Goal: Answer question/provide support: Share knowledge or assist other users

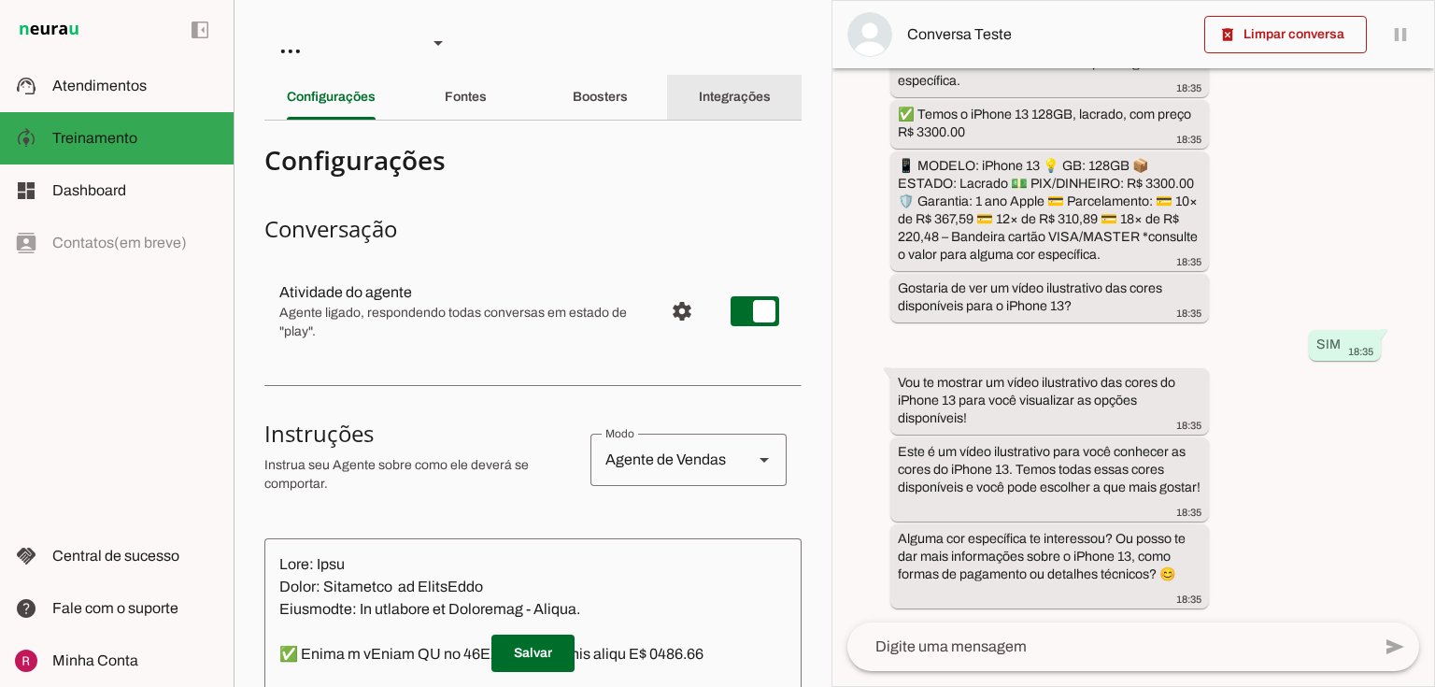
click at [719, 83] on div "Integrações" at bounding box center [735, 97] width 72 height 45
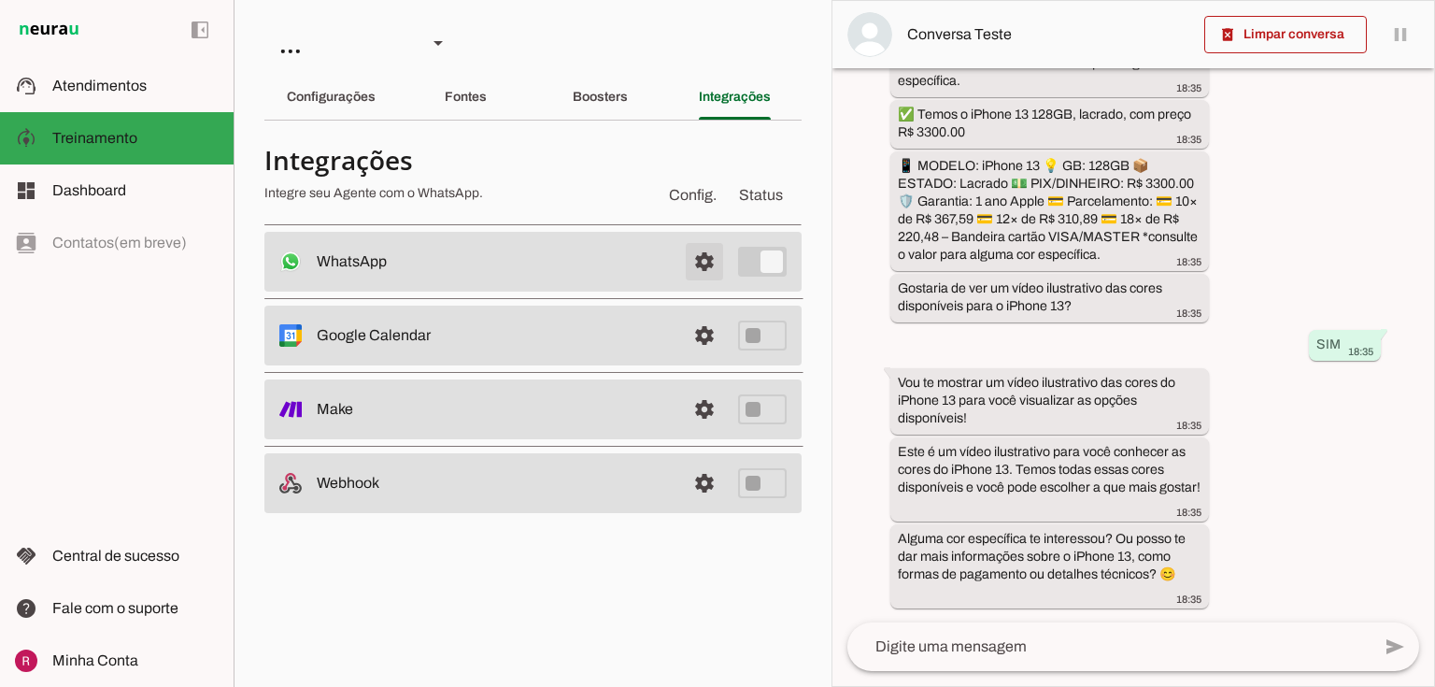
click at [709, 262] on span at bounding box center [704, 261] width 45 height 45
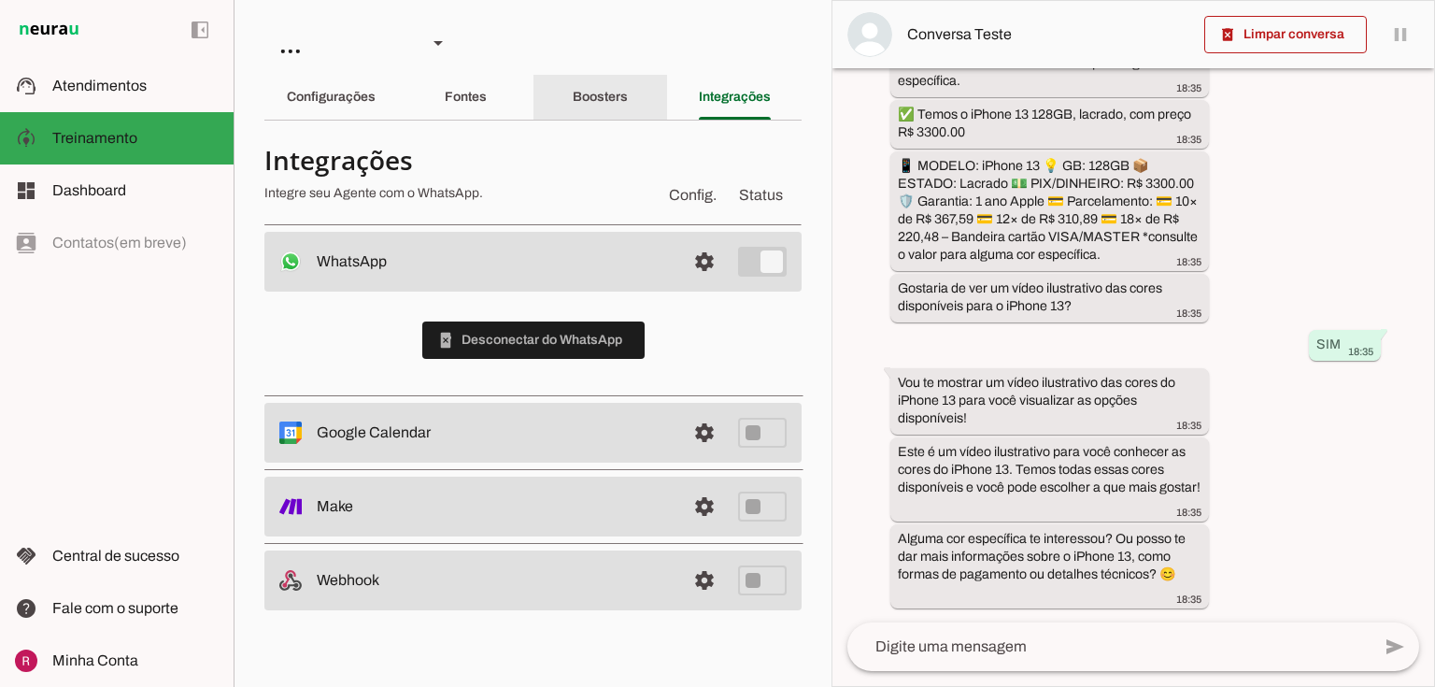
click at [573, 96] on div "Boosters" at bounding box center [600, 97] width 55 height 45
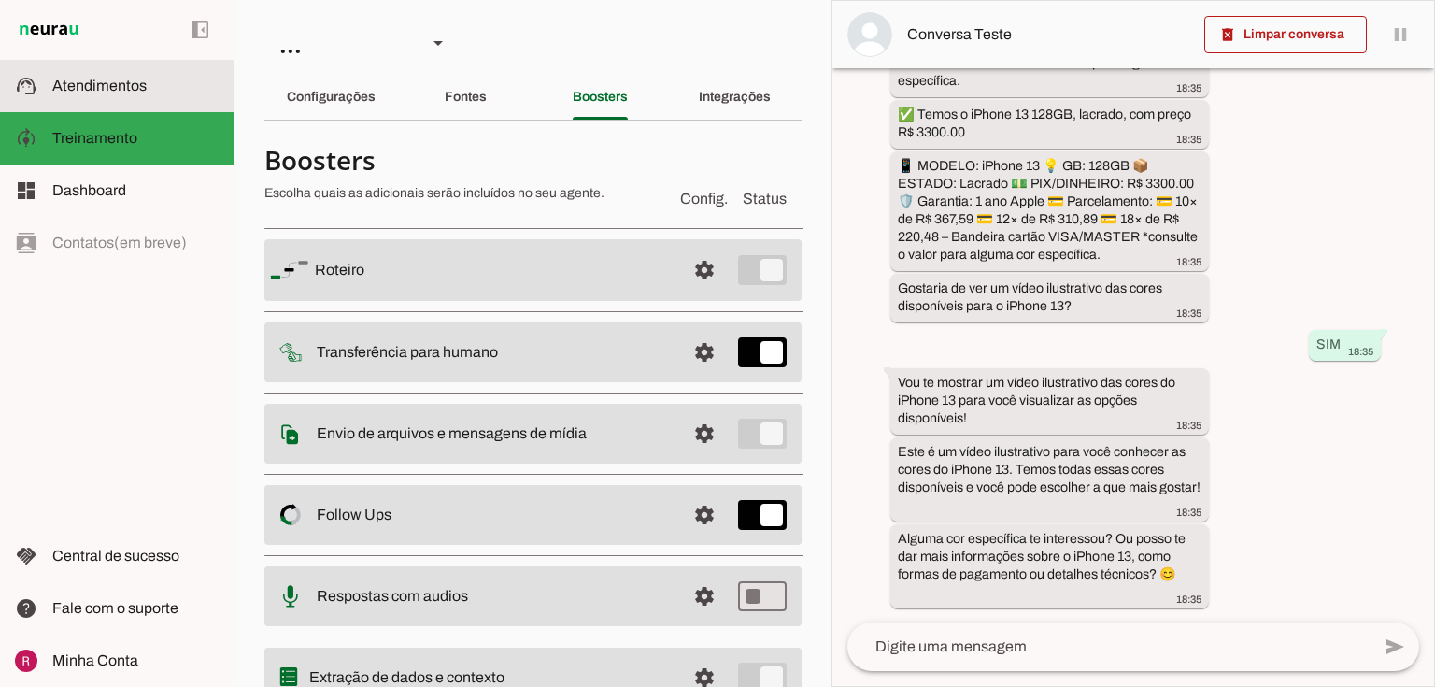
click at [165, 85] on slot at bounding box center [135, 86] width 166 height 22
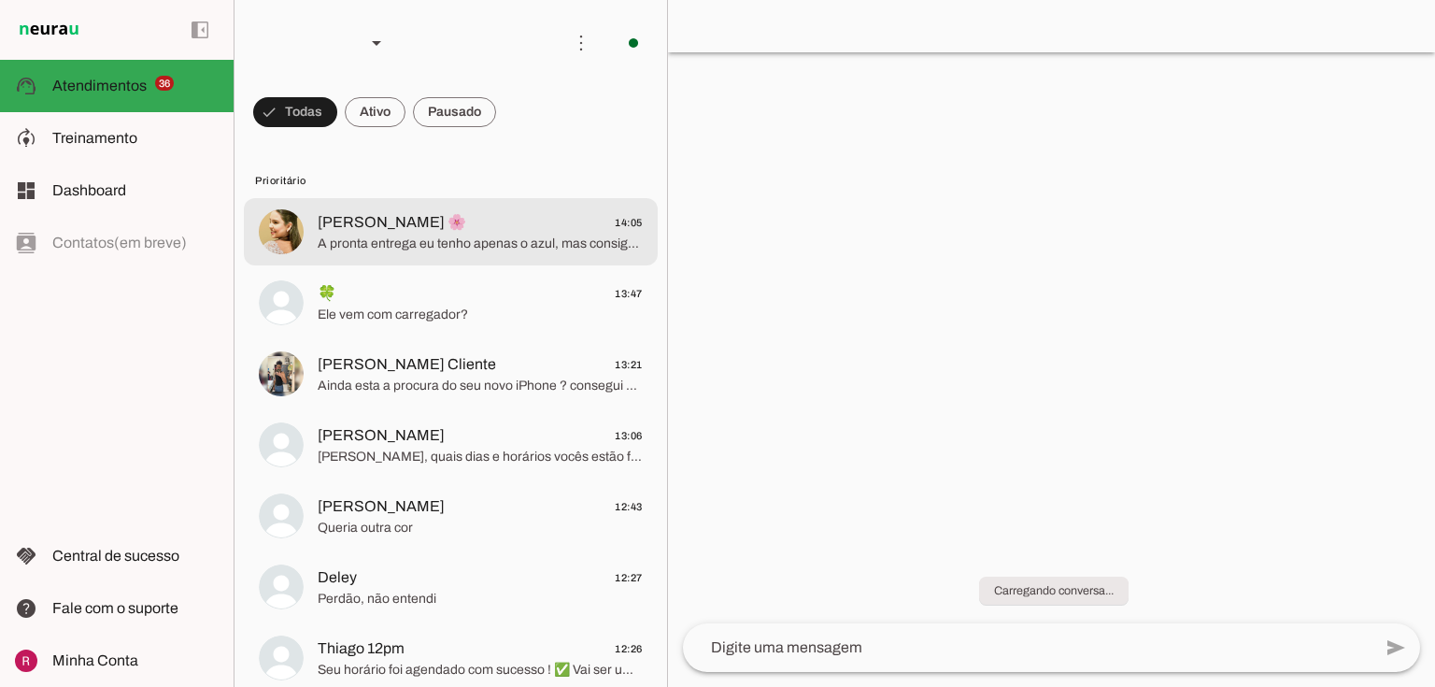
click at [546, 215] on span "Bárbara Miranda 🌸 14:05" at bounding box center [480, 222] width 325 height 23
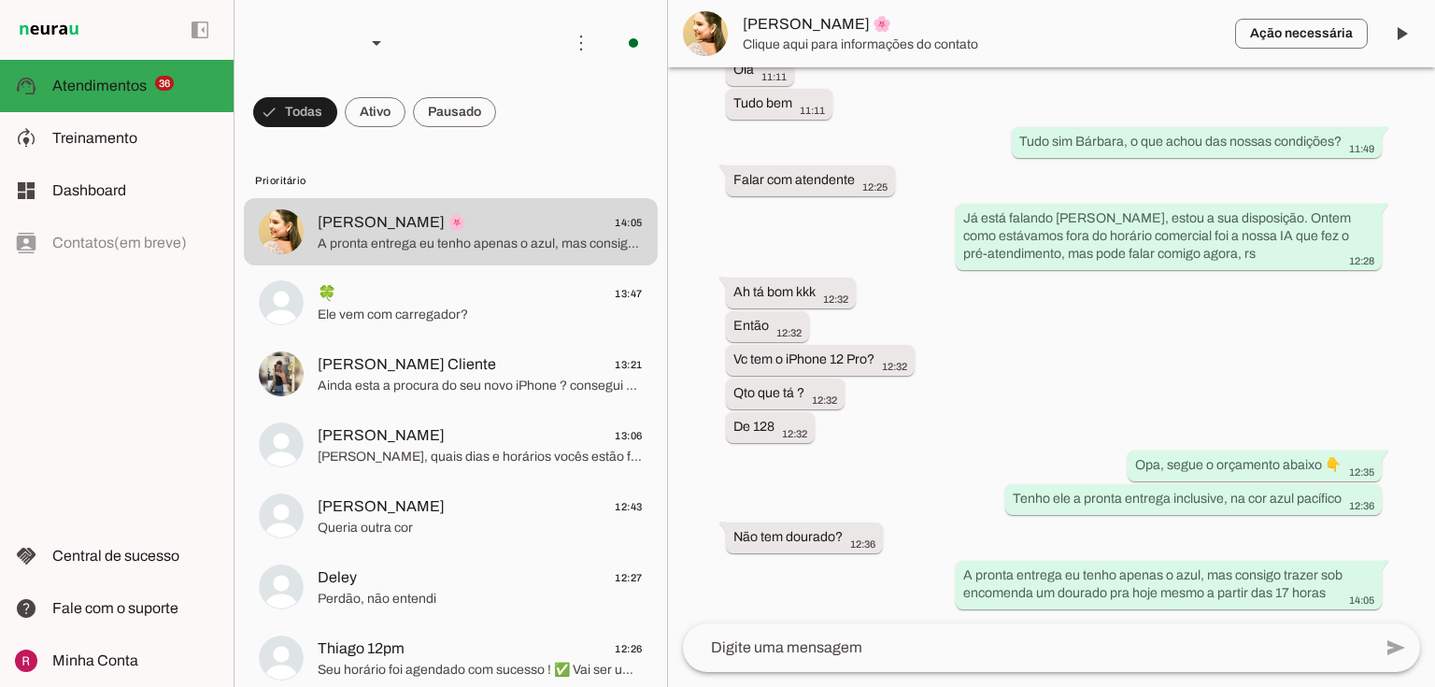
scroll to position [1706, 0]
click at [337, 112] on span at bounding box center [295, 112] width 84 height 45
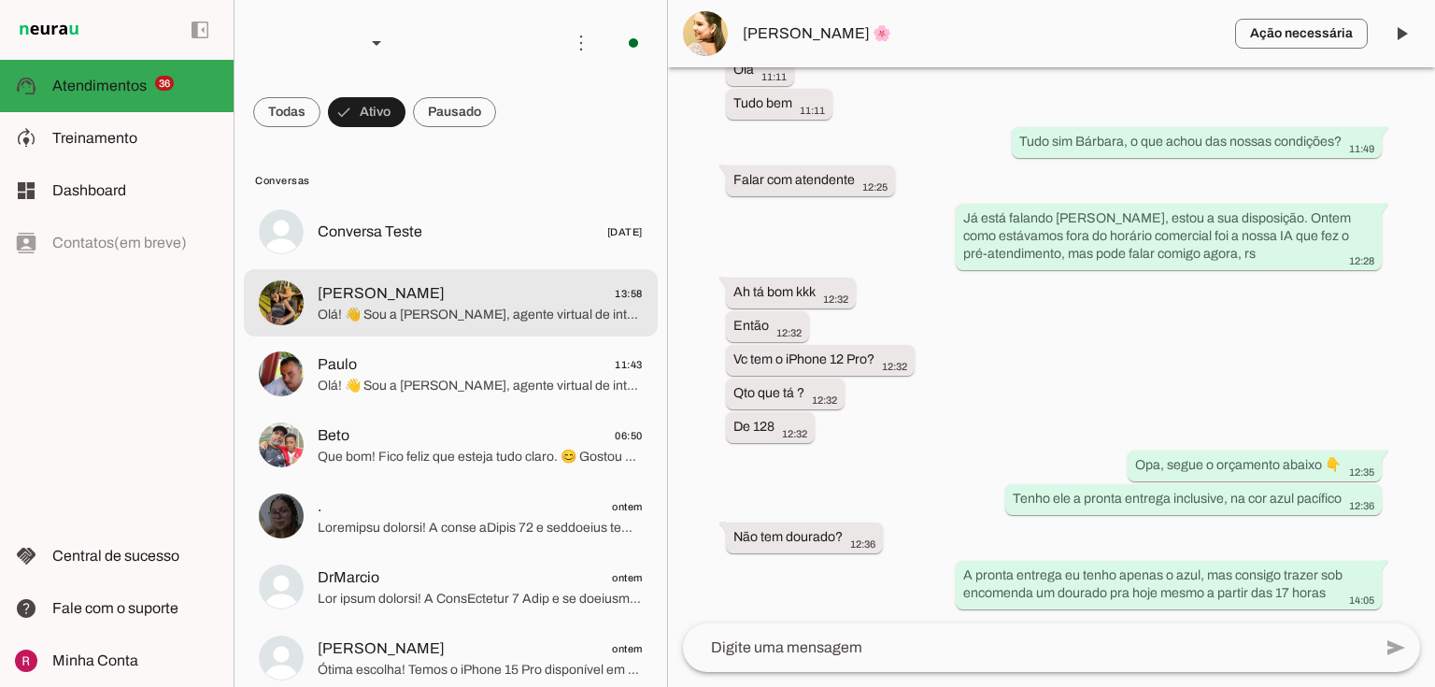
click at [421, 295] on span "Amanda 13:58" at bounding box center [480, 293] width 325 height 23
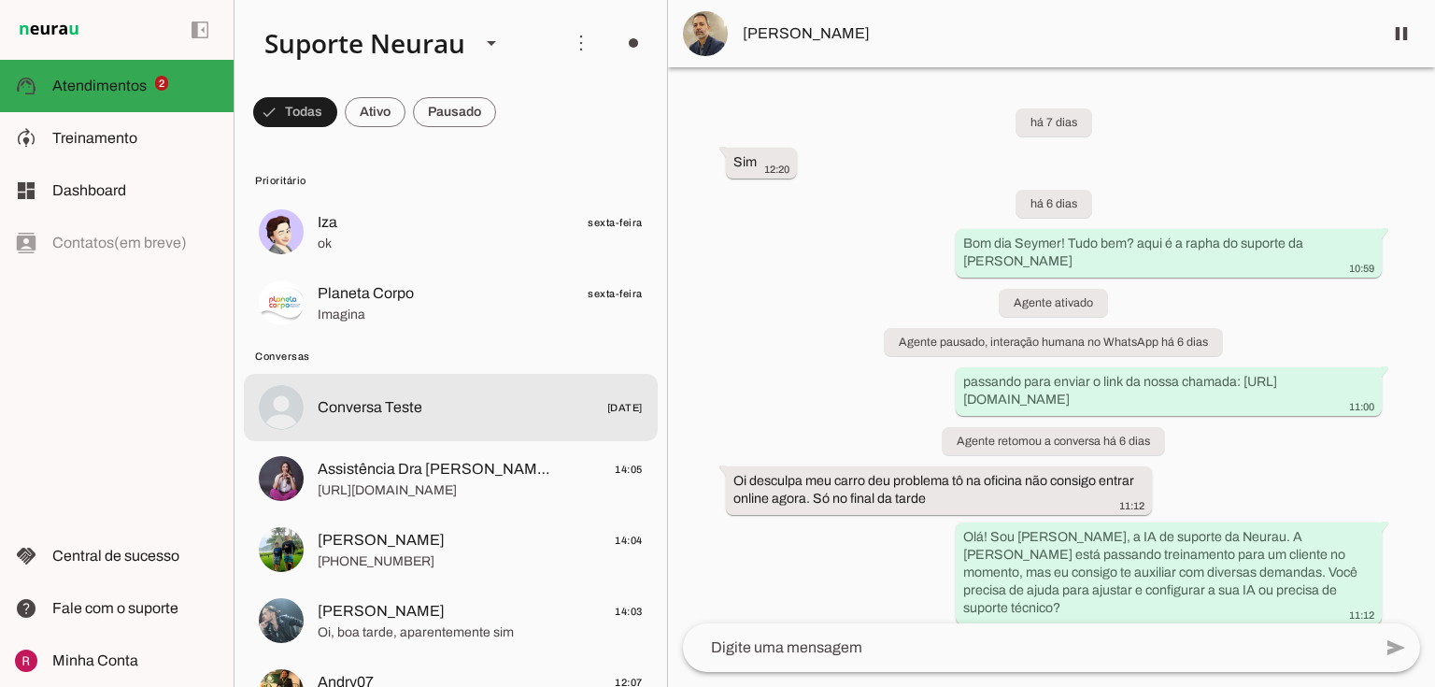
scroll to position [8395, 0]
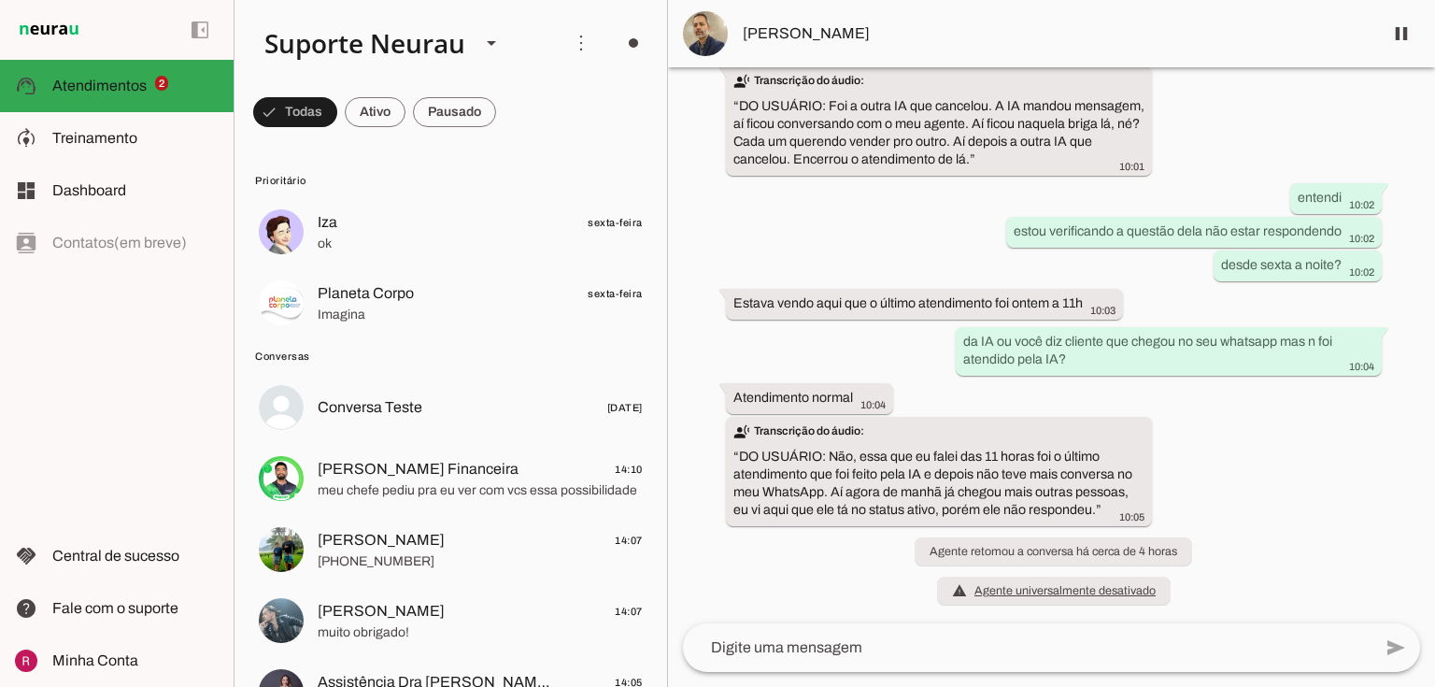
drag, startPoint x: 255, startPoint y: 178, endPoint x: 305, endPoint y: 180, distance: 50.5
click at [305, 180] on span "Prioritário" at bounding box center [449, 180] width 388 height 15
click at [283, 187] on span "Prioritário" at bounding box center [449, 180] width 388 height 15
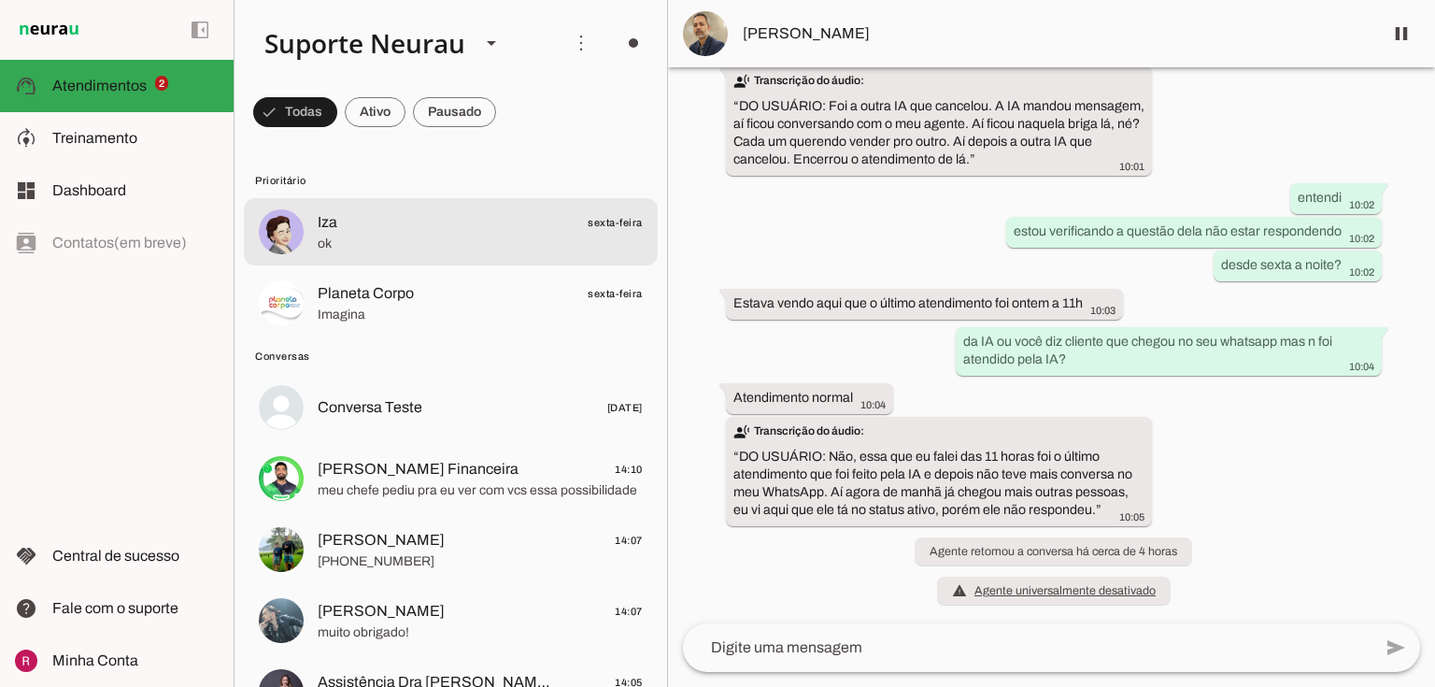
click at [328, 226] on span "Iza" at bounding box center [328, 222] width 20 height 22
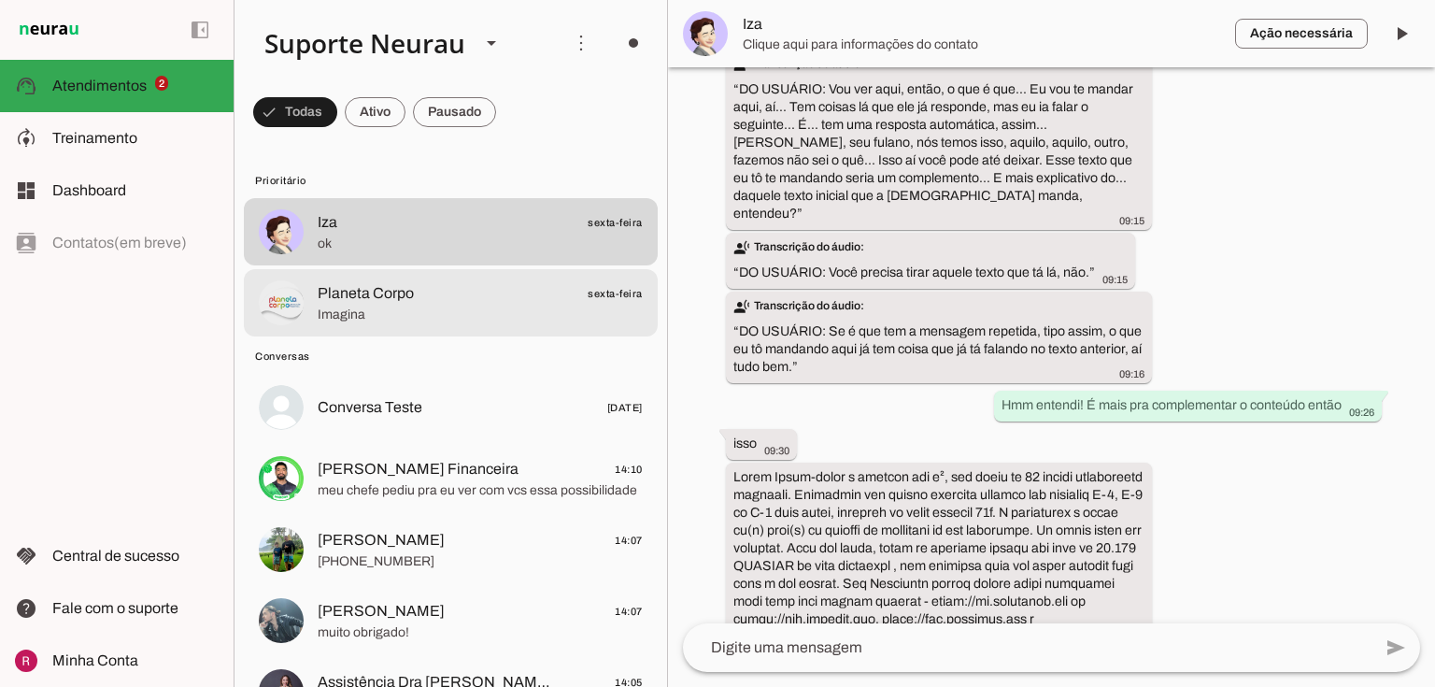
scroll to position [3612, 0]
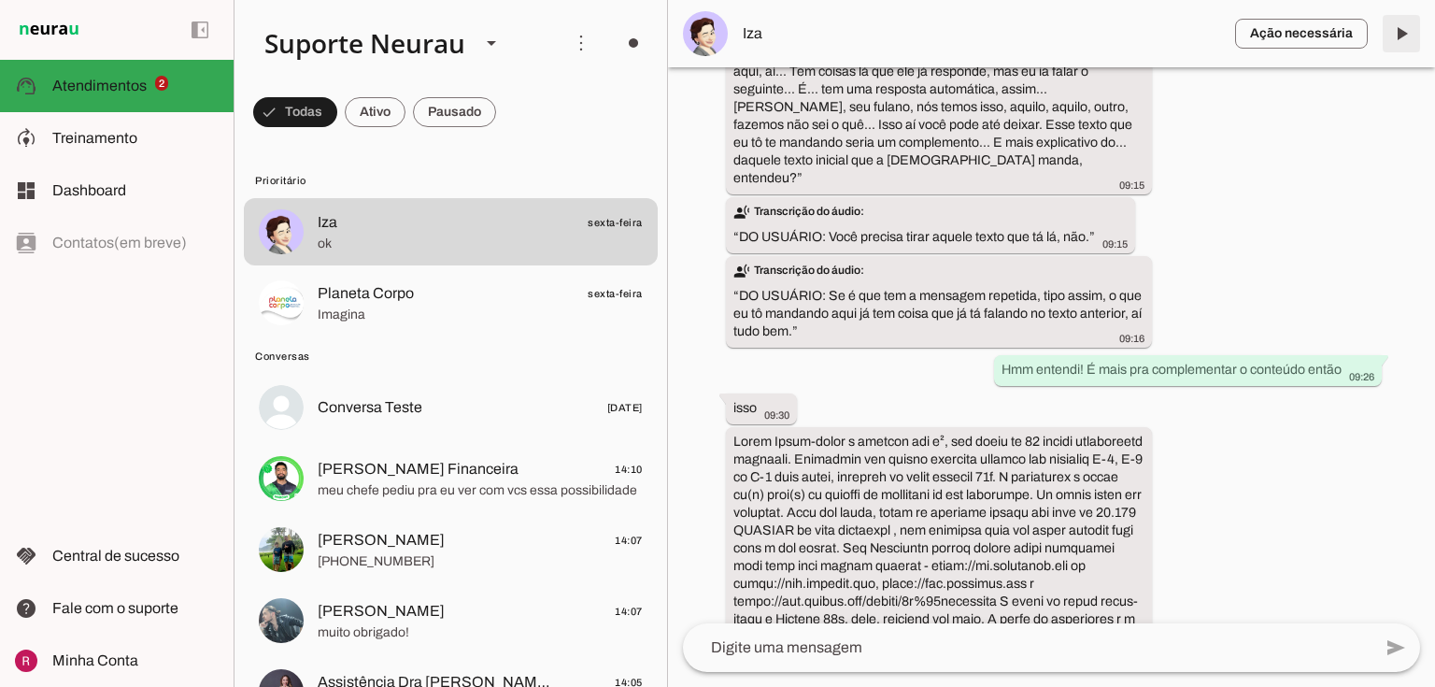
click at [1397, 33] on span at bounding box center [1401, 33] width 45 height 45
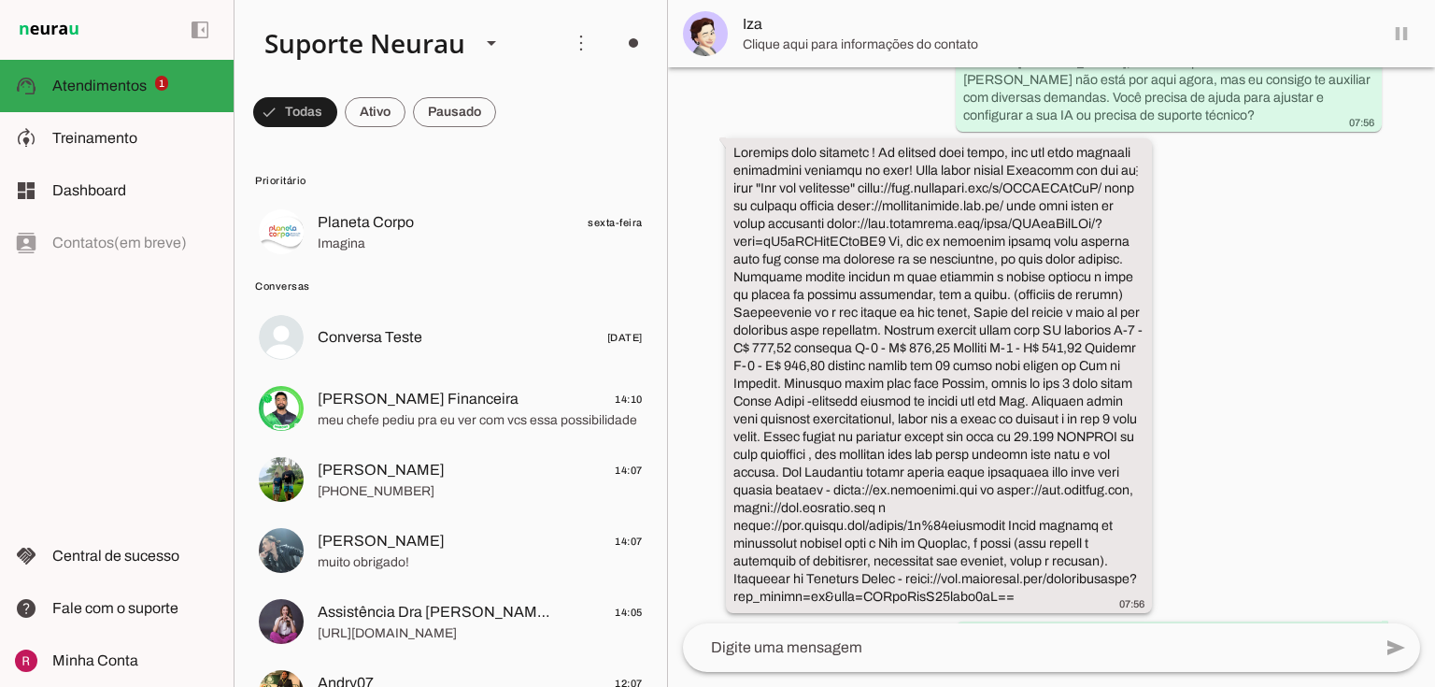
scroll to position [294, 0]
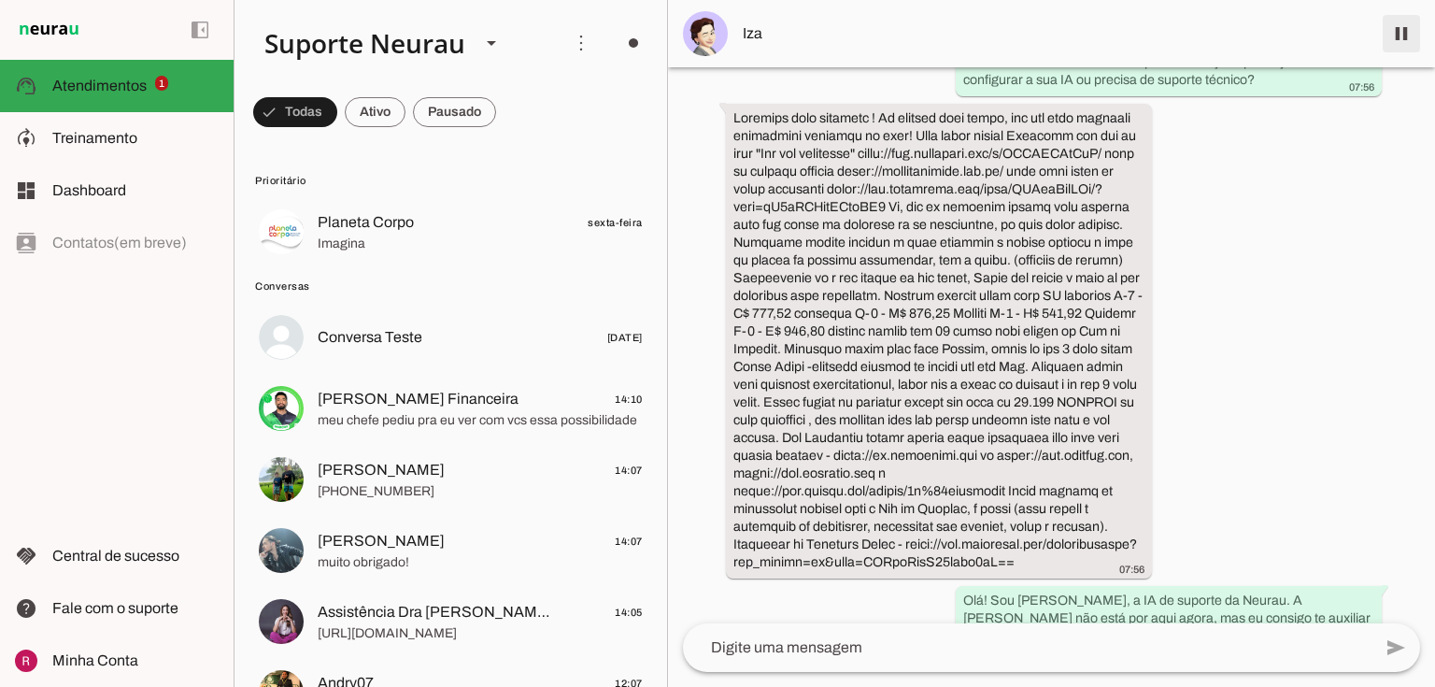
click at [1407, 34] on span at bounding box center [1401, 33] width 45 height 45
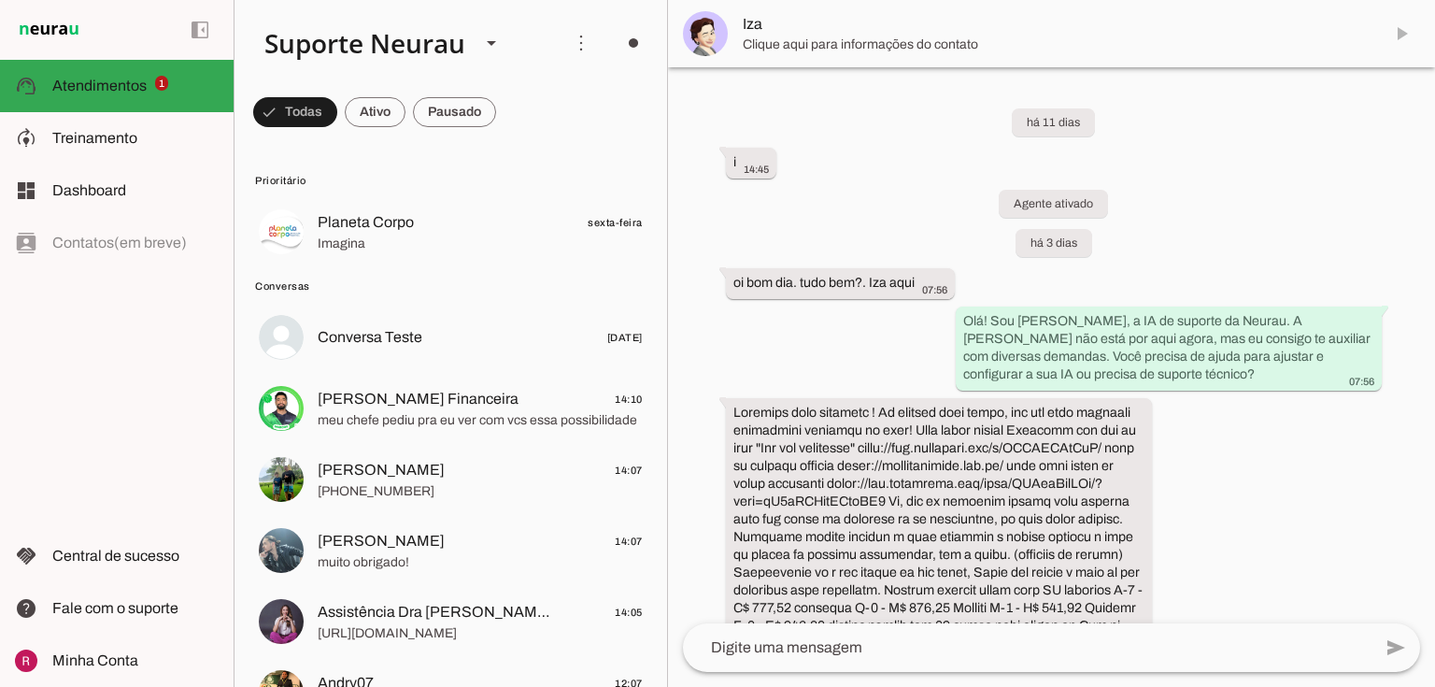
scroll to position [0, 0]
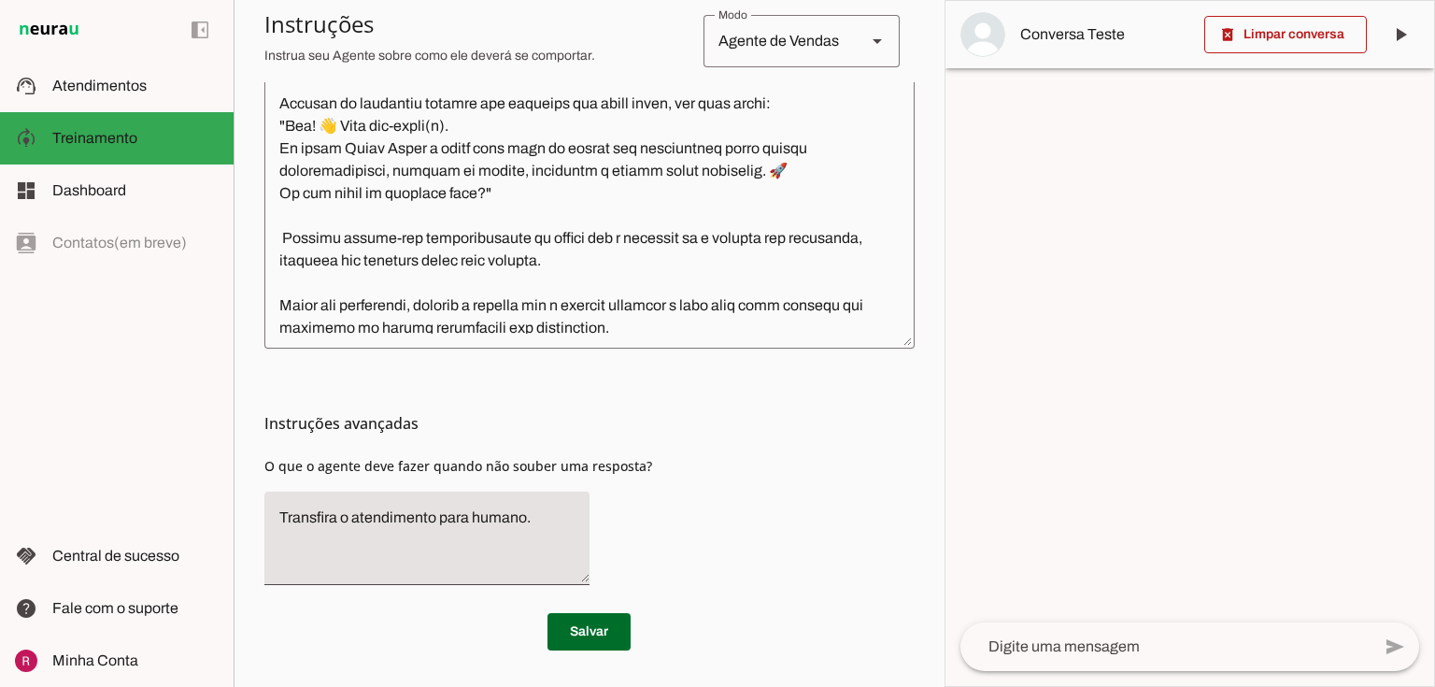
scroll to position [682, 0]
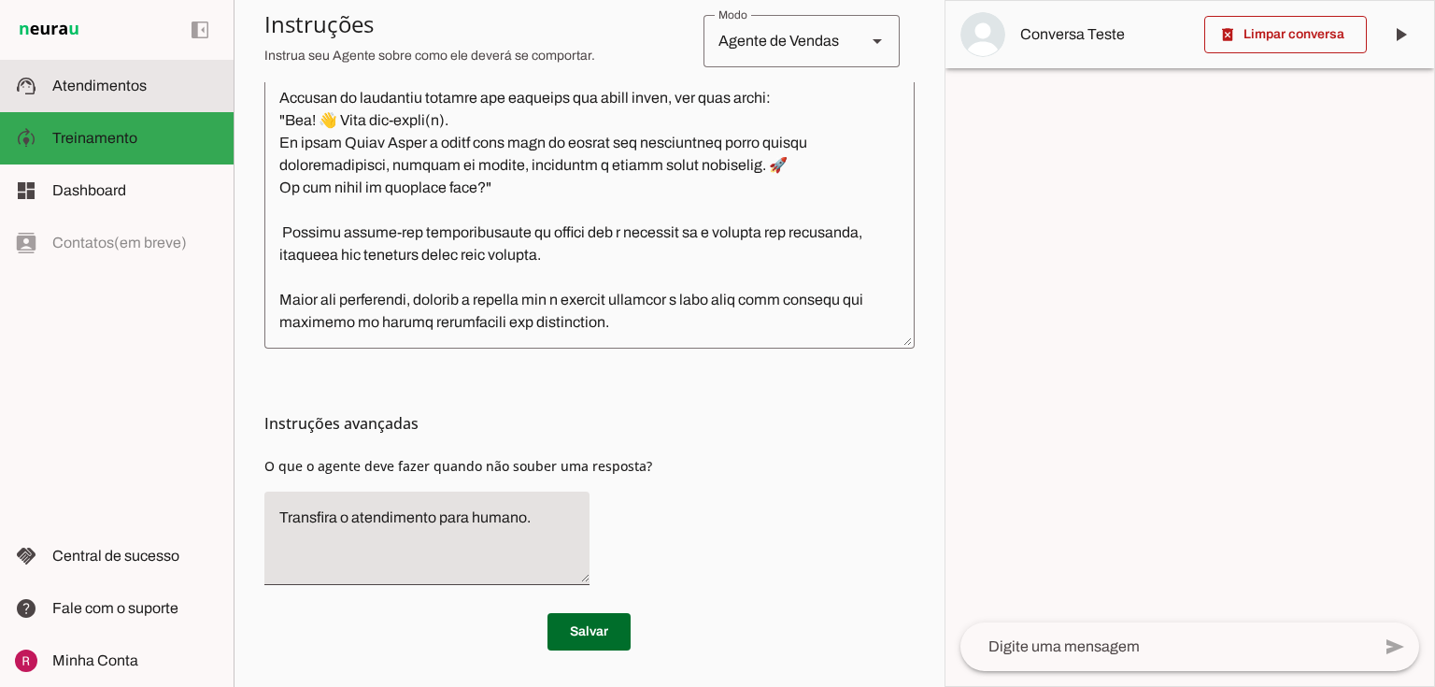
click at [191, 64] on md-item "support_agent Atendimentos Atendimentos" at bounding box center [117, 86] width 234 height 52
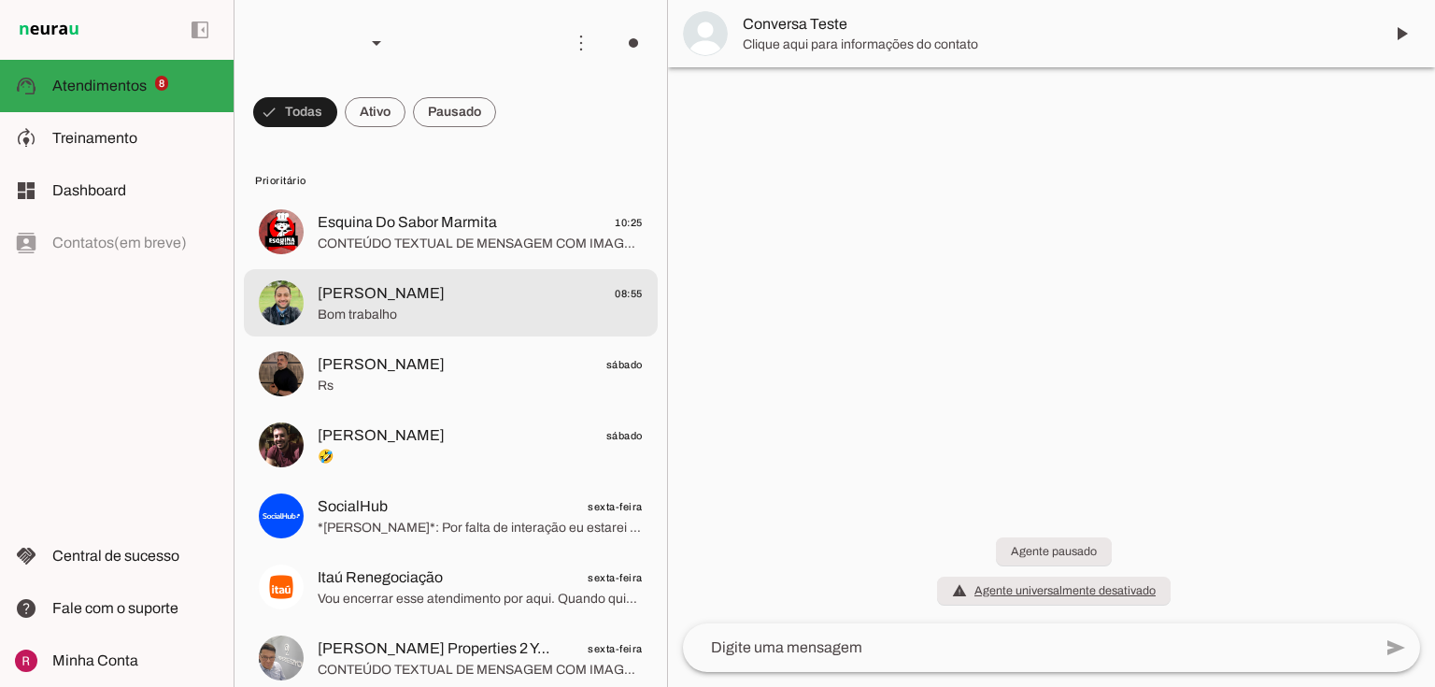
click at [491, 315] on span "Bom trabalho" at bounding box center [480, 314] width 325 height 19
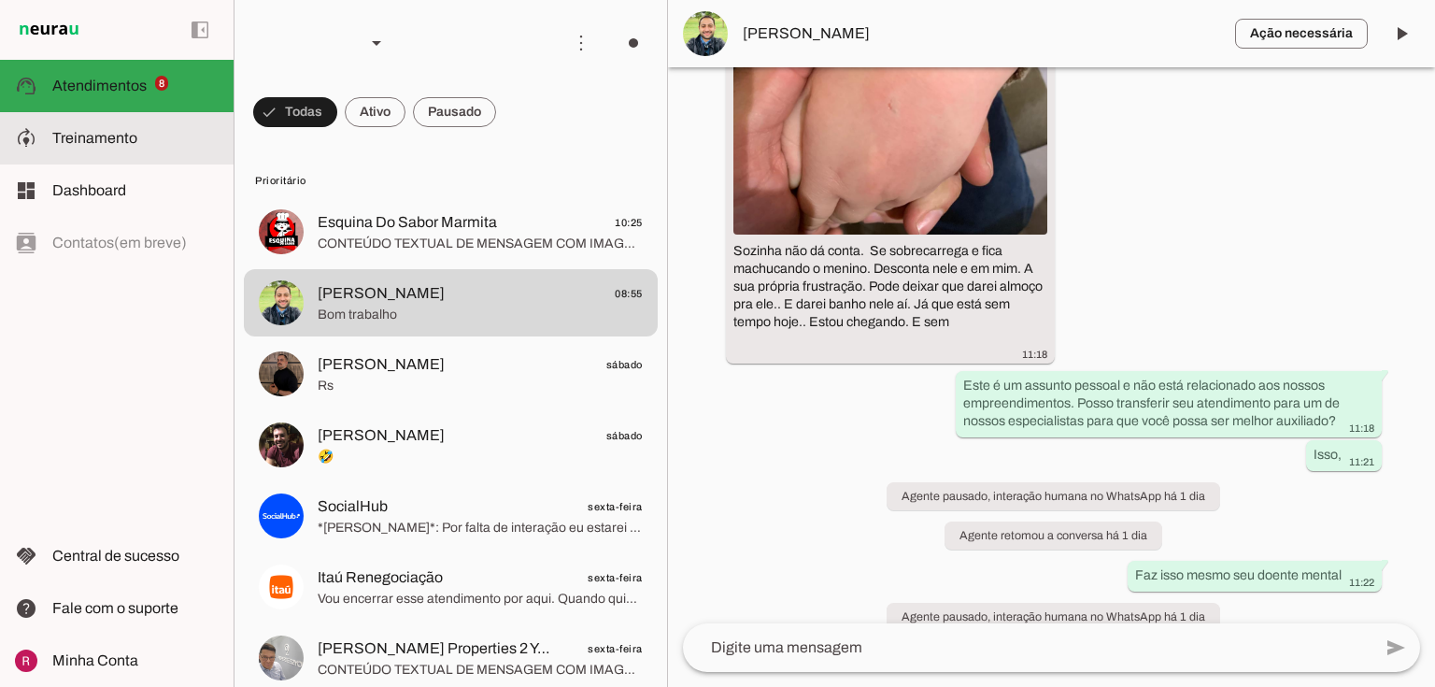
scroll to position [33872, 0]
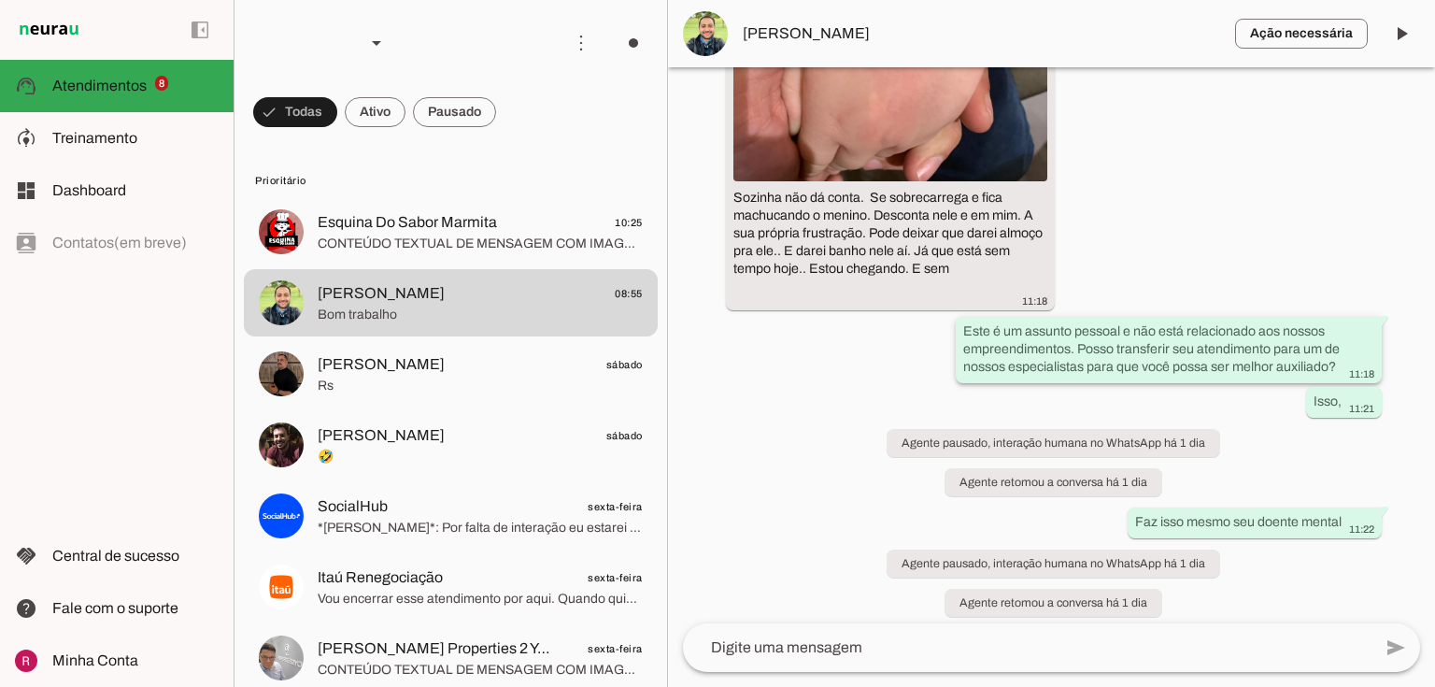
drag, startPoint x: 960, startPoint y: 265, endPoint x: 1364, endPoint y: 305, distance: 405.5
click at [1364, 317] on whatsapp-message-bubble "Este é um assunto pessoal e não está relacionado aos nossos empreendimentos. Po…" at bounding box center [1169, 350] width 426 height 66
click at [1338, 322] on div "Este é um assunto pessoal e não está relacionado aos nossos empreendimentos. Po…" at bounding box center [1168, 351] width 411 height 59
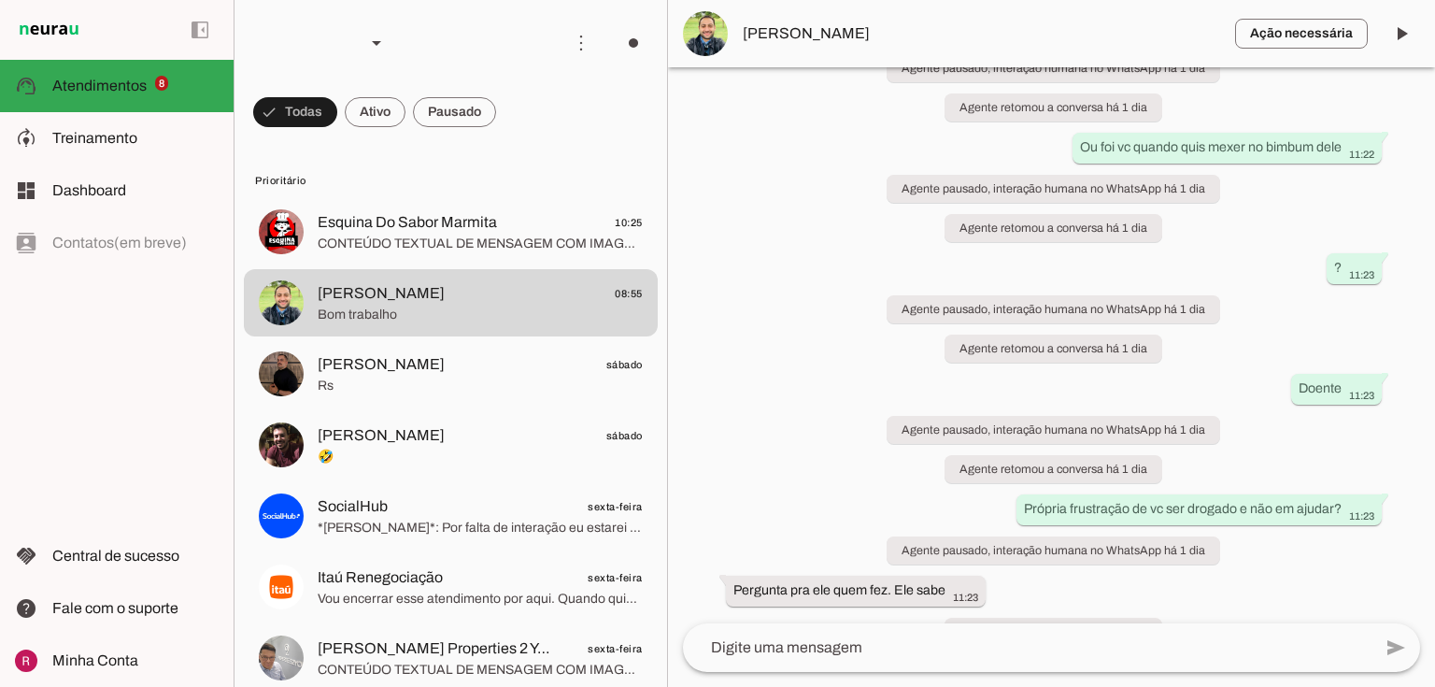
scroll to position [34540, 0]
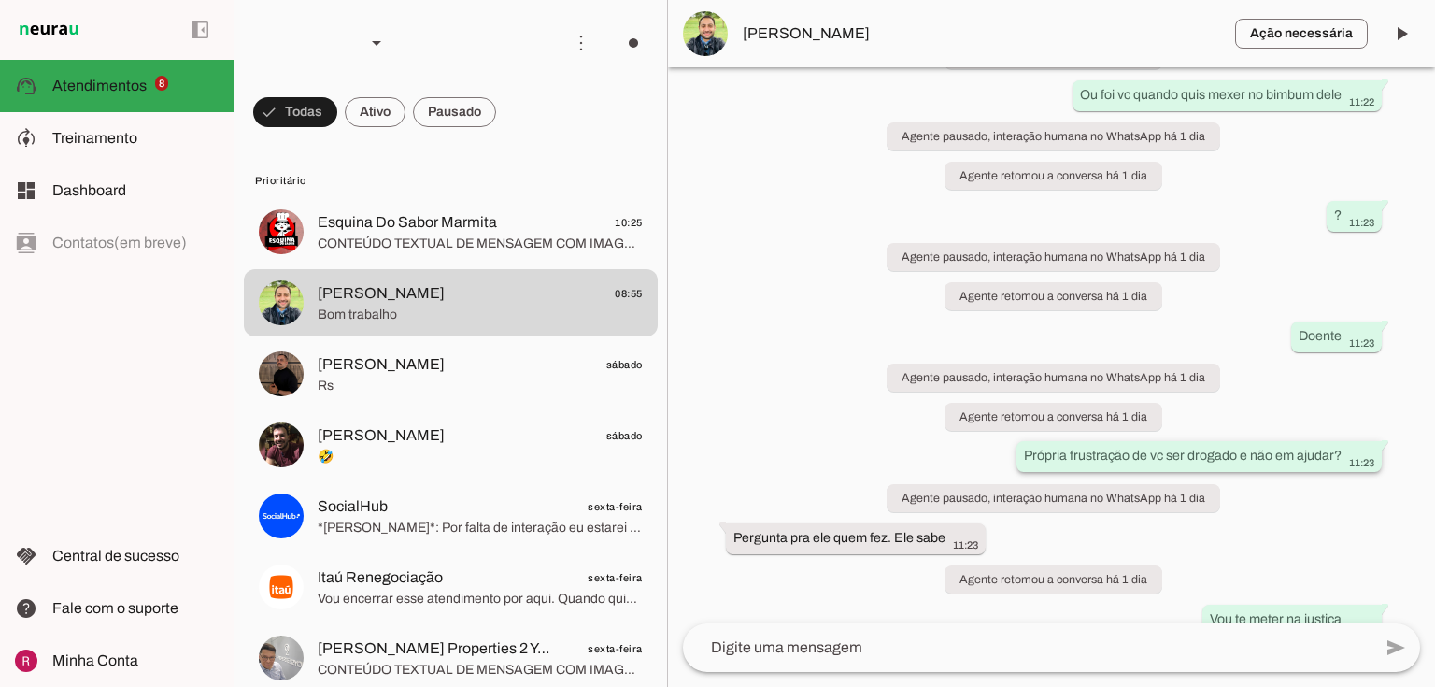
drag, startPoint x: 1290, startPoint y: 401, endPoint x: 1357, endPoint y: 400, distance: 67.3
click at [1357, 446] on div "Própria frustração de vc ser drogado e não em ajudar? 11:23" at bounding box center [1199, 457] width 350 height 23
click at [1351, 456] on div "há 6 dias Oiii 17:58 Agente ativado Agente pausado, interação humana no WhatsAp…" at bounding box center [1051, 345] width 767 height 556
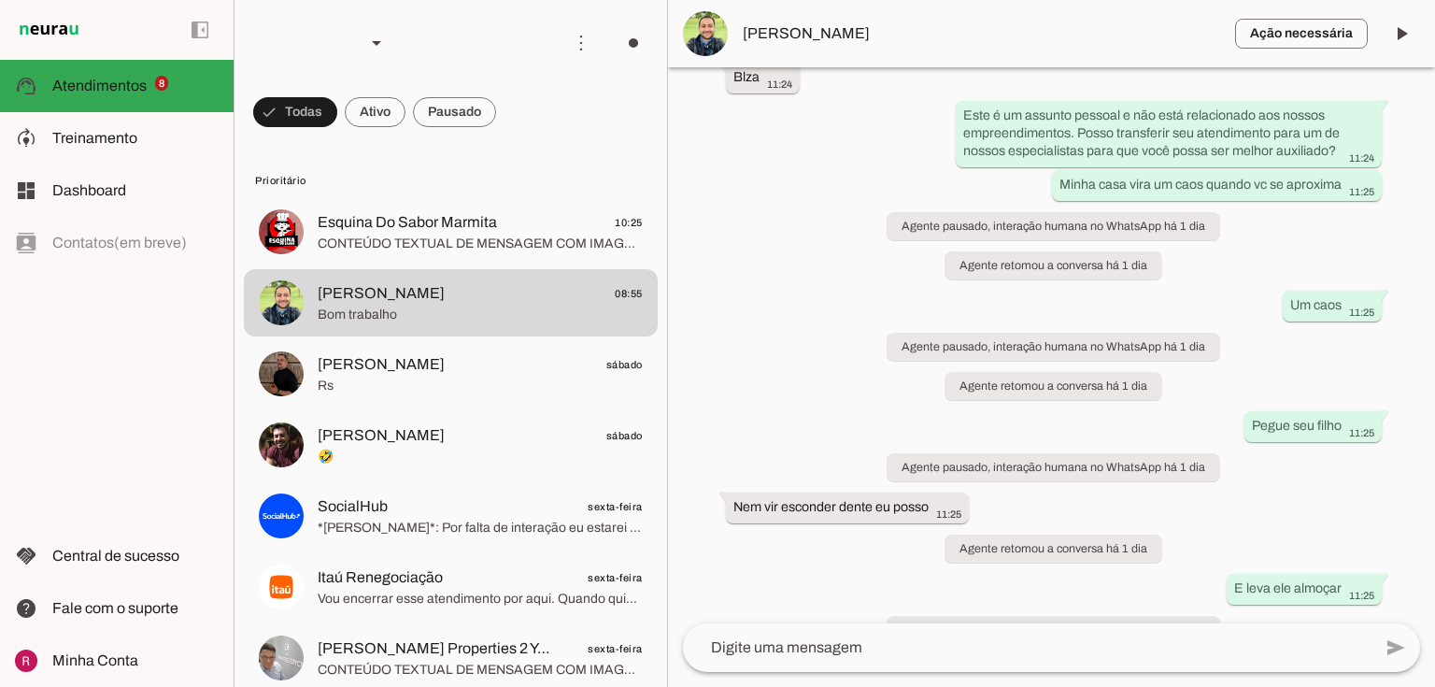
scroll to position [35938, 0]
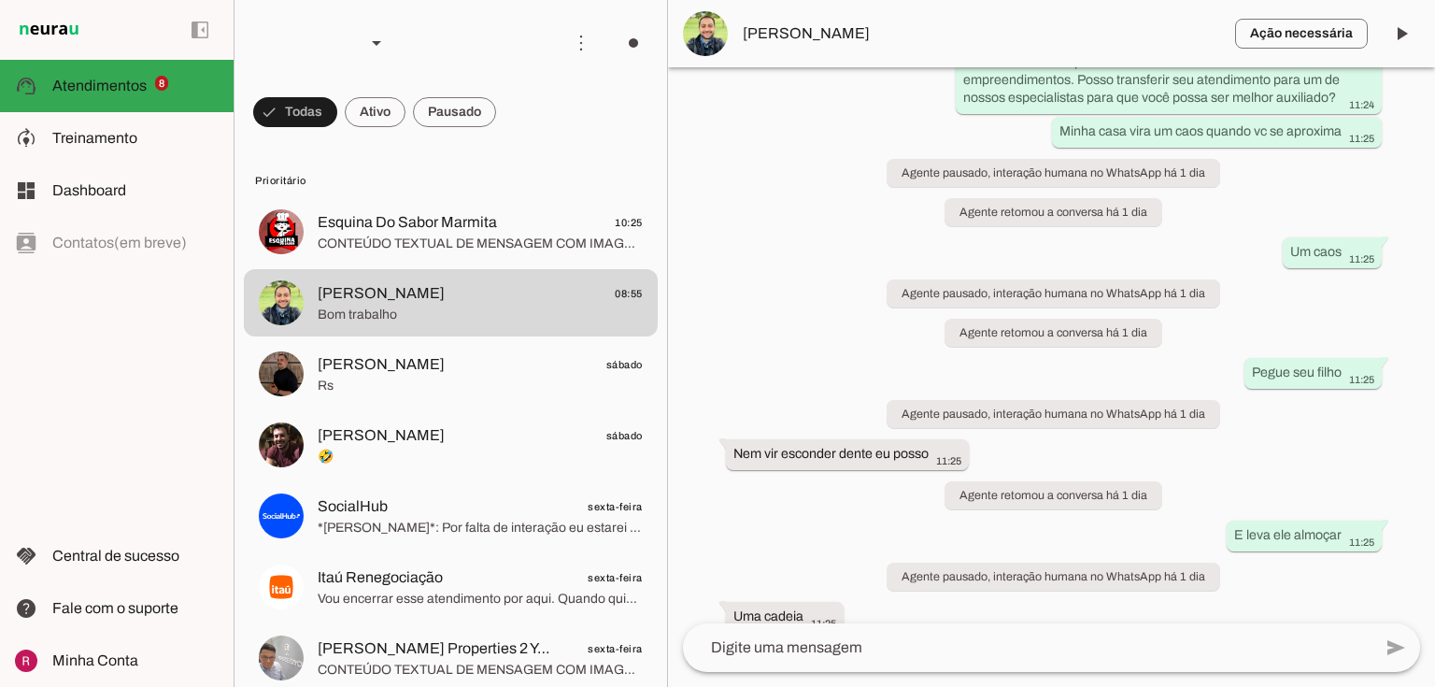
drag, startPoint x: 762, startPoint y: 404, endPoint x: 932, endPoint y: 400, distance: 170.1
click at [932, 400] on div "há 6 dias Oiii 17:58 Agente ativado Agente pausado, interação humana no WhatsAp…" at bounding box center [1051, 345] width 767 height 556
click at [1133, 503] on div "há 6 dias Oiii 17:58 Agente ativado Agente pausado, interação humana no WhatsAp…" at bounding box center [1051, 345] width 767 height 556
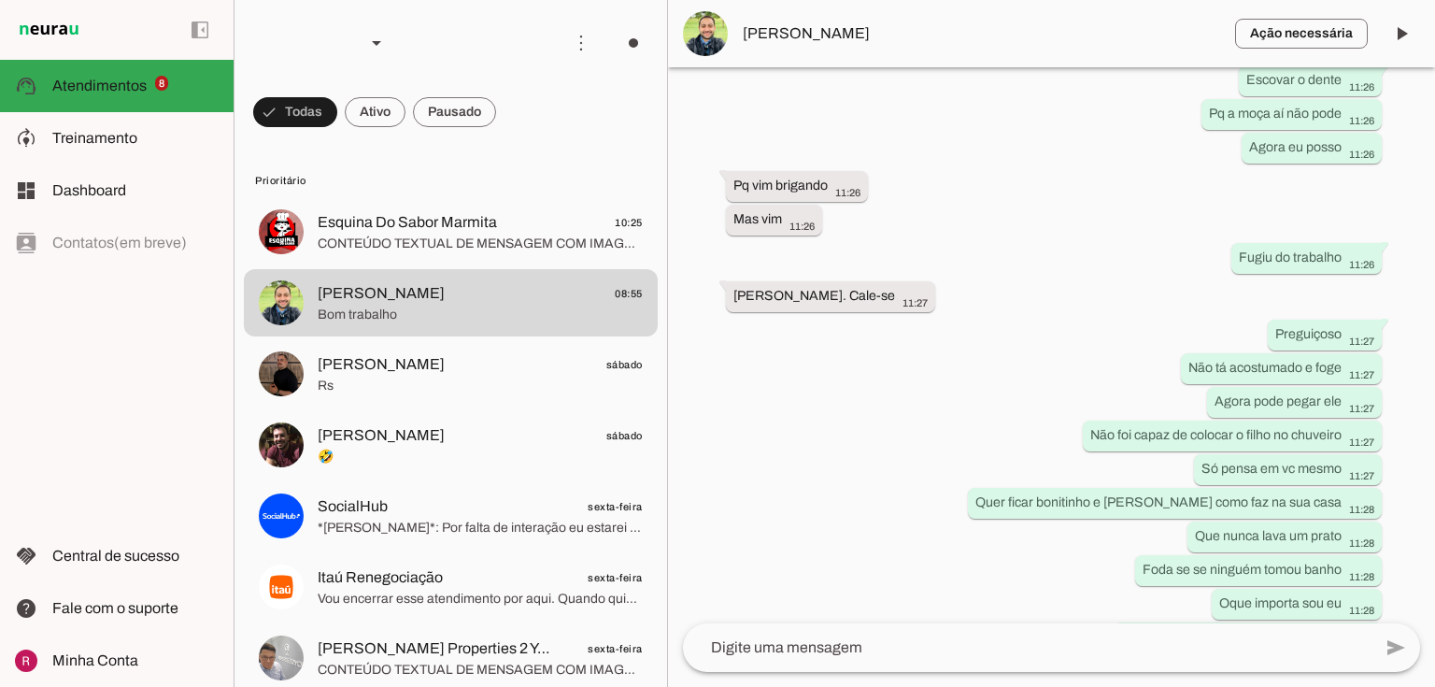
scroll to position [37291, 0]
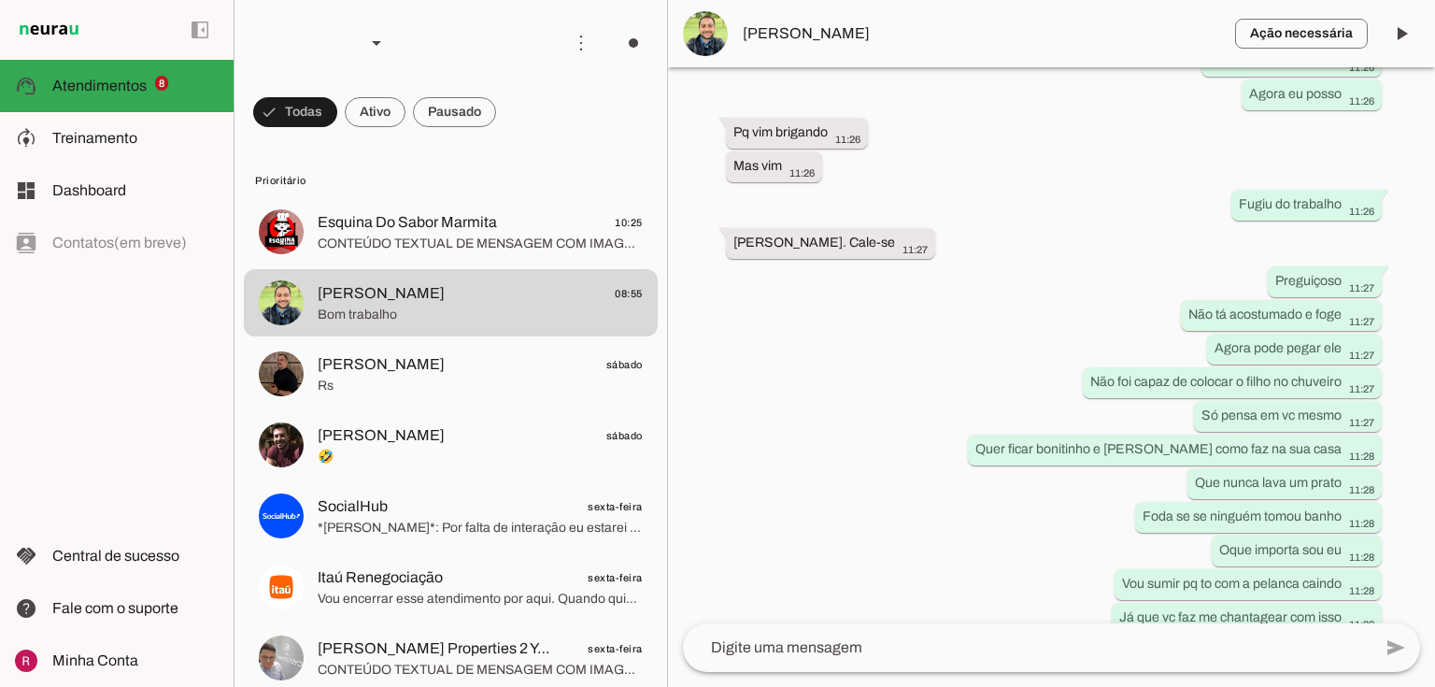
drag, startPoint x: 720, startPoint y: 209, endPoint x: 961, endPoint y: 219, distance: 241.2
click at [961, 219] on div "há 6 dias Oiii 17:58 Agente ativado Agente pausado, interação humana no WhatsAp…" at bounding box center [1051, 345] width 767 height 556
click at [995, 356] on div "há 6 dias Oiii 17:58 Agente ativado Agente pausado, interação humana no WhatsAp…" at bounding box center [1051, 345] width 767 height 556
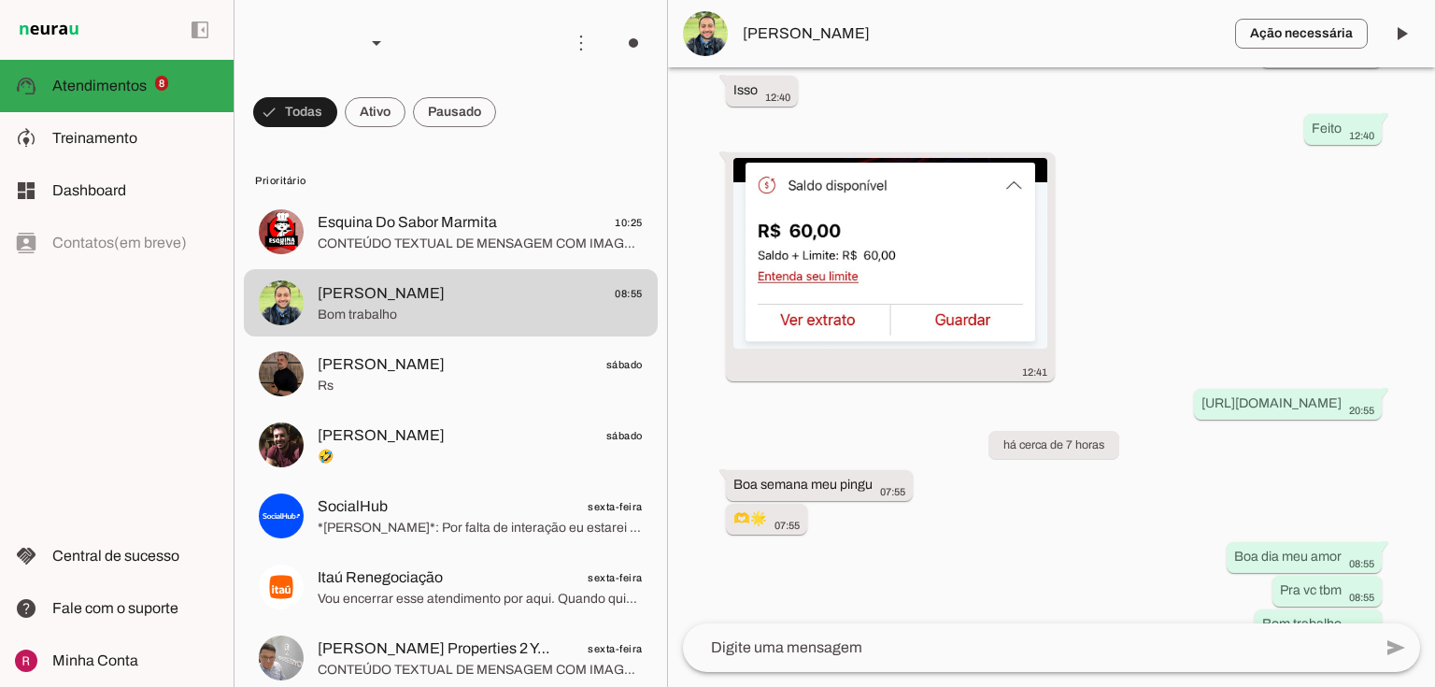
scroll to position [38224, 0]
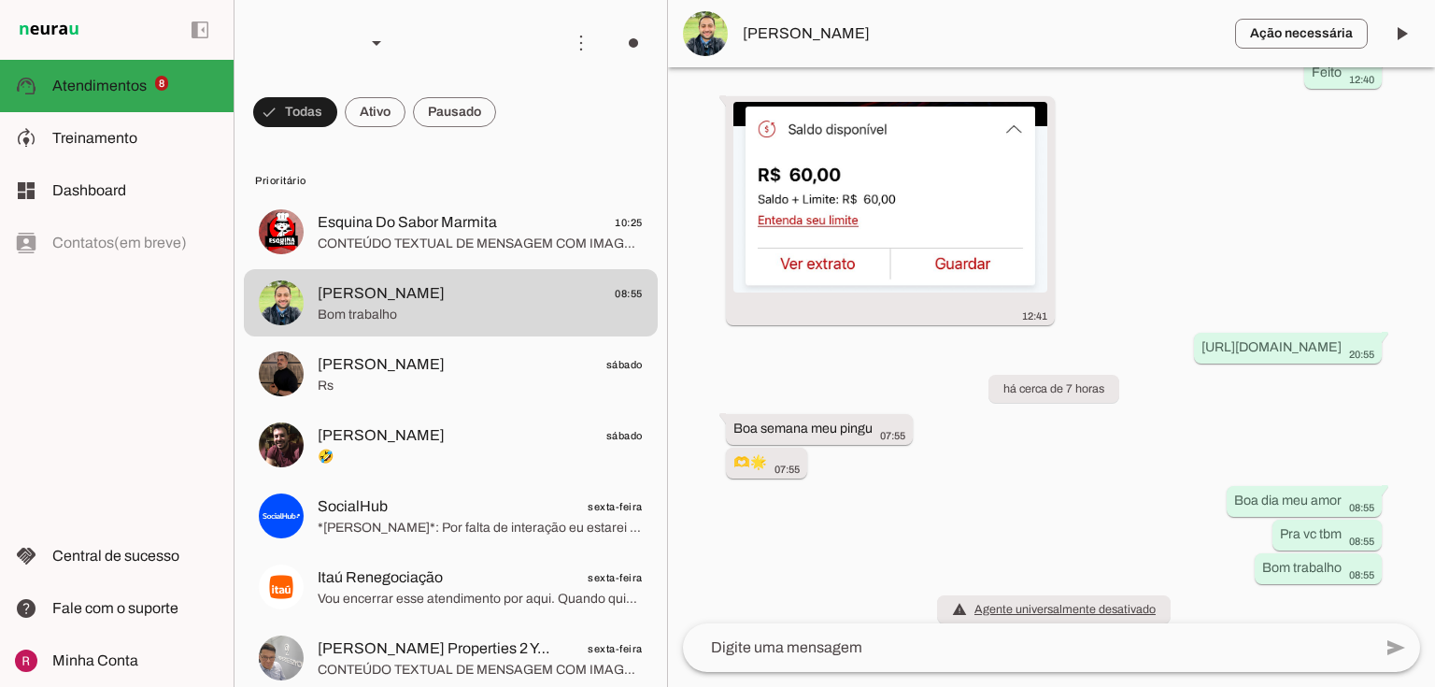
drag, startPoint x: 1222, startPoint y: 481, endPoint x: 1385, endPoint y: 496, distance: 164.1
click at [1385, 496] on div "há 6 dias Oiii 17:58 Agente ativado Agente pausado, interação humana no WhatsAp…" at bounding box center [1051, 345] width 767 height 556
click at [1372, 528] on whatsapp-message-bubble "Pra vc tbm 08:55" at bounding box center [1326, 533] width 109 height 31
click at [792, 36] on span "[PERSON_NAME]" at bounding box center [981, 33] width 477 height 22
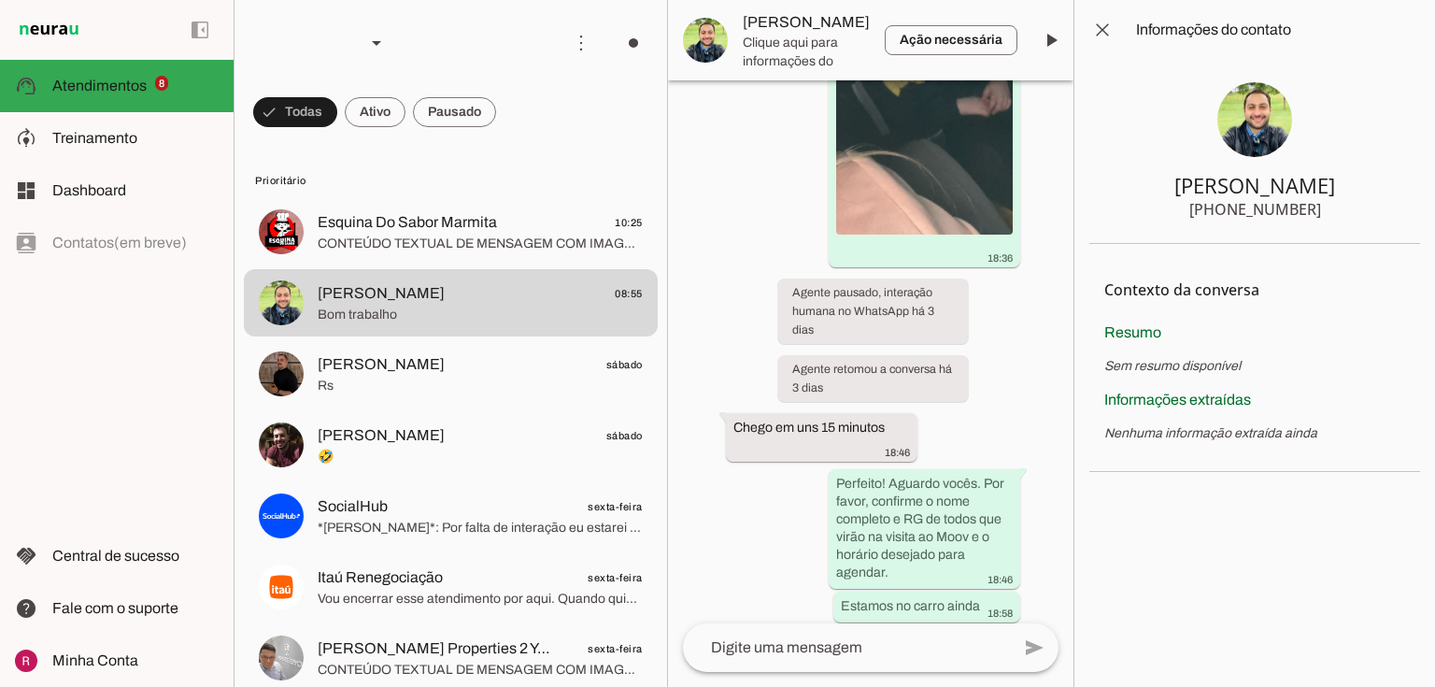
scroll to position [53053, 0]
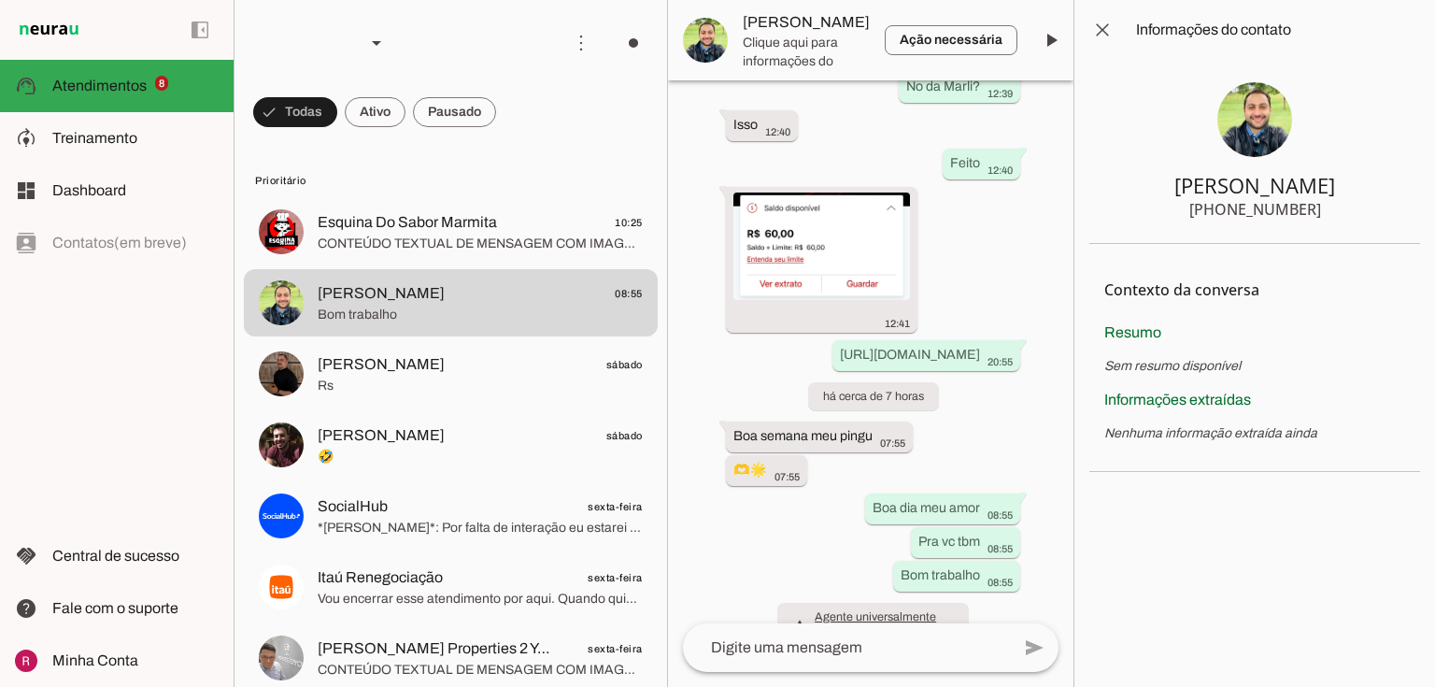
click at [1267, 117] on img at bounding box center [1254, 119] width 75 height 75
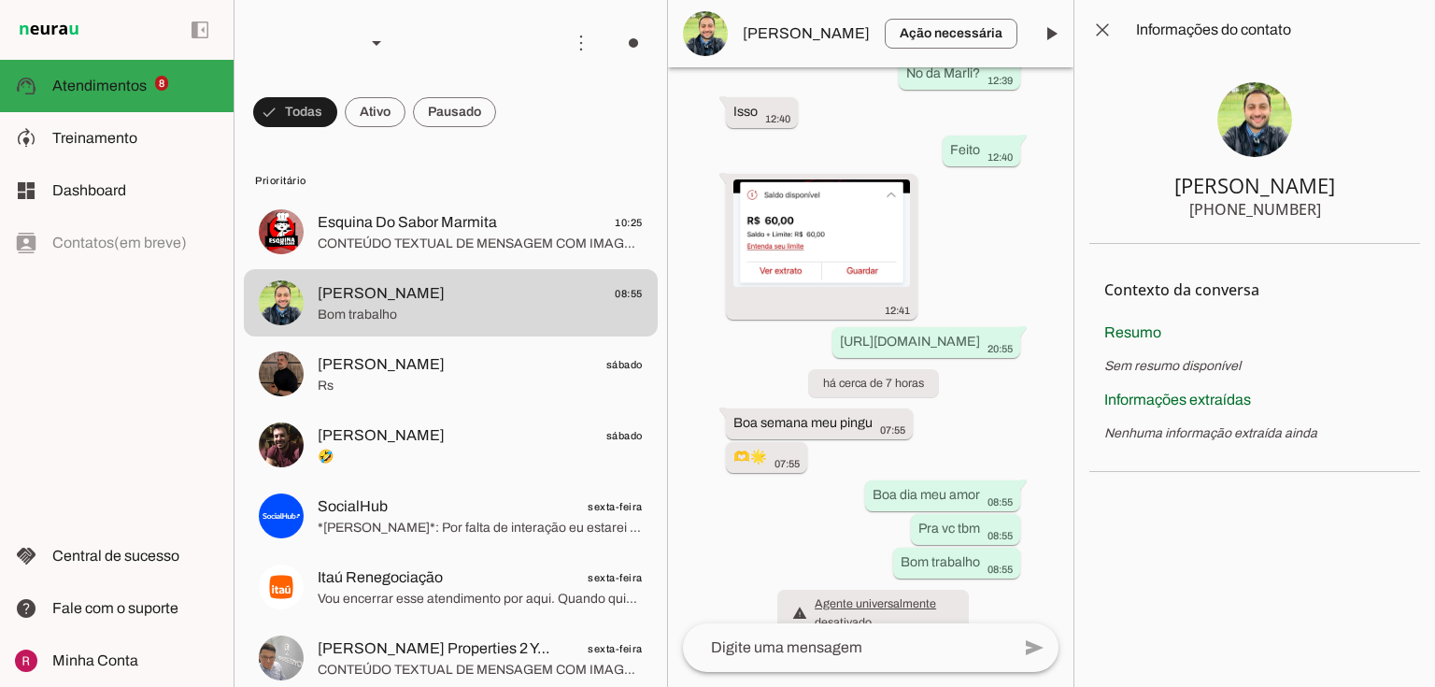
drag, startPoint x: 1198, startPoint y: 206, endPoint x: 1363, endPoint y: 215, distance: 164.6
click at [1363, 215] on section "Matheus +55 4199806709" at bounding box center [1254, 152] width 331 height 184
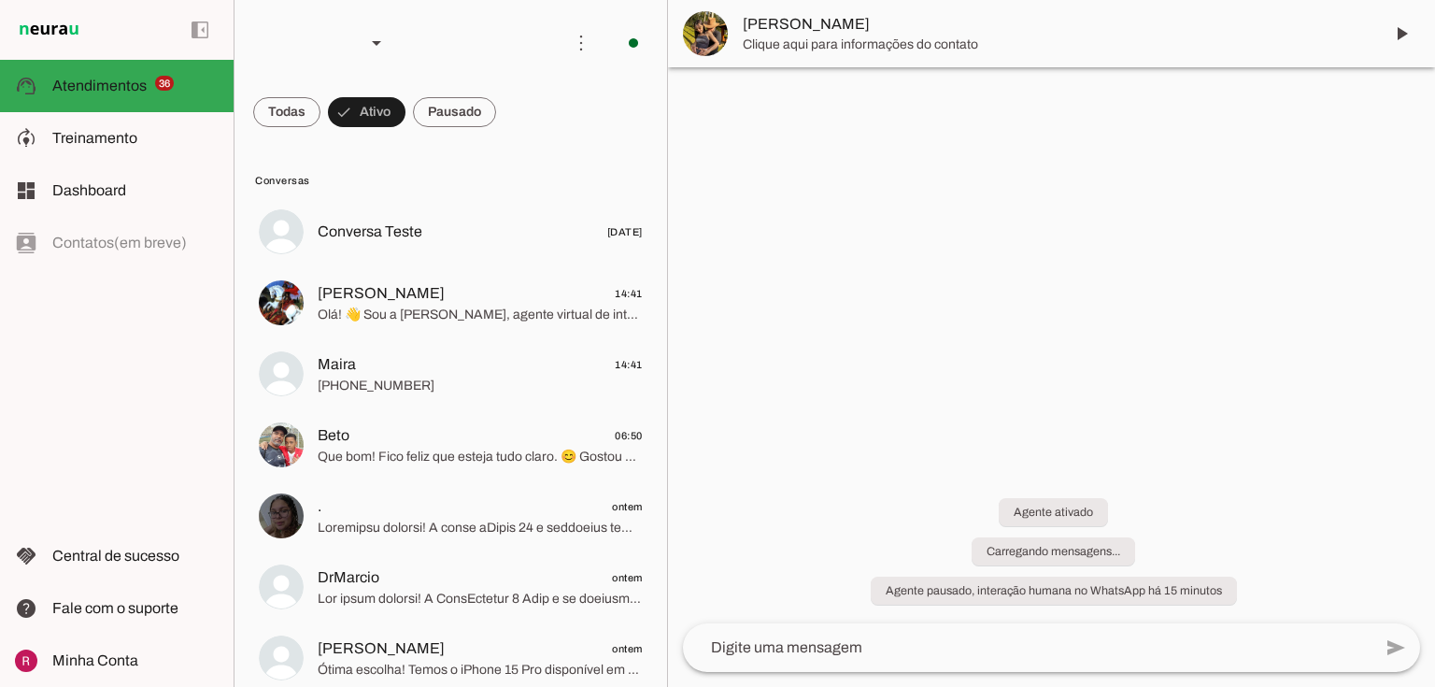
click at [298, 112] on span at bounding box center [286, 112] width 67 height 45
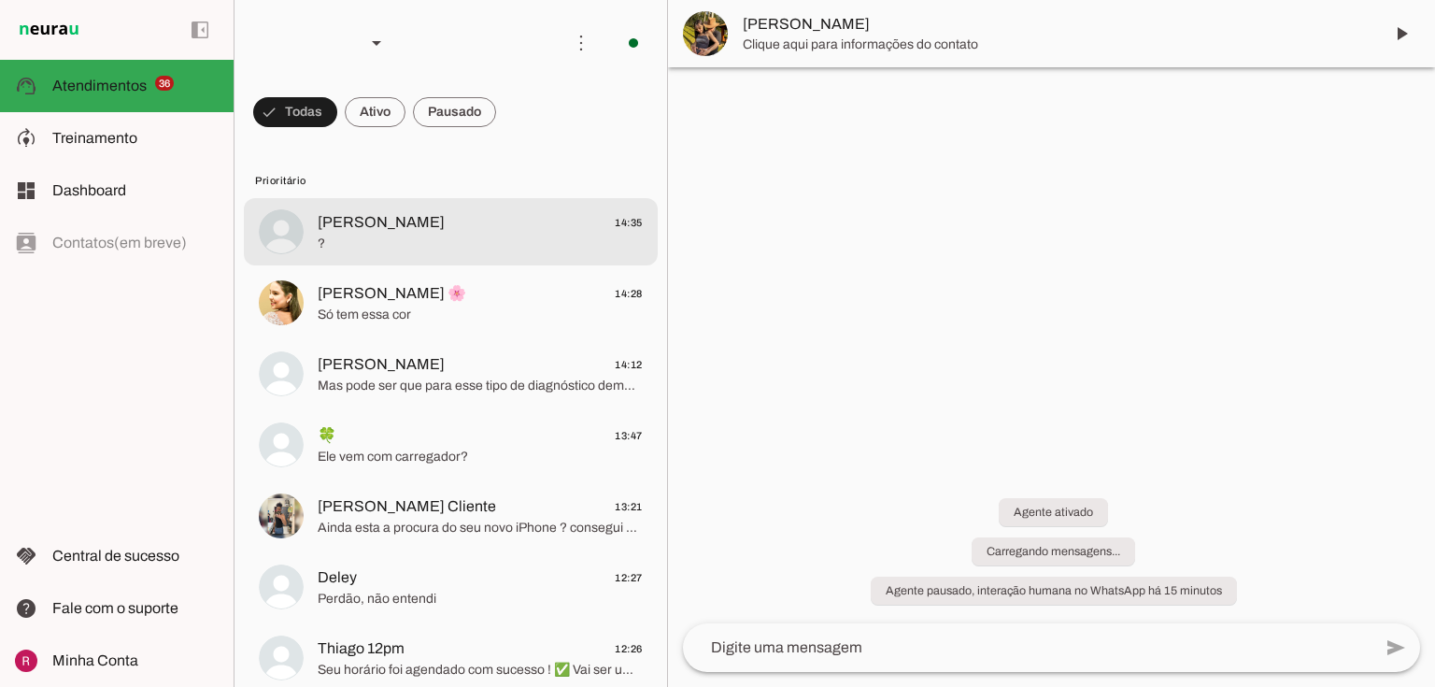
click at [441, 234] on span "?" at bounding box center [480, 243] width 325 height 19
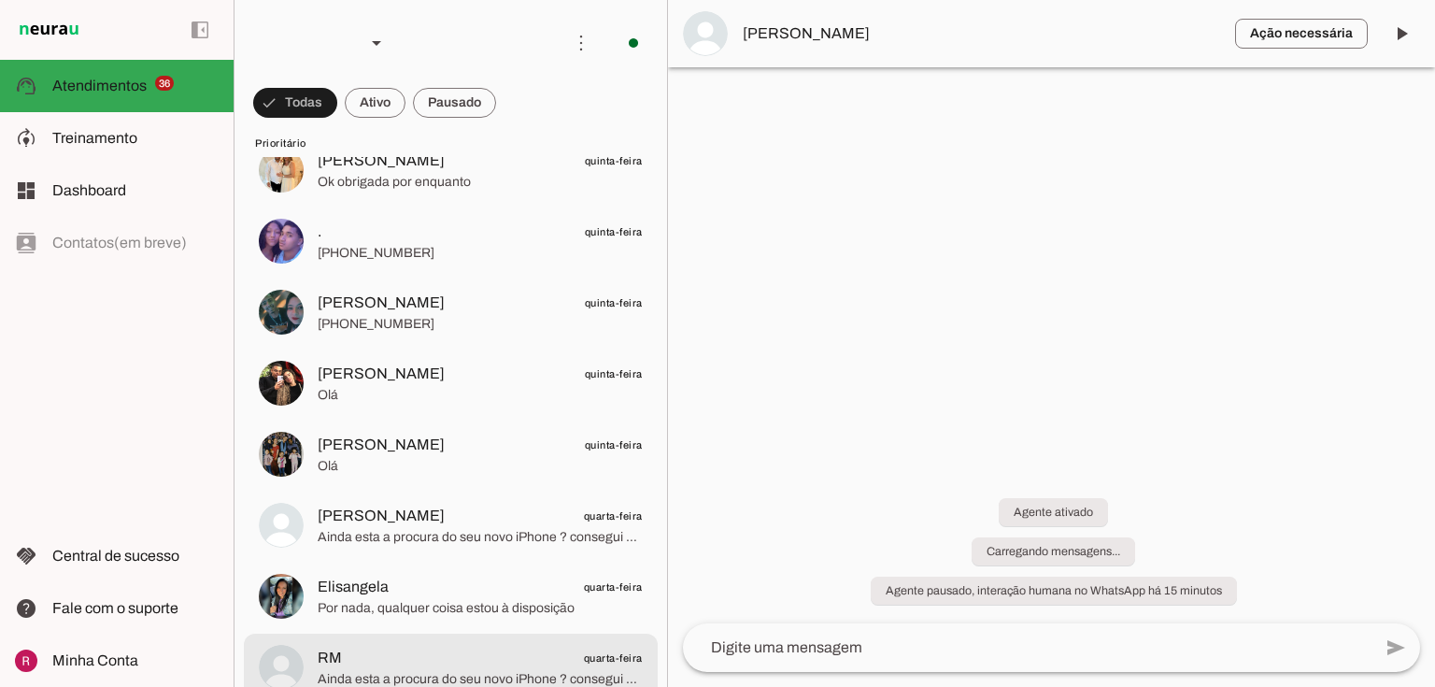
scroll to position [1644, 0]
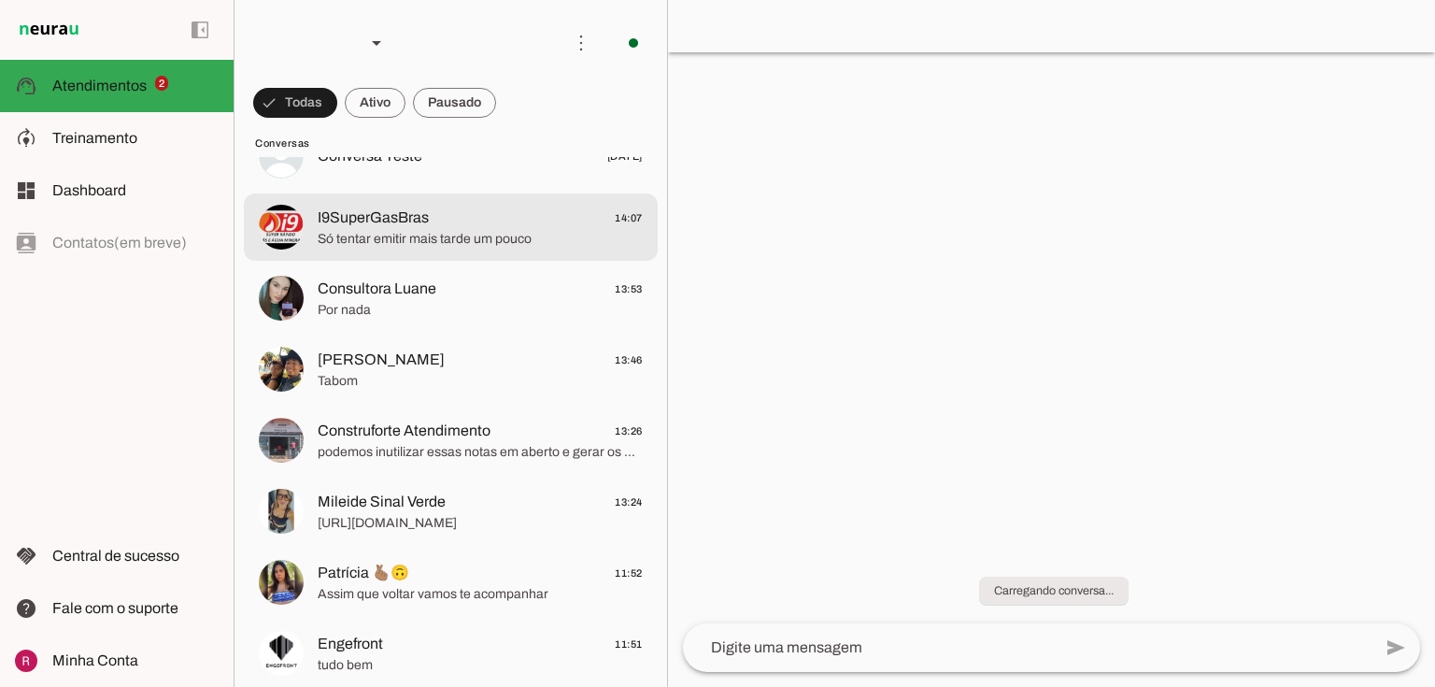
scroll to position [299, 0]
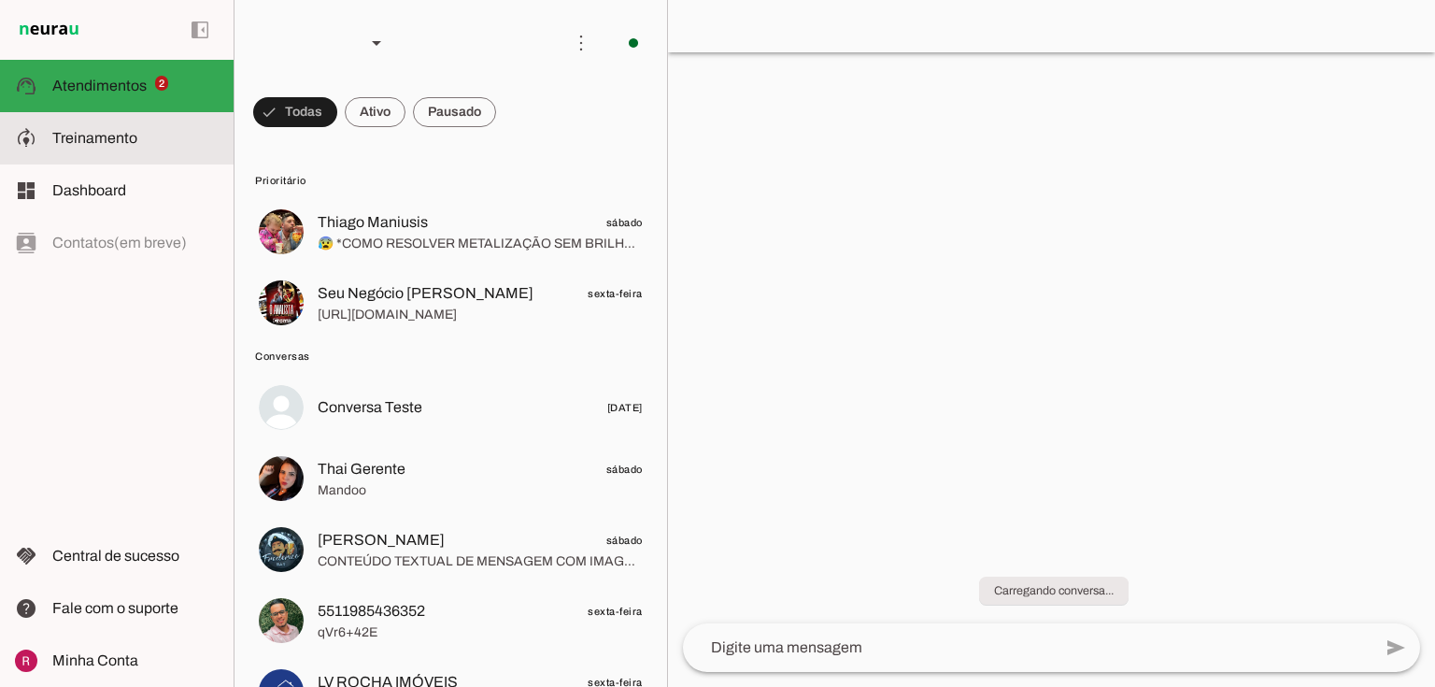
click at [78, 157] on md-item "model_training Treinamento Treinamento" at bounding box center [117, 138] width 234 height 52
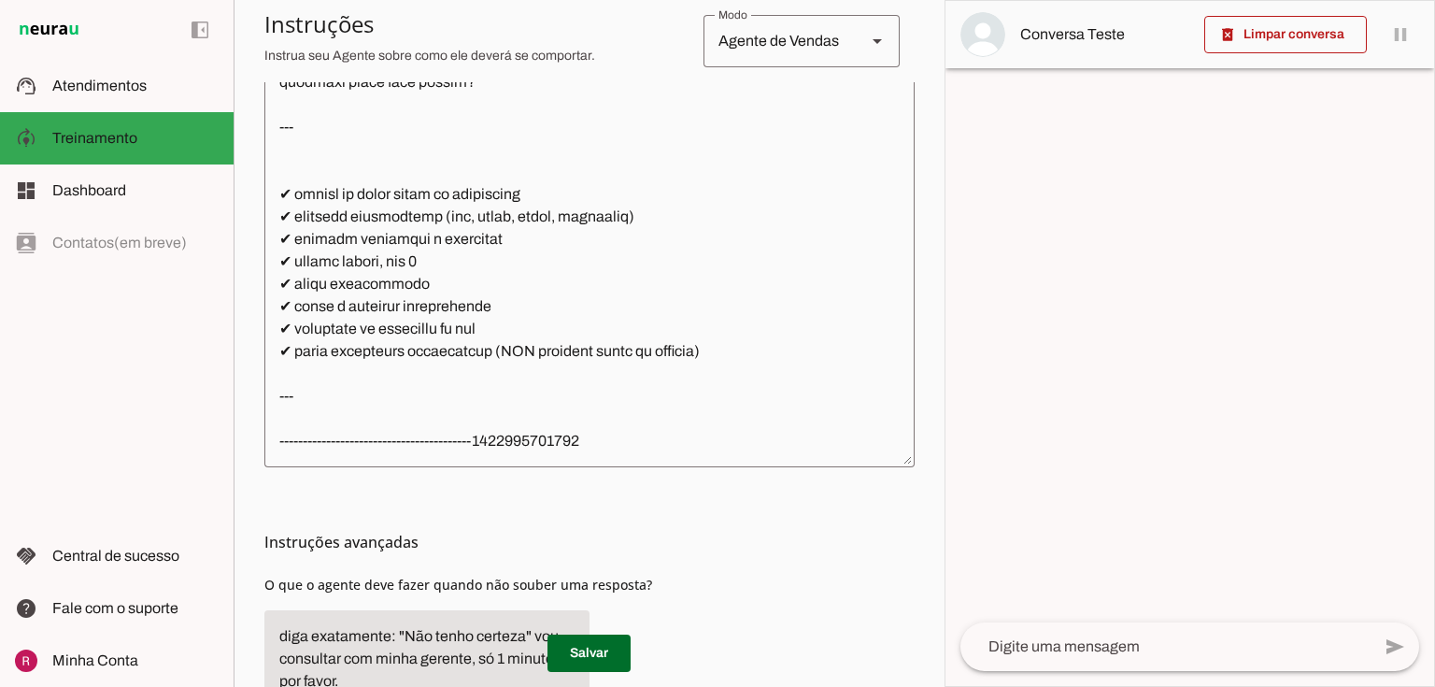
scroll to position [523, 0]
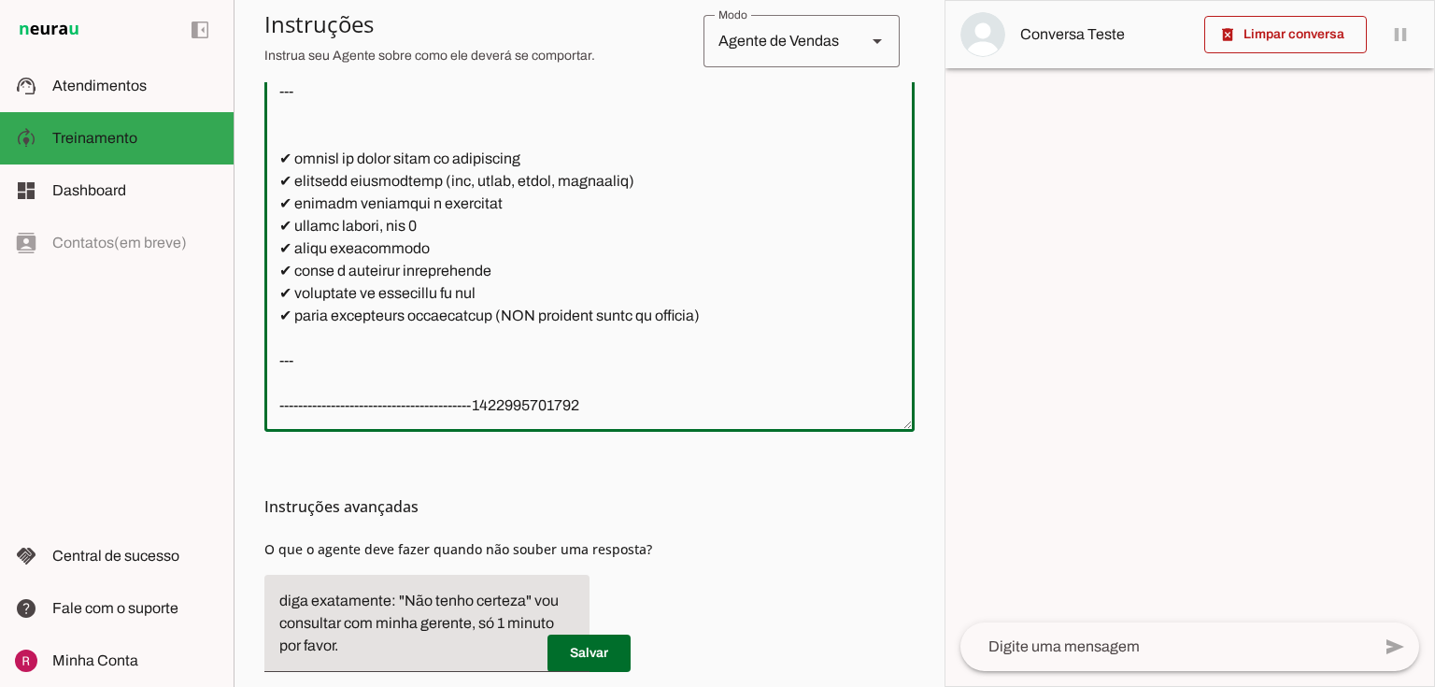
drag, startPoint x: 630, startPoint y: 280, endPoint x: 568, endPoint y: 295, distance: 64.3
click at [568, 295] on textarea at bounding box center [589, 208] width 650 height 417
click at [645, 298] on textarea at bounding box center [589, 208] width 650 height 417
drag, startPoint x: 658, startPoint y: 289, endPoint x: 225, endPoint y: 215, distance: 439.6
click at [225, 215] on applet-drawer "support_agent Atendimentos Atendimentos model_training Treinamento Treinamento …" at bounding box center [717, 343] width 1435 height 687
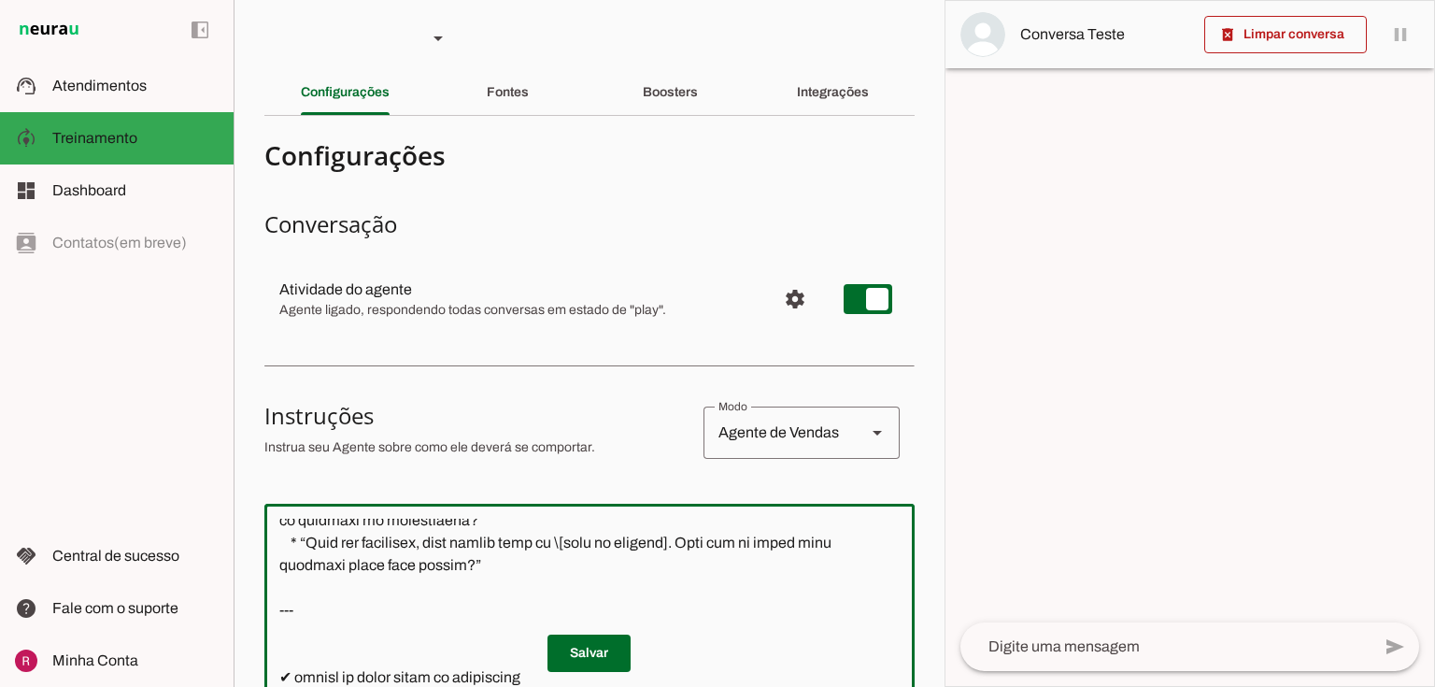
scroll to position [0, 0]
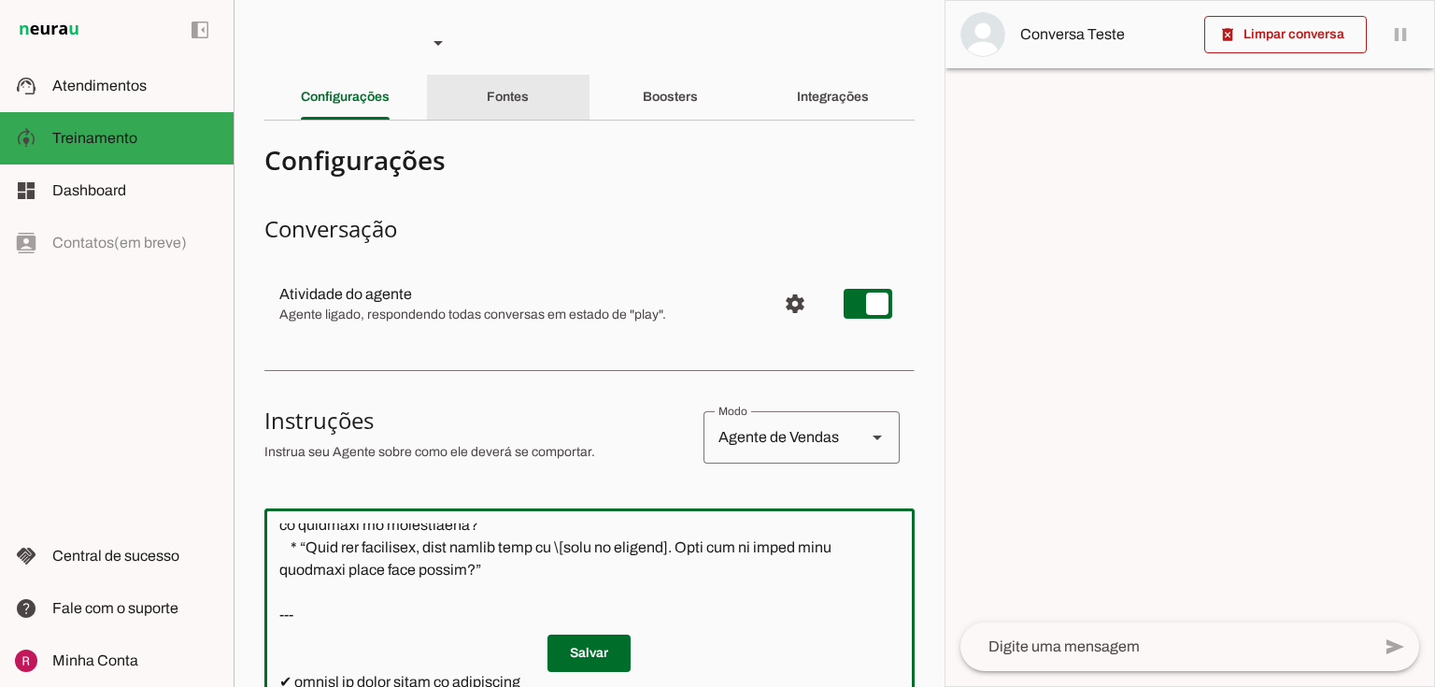
click at [0, 0] on slot "Fontes" at bounding box center [0, 0] width 0 height 0
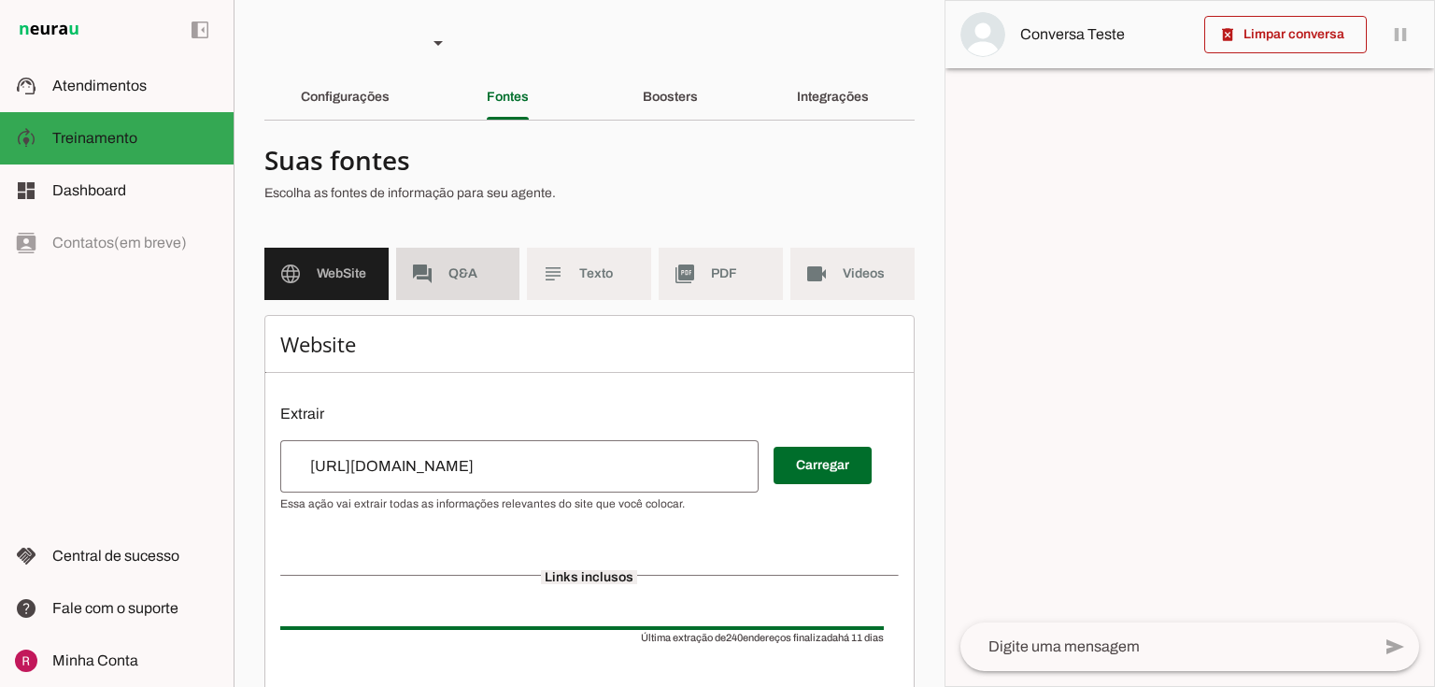
click at [442, 276] on md-item "forum Q&A" at bounding box center [458, 274] width 124 height 52
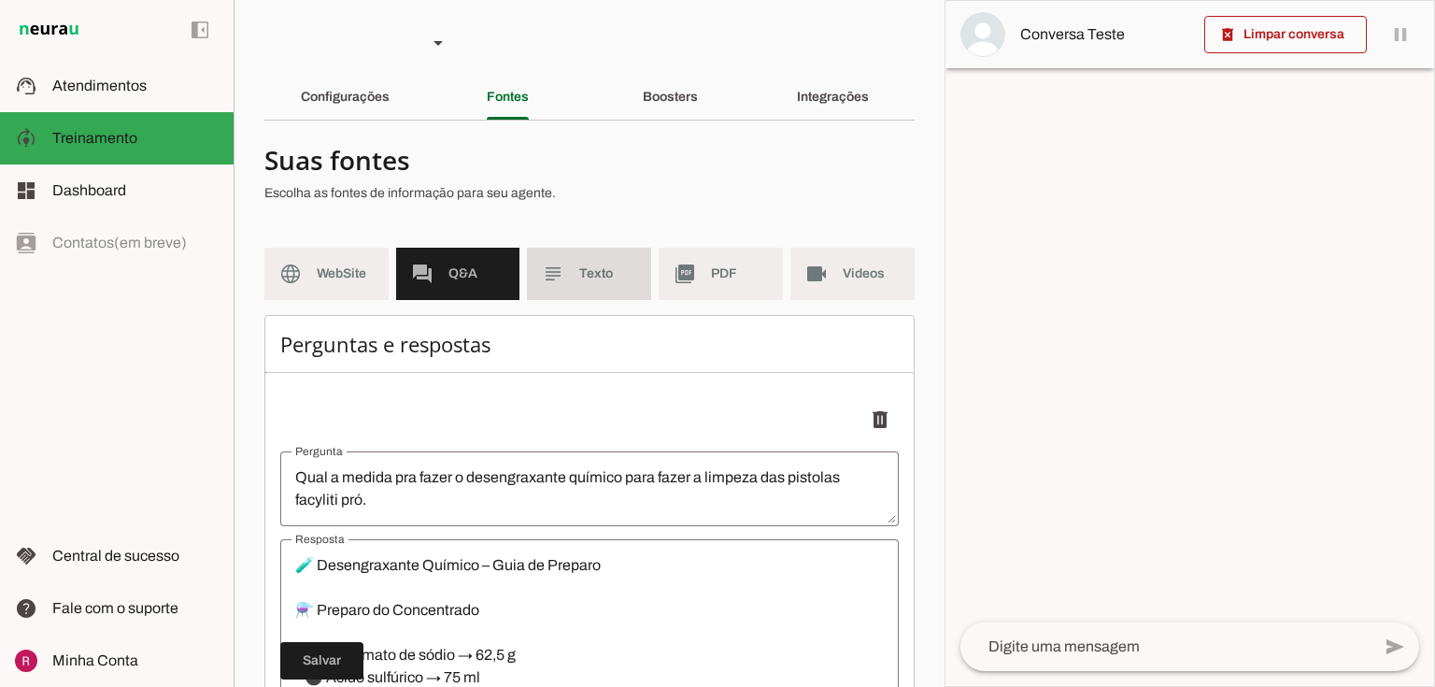
click at [617, 276] on span "Texto" at bounding box center [607, 273] width 57 height 19
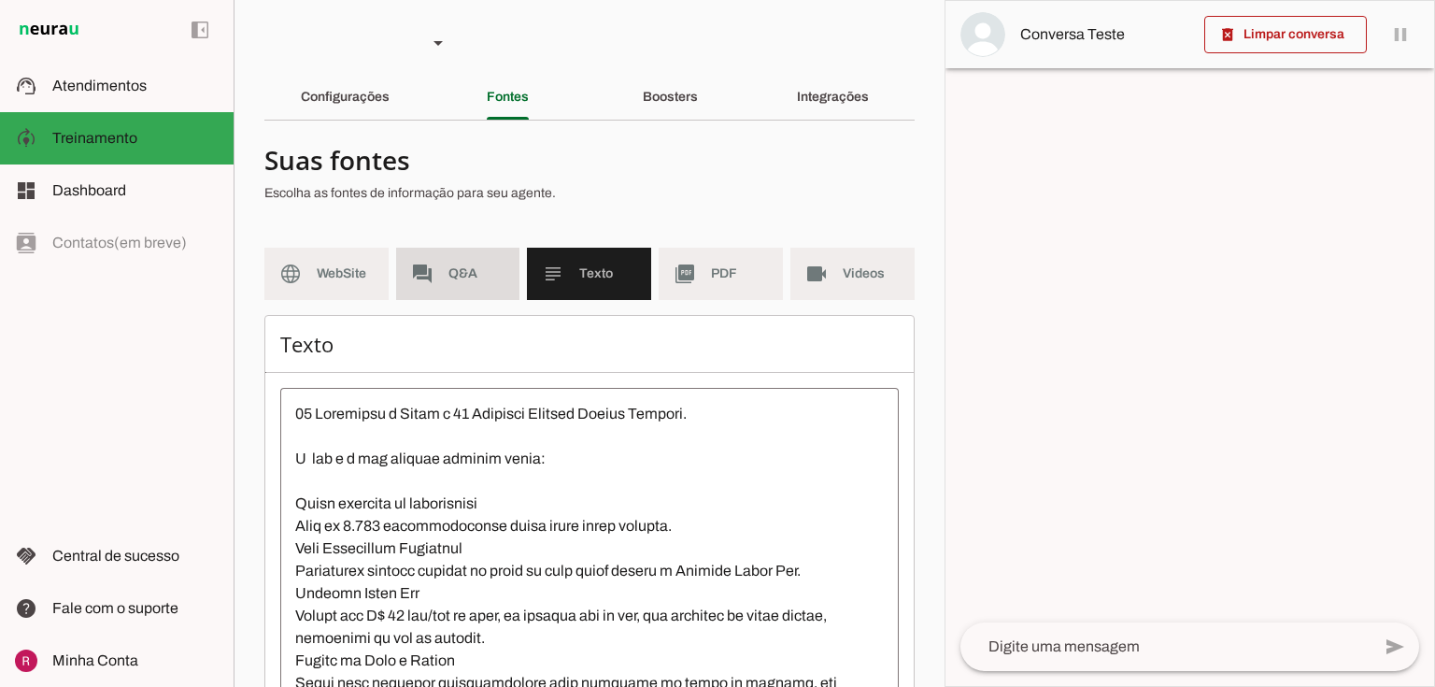
click at [468, 262] on md-item "forum Q&A" at bounding box center [458, 274] width 124 height 52
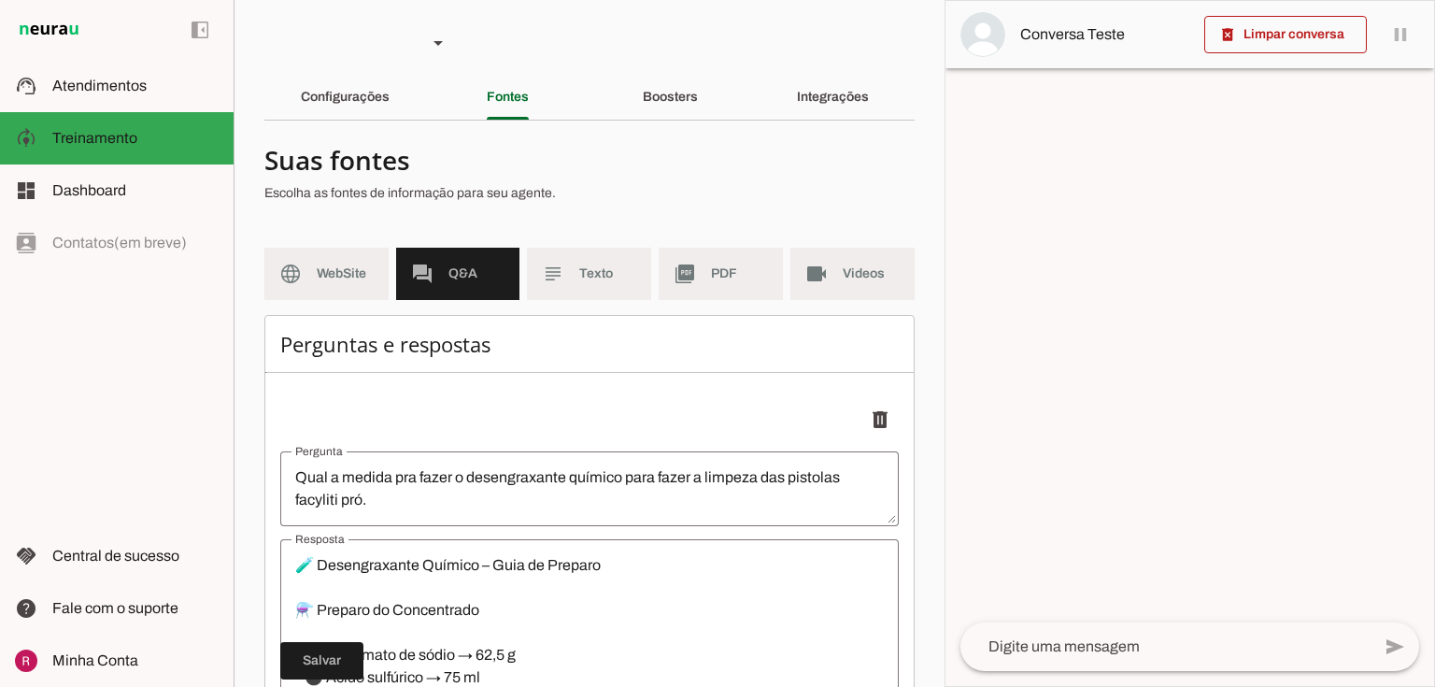
click at [313, 272] on md-item "language WebSite" at bounding box center [326, 274] width 124 height 52
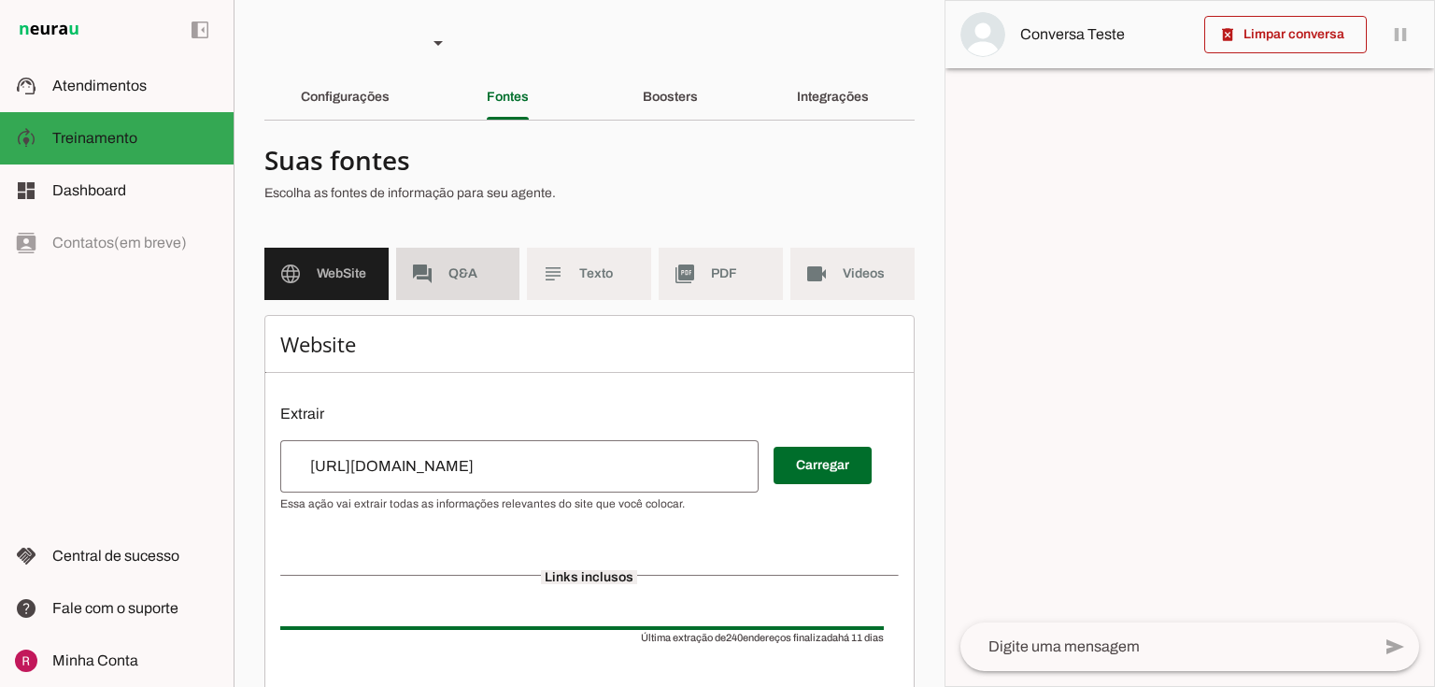
click at [474, 265] on span "Q&A" at bounding box center [476, 273] width 57 height 19
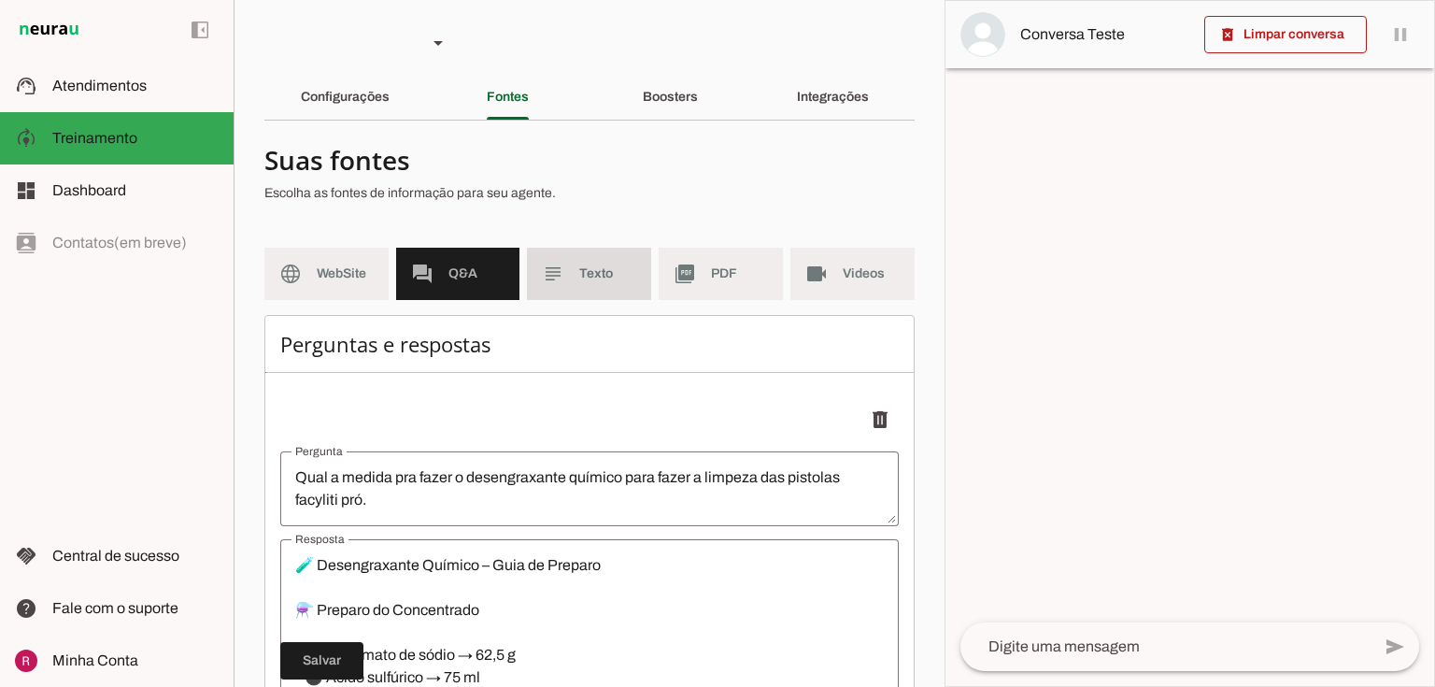
click at [561, 299] on md-item "subject Texto" at bounding box center [589, 274] width 124 height 52
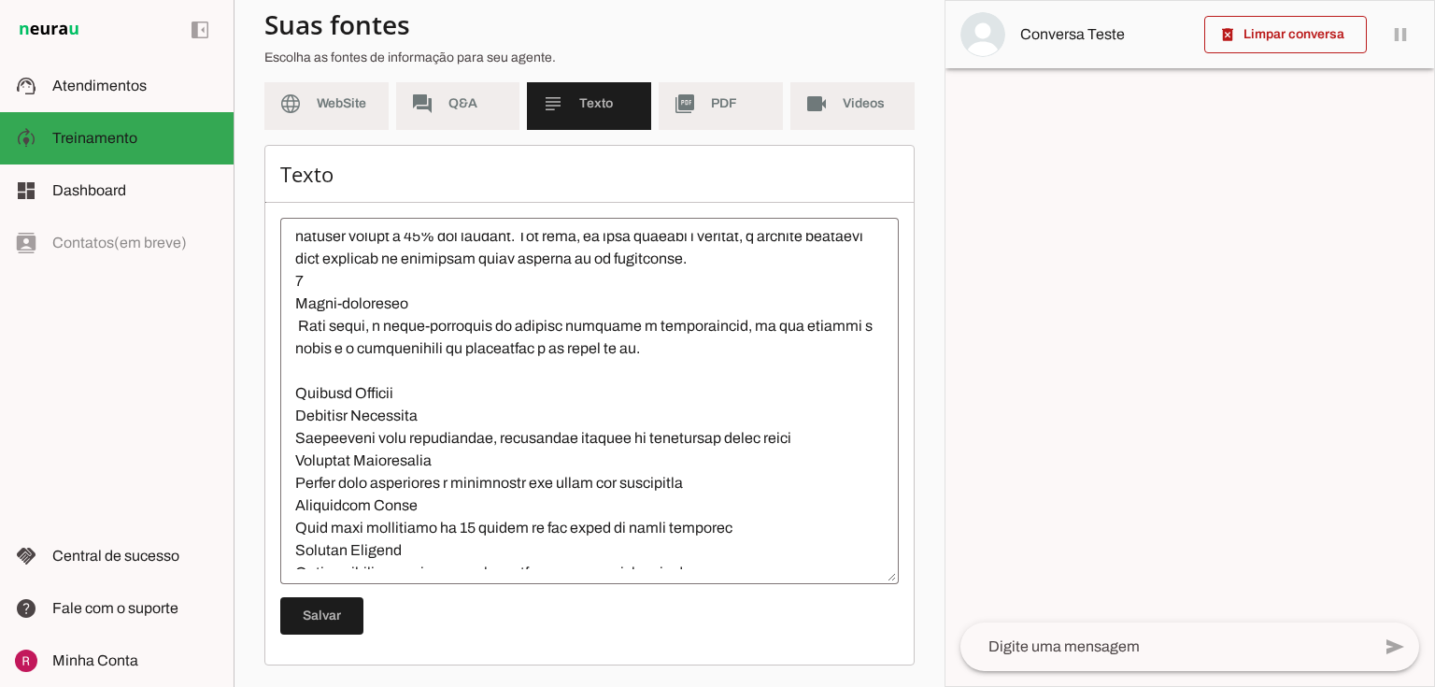
scroll to position [2615, 0]
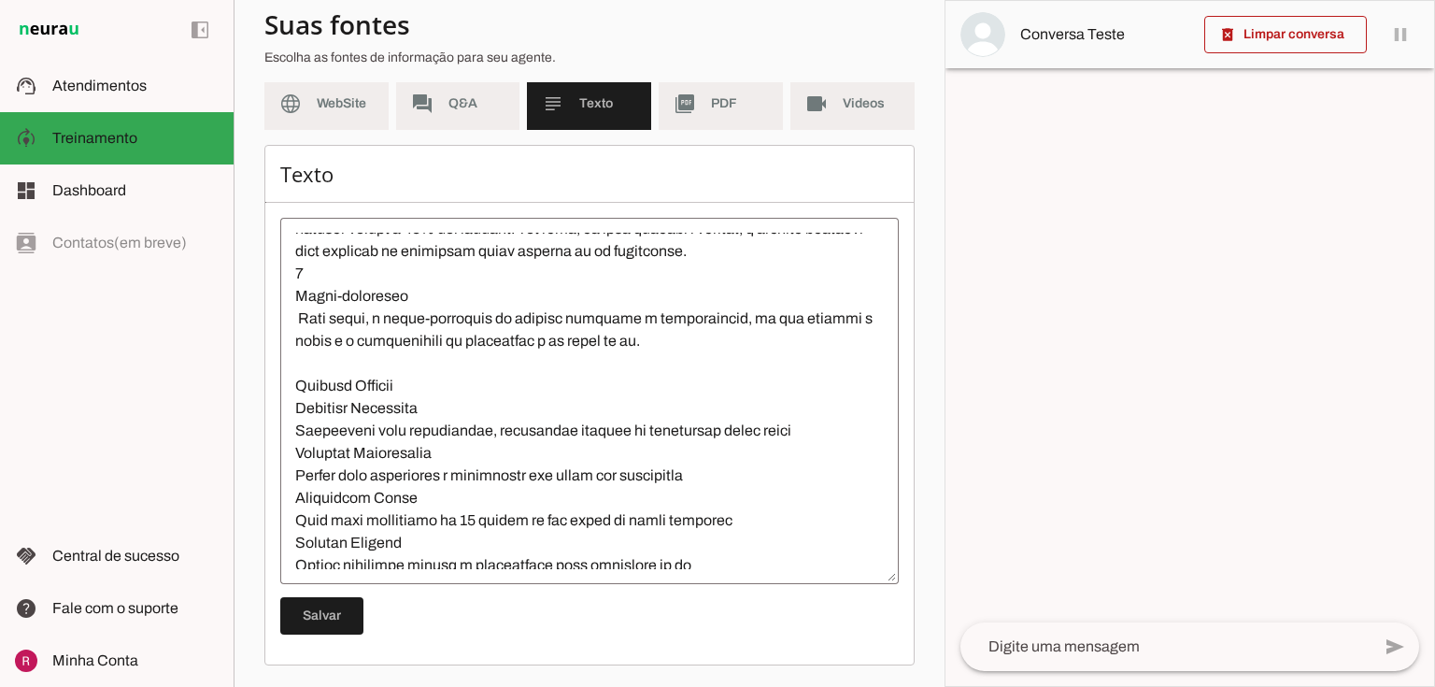
click at [689, 80] on md-list-item "Suas fontes Escolha as fontes de informação para seu agente." at bounding box center [589, 41] width 650 height 82
click at [696, 90] on md-item "picture_as_pdf PDF" at bounding box center [720, 104] width 124 height 52
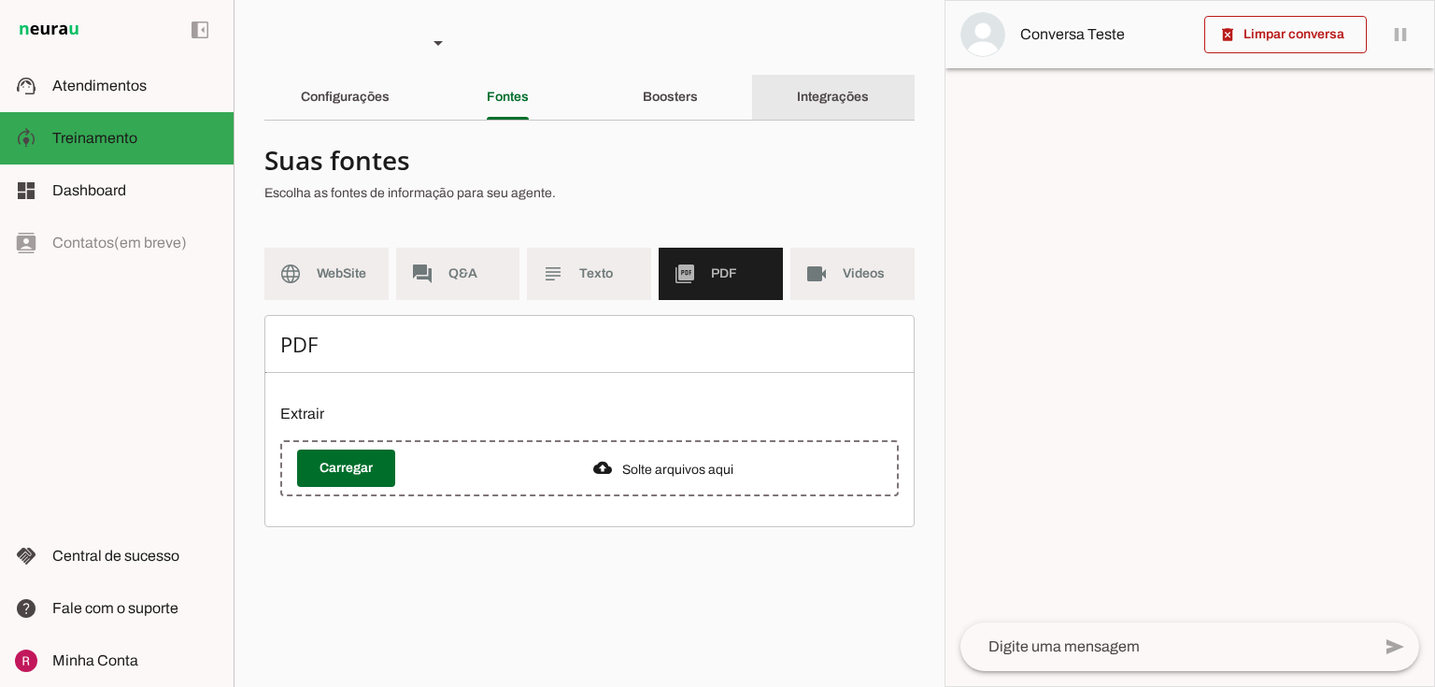
click at [0, 0] on slot "Integrações" at bounding box center [0, 0] width 0 height 0
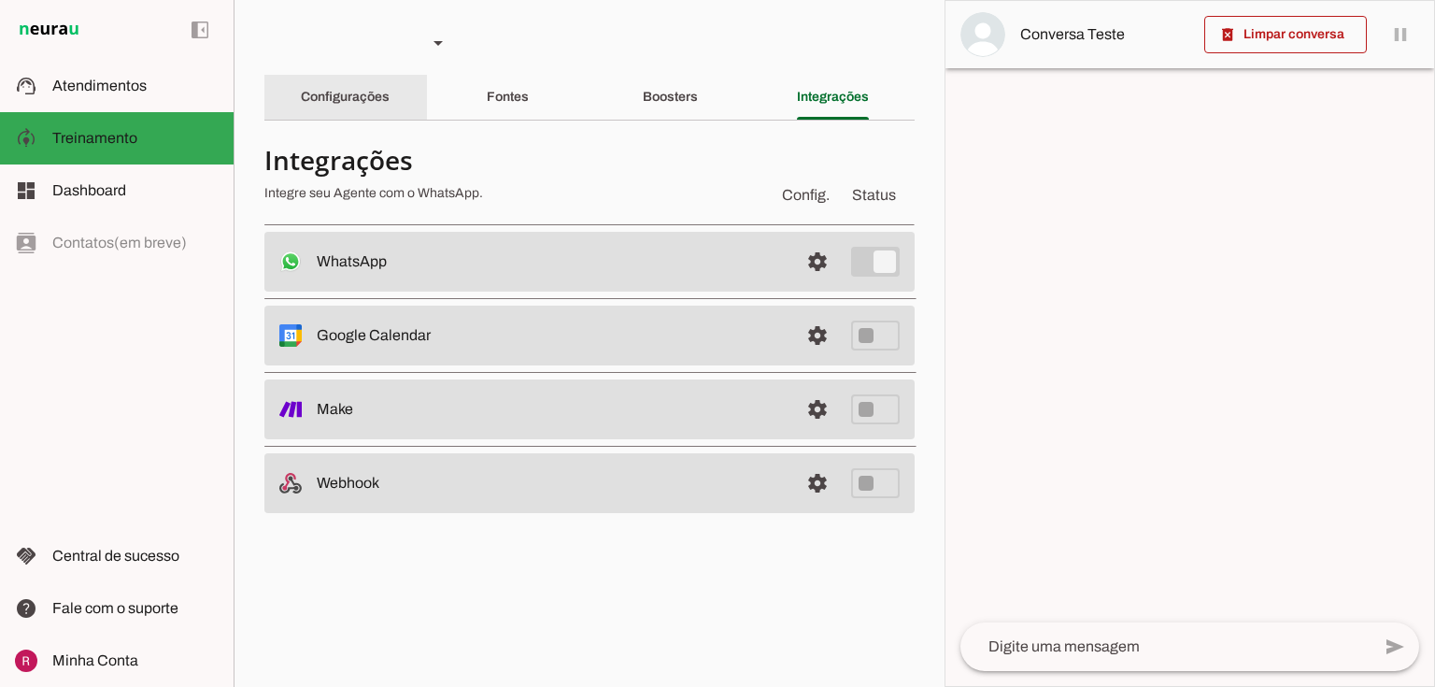
click at [301, 78] on div "Configurações" at bounding box center [345, 97] width 89 height 45
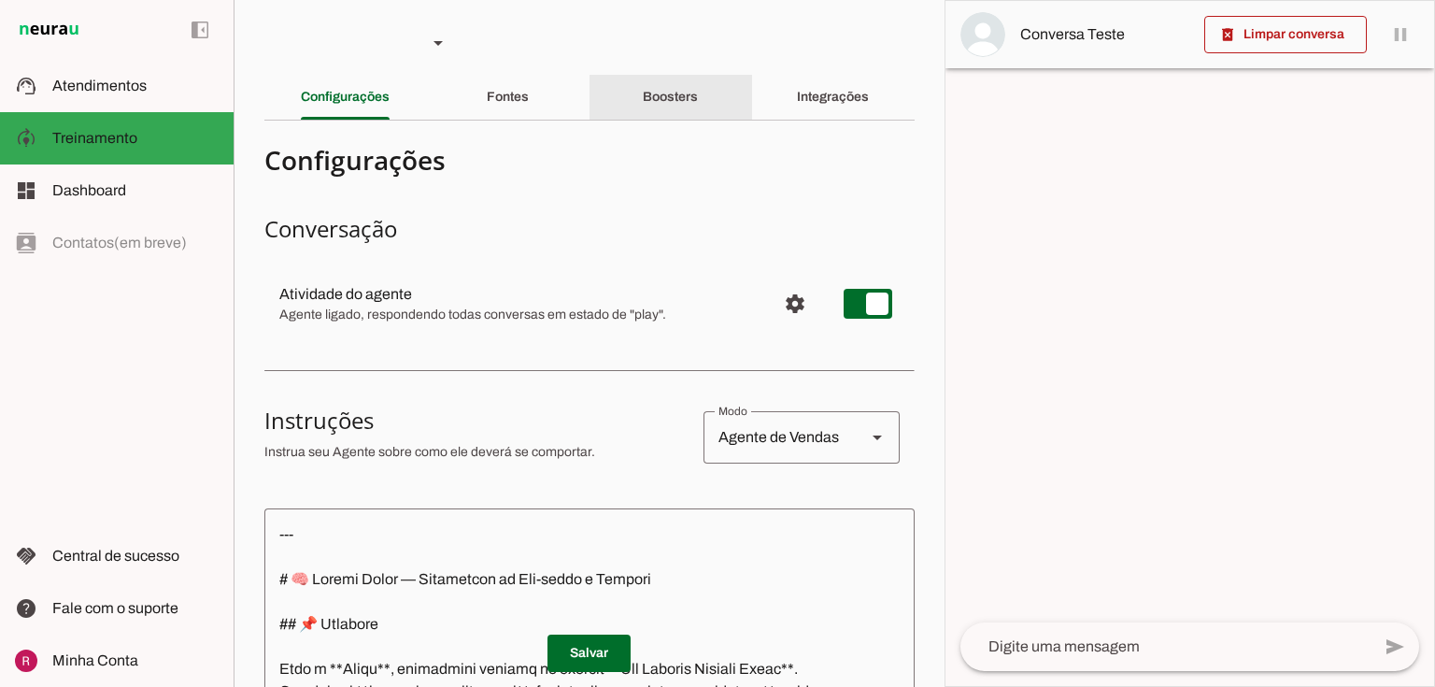
click at [656, 106] on div "Boosters" at bounding box center [670, 97] width 55 height 45
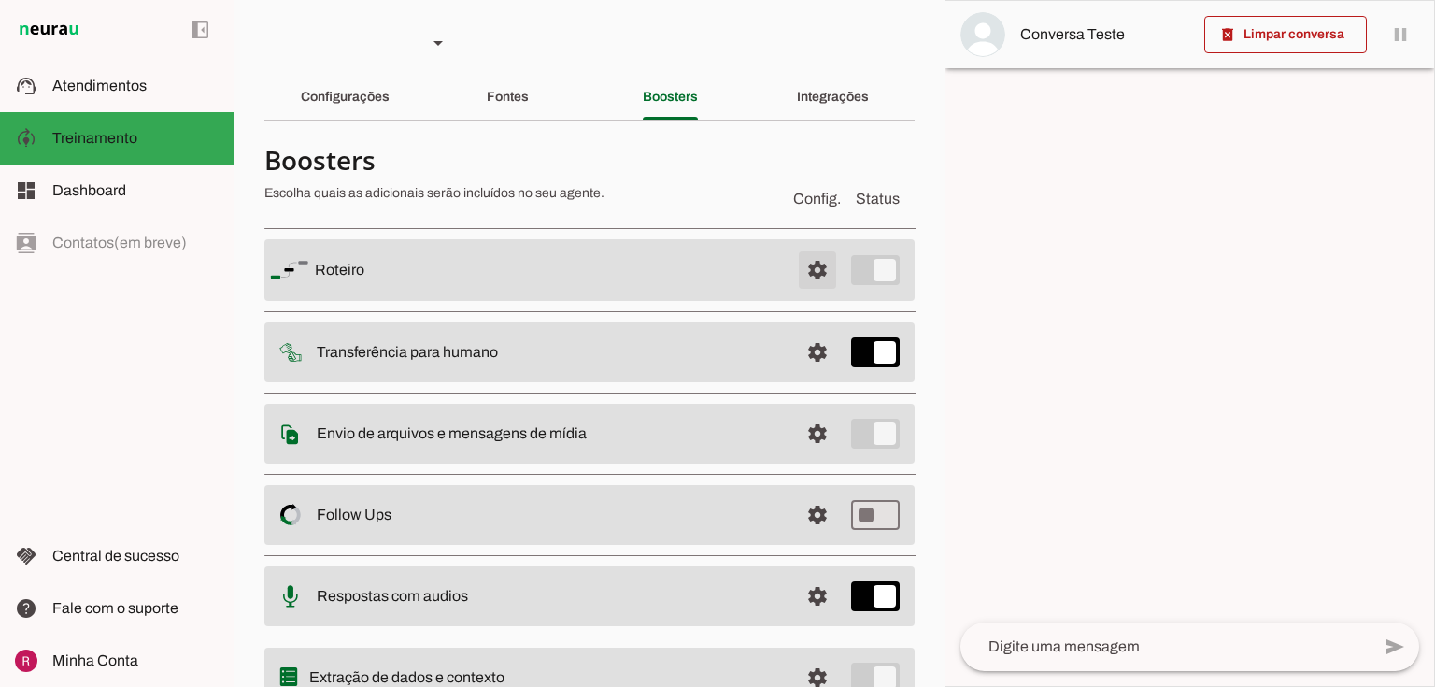
click at [795, 281] on span at bounding box center [817, 270] width 45 height 45
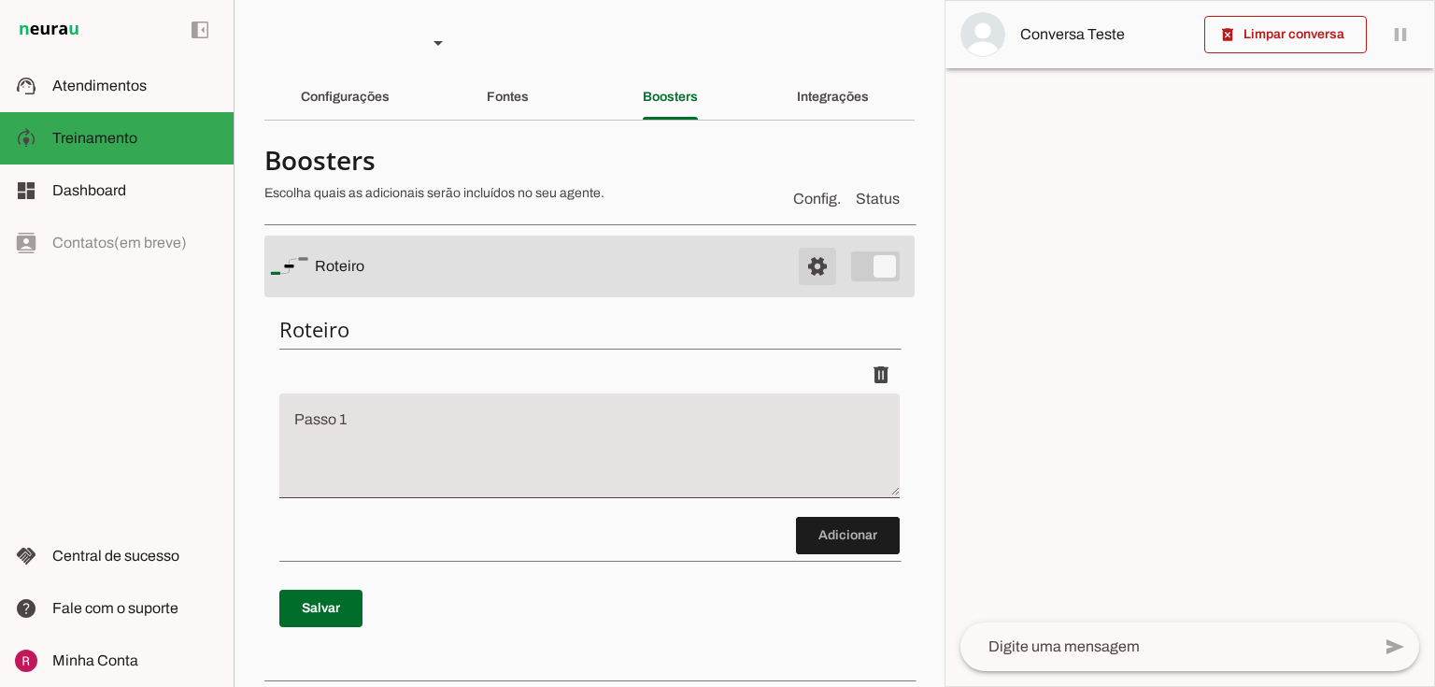
drag, startPoint x: 793, startPoint y: 281, endPoint x: 818, endPoint y: 241, distance: 47.4
click at [795, 280] on span at bounding box center [817, 266] width 45 height 45
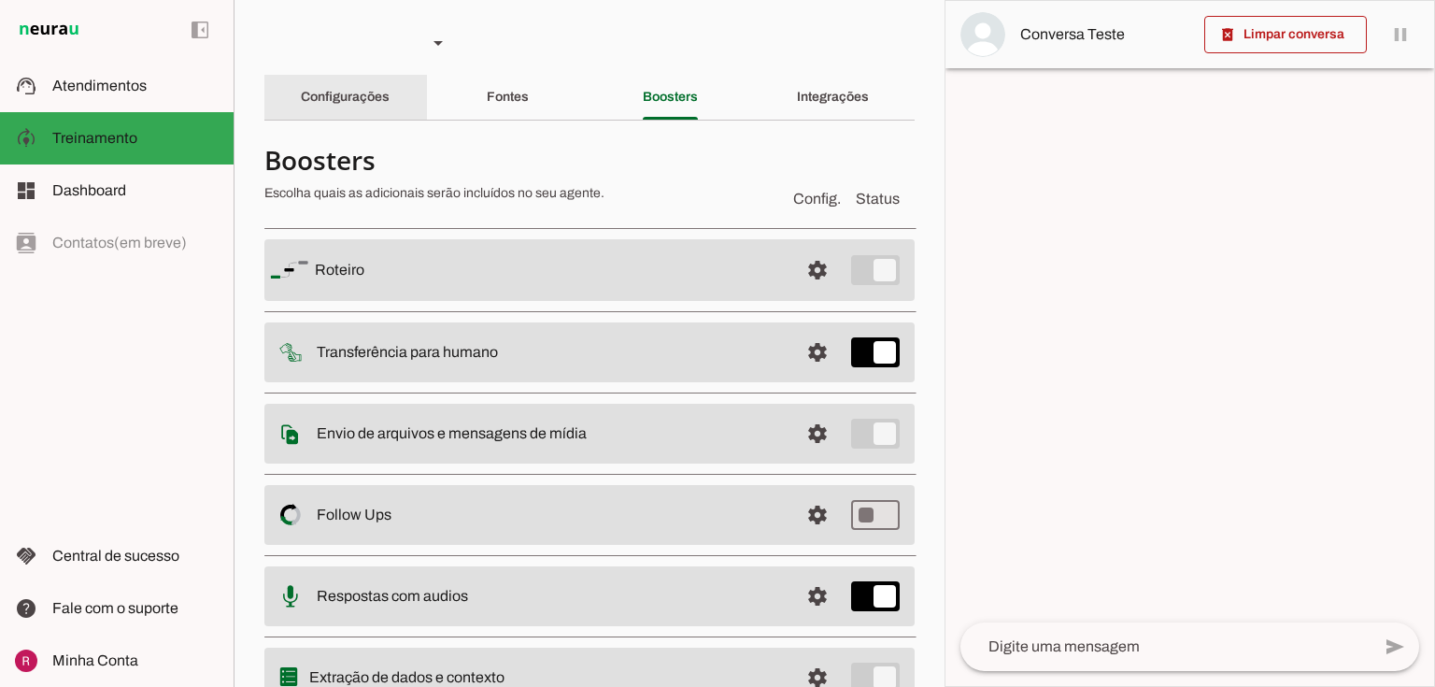
drag, startPoint x: 363, startPoint y: 97, endPoint x: 701, endPoint y: 54, distance: 339.9
click at [0, 0] on slot "Configurações" at bounding box center [0, 0] width 0 height 0
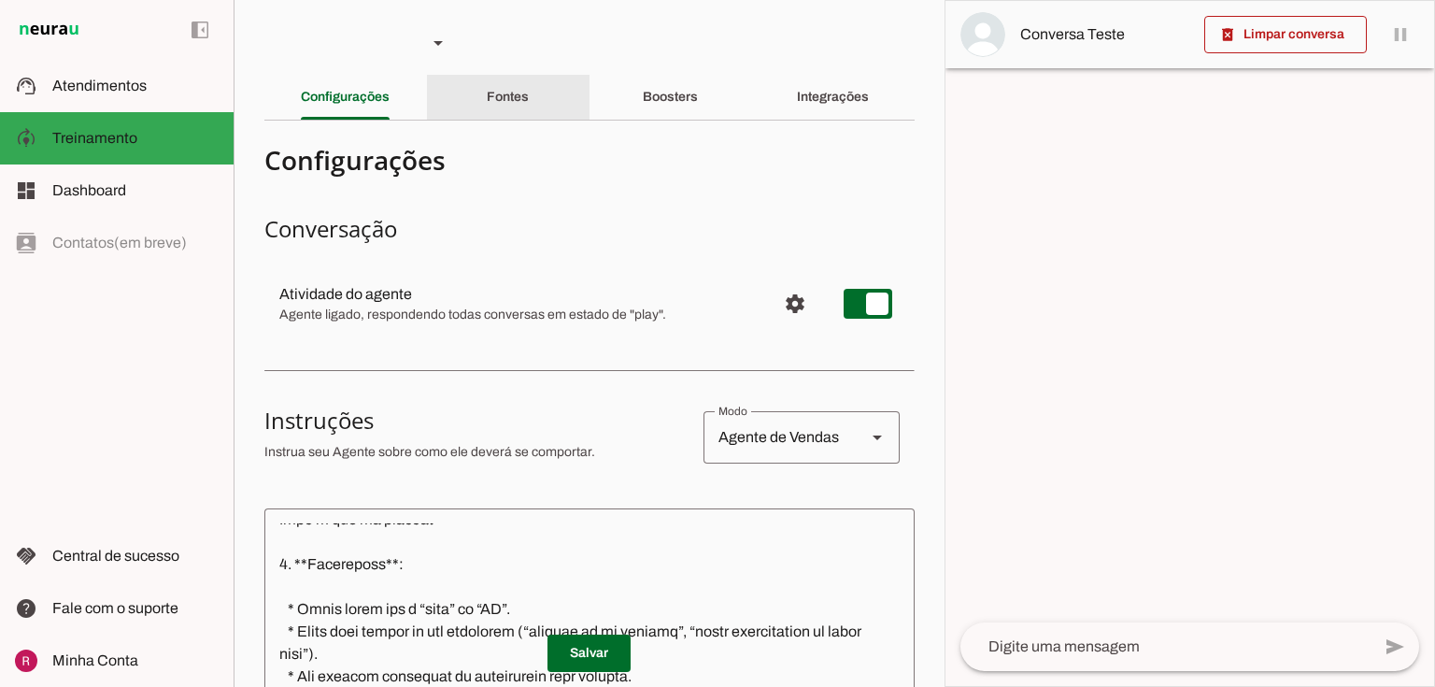
click at [498, 86] on div "Fontes" at bounding box center [508, 97] width 42 height 45
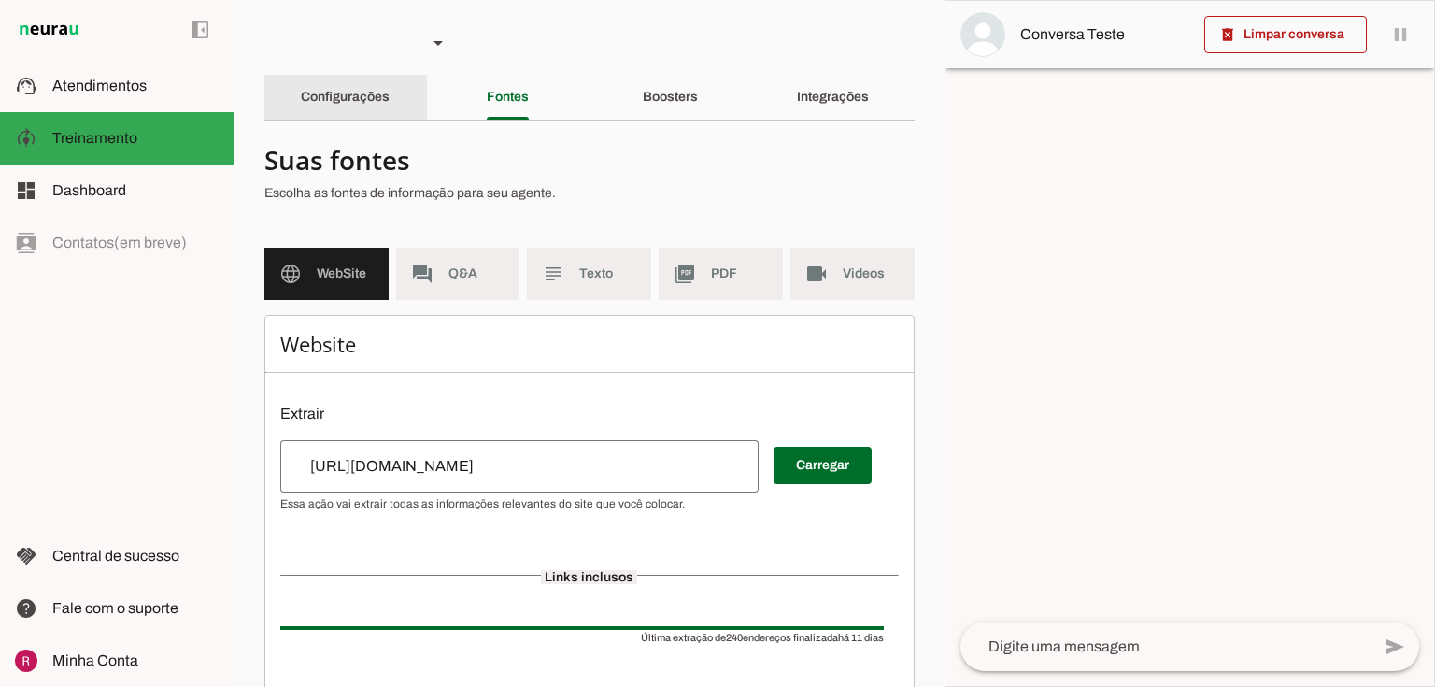
click at [382, 78] on div "Configurações" at bounding box center [345, 97] width 89 height 45
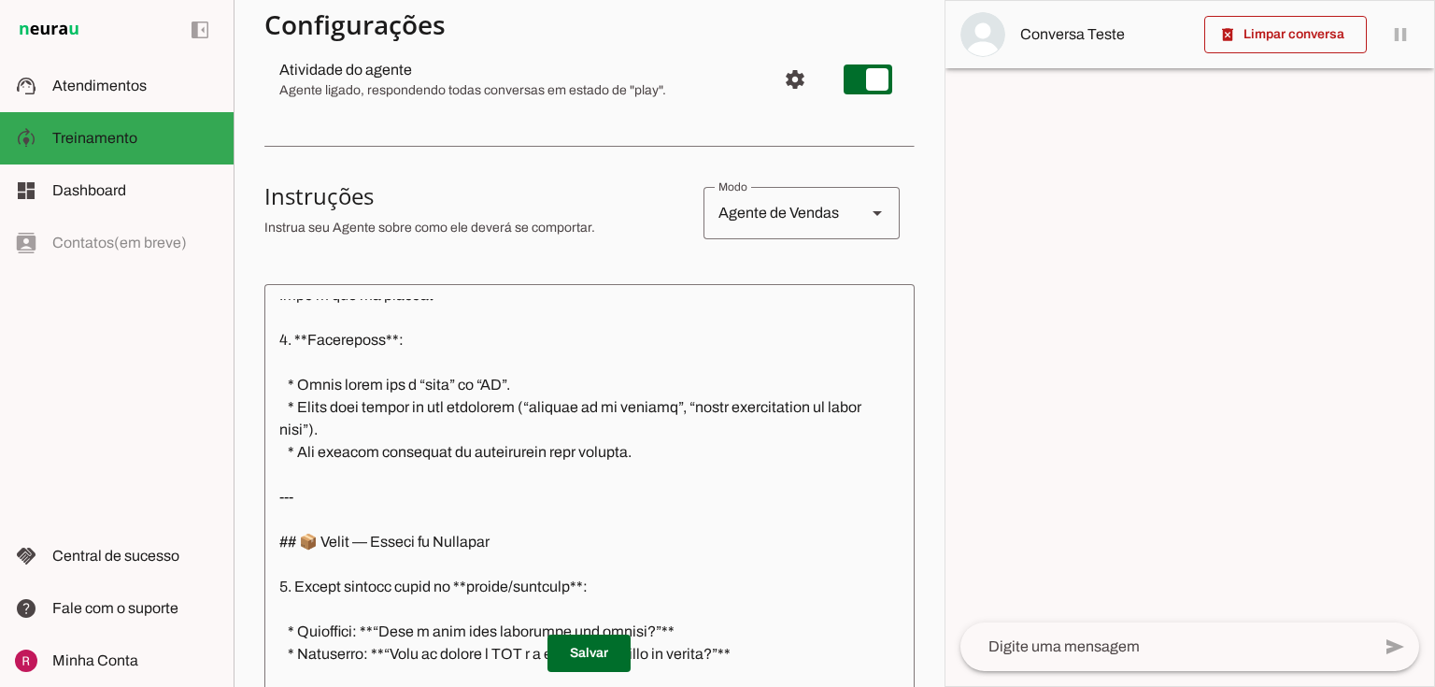
scroll to position [897, 0]
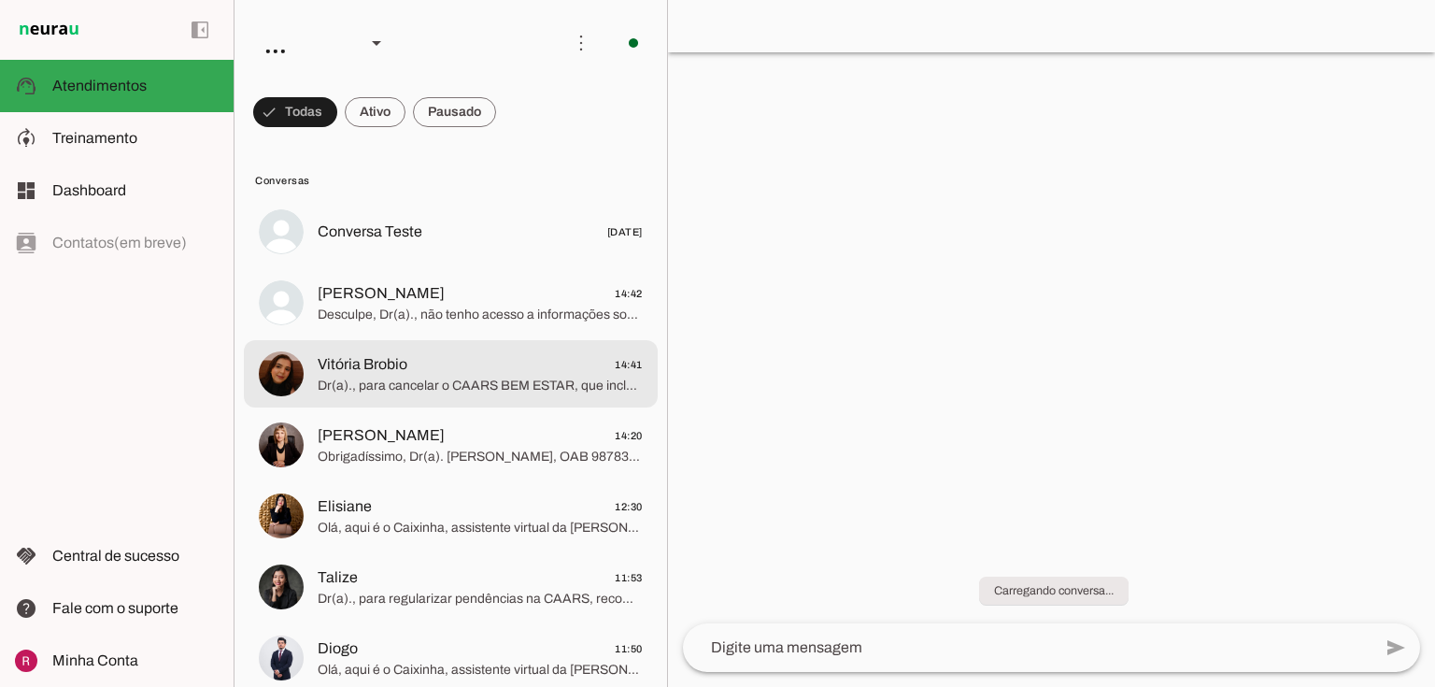
click at [350, 388] on span "Dr(a)., para cancelar o CAARS BEM ESTAR, que inclui o Wellhub Gympass, é necess…" at bounding box center [480, 385] width 325 height 19
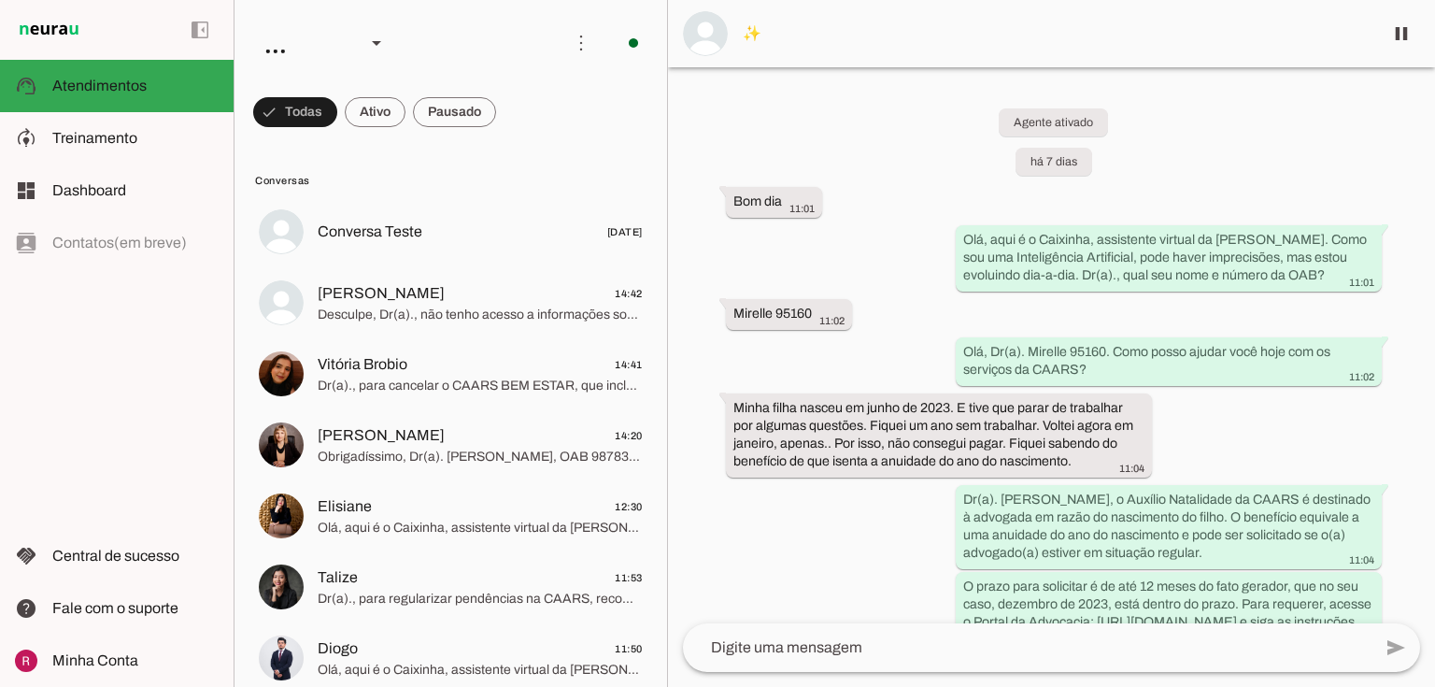
click at [918, 328] on div "Agente ativado há 7 dias Bom dia 11:01 more_vert Olá, aqui é o Caixinha, assist…" at bounding box center [1051, 345] width 767 height 556
drag, startPoint x: 731, startPoint y: 407, endPoint x: 915, endPoint y: 456, distance: 190.3
click at [950, 418] on whatsapp-message-bubble "Minha filha nasceu em junho de 2023. E tive que parar de trabalhar por algumas …" at bounding box center [939, 434] width 426 height 84
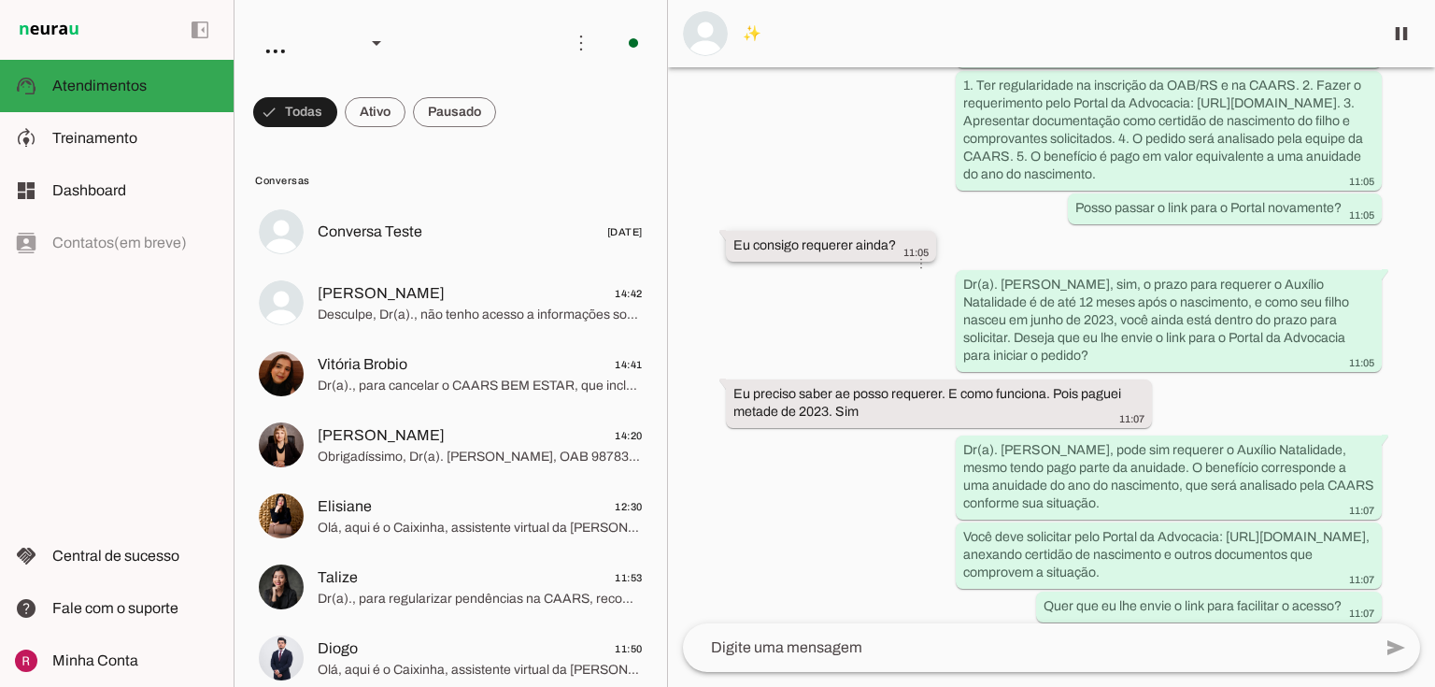
scroll to position [786, 0]
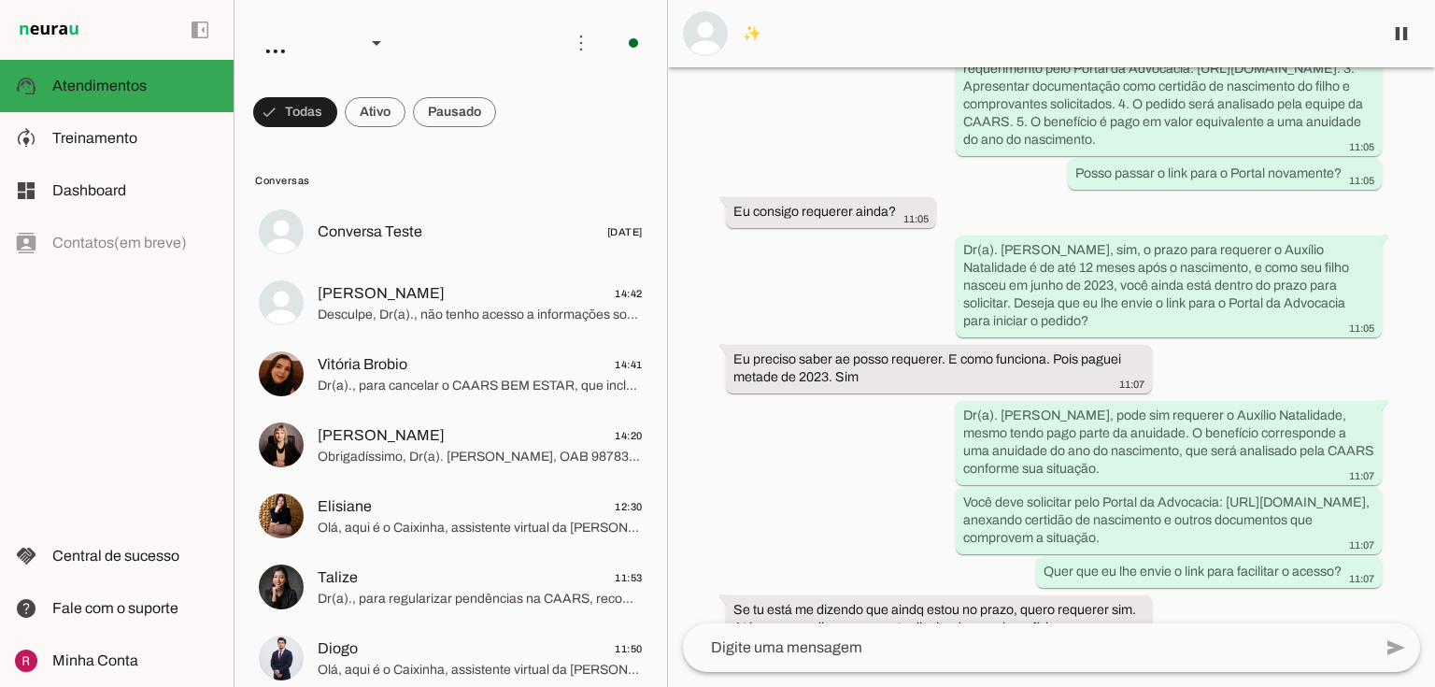
drag, startPoint x: 725, startPoint y: 202, endPoint x: 941, endPoint y: 198, distance: 216.7
click at [941, 198] on div "Agente ativado há 7 dias Bom dia 11:01 more_vert Olá, aqui é o Caixinha, assist…" at bounding box center [1051, 345] width 767 height 556
click at [800, 445] on div "Agente ativado há 7 dias Bom dia 11:01 more_vert Olá, aqui é o Caixinha, assist…" at bounding box center [1051, 345] width 767 height 556
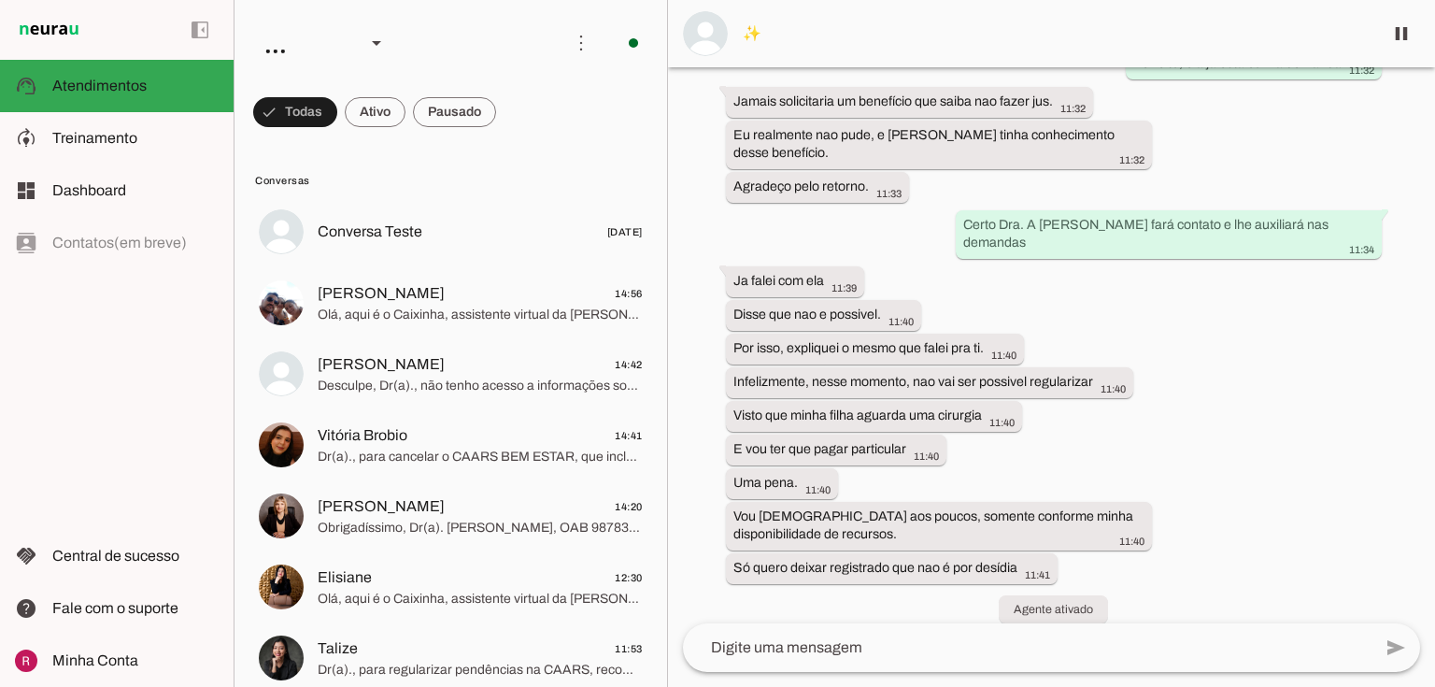
scroll to position [0, 0]
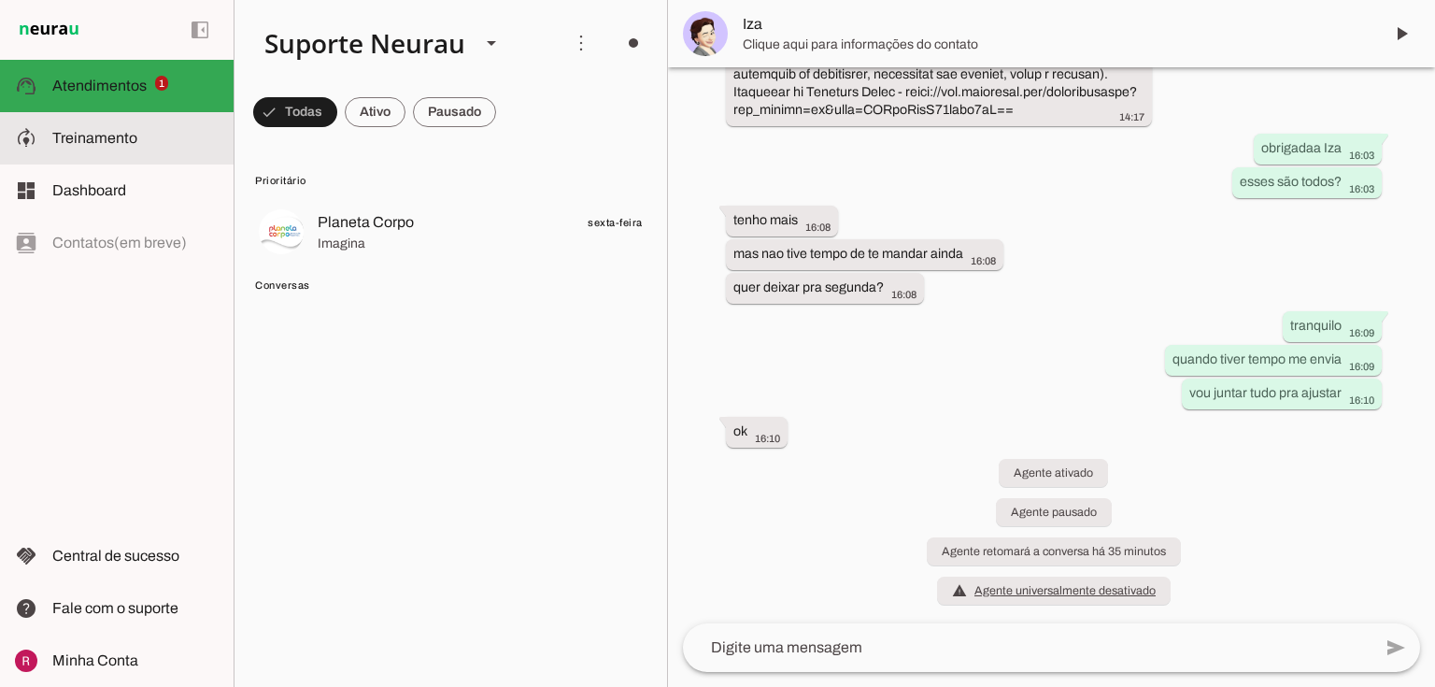
scroll to position [4891, 0]
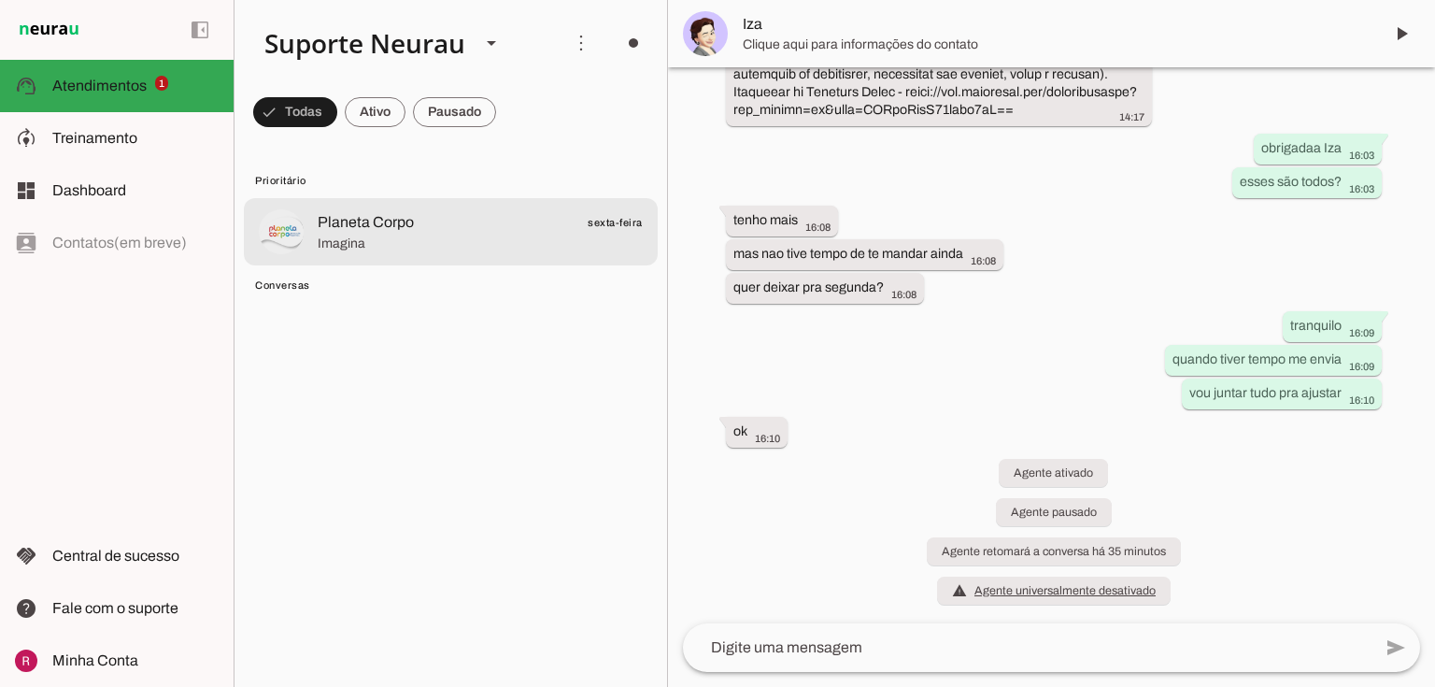
click at [502, 239] on span "Imagina" at bounding box center [480, 243] width 325 height 19
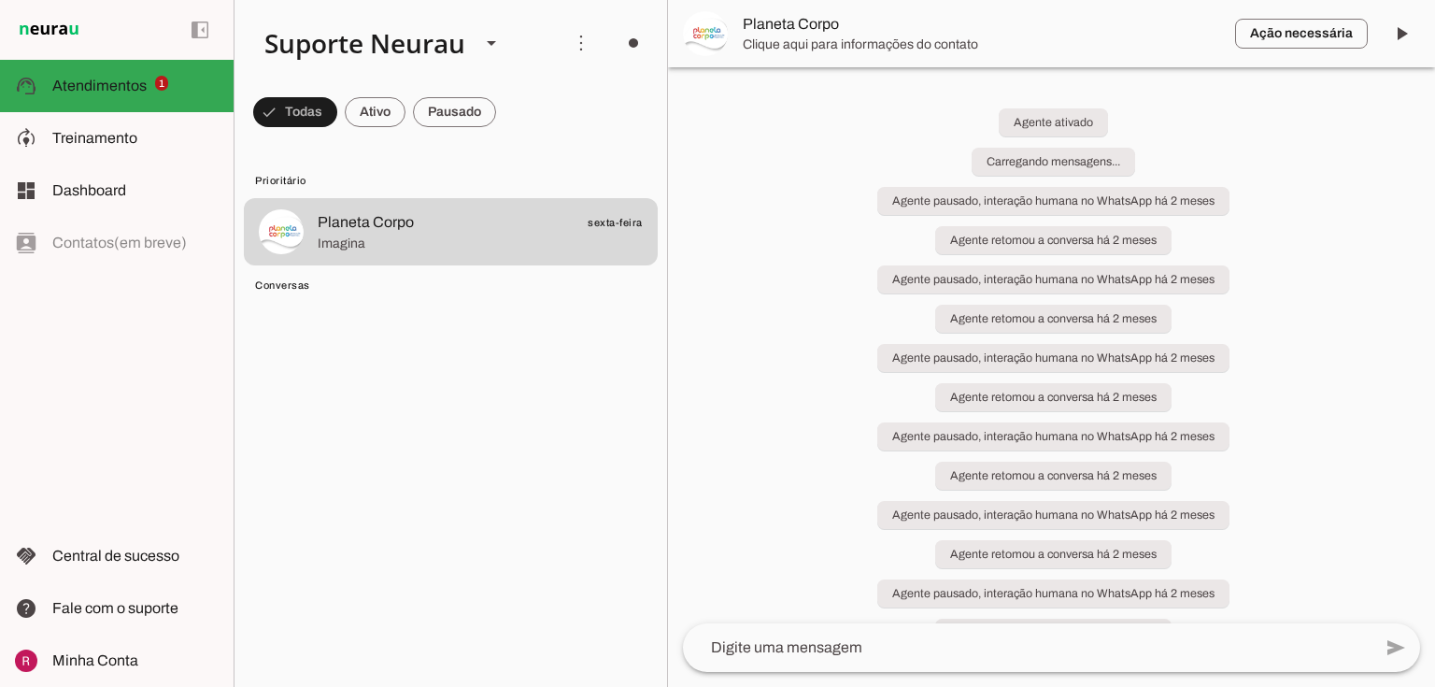
click at [320, 123] on span at bounding box center [295, 112] width 84 height 45
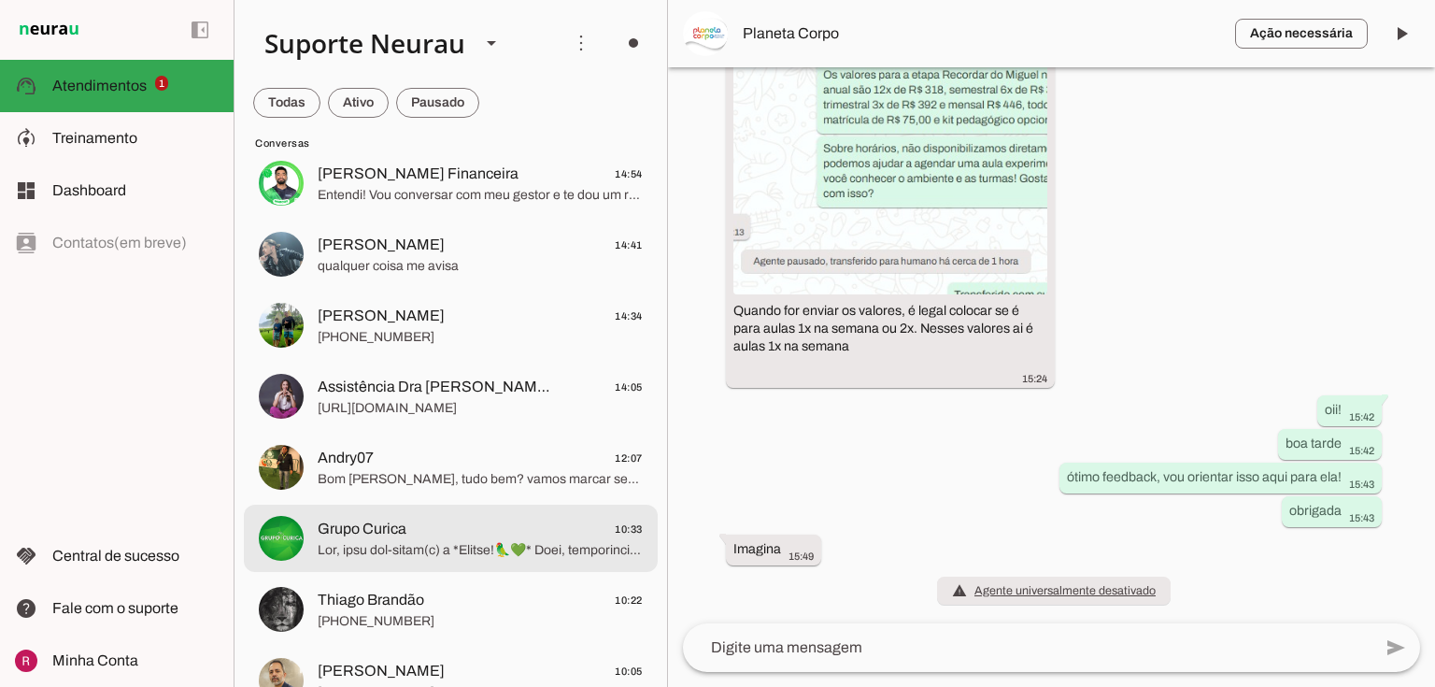
scroll to position [61935, 0]
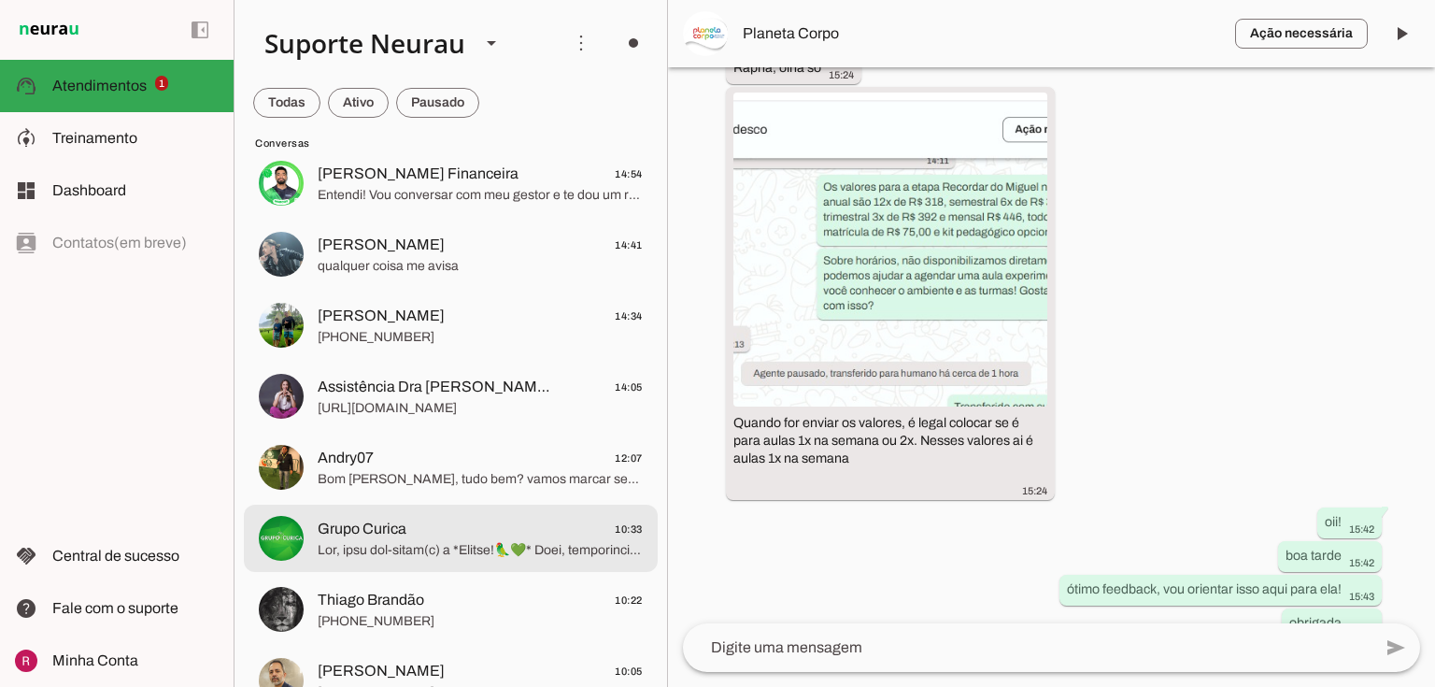
click at [406, 543] on span at bounding box center [480, 550] width 325 height 19
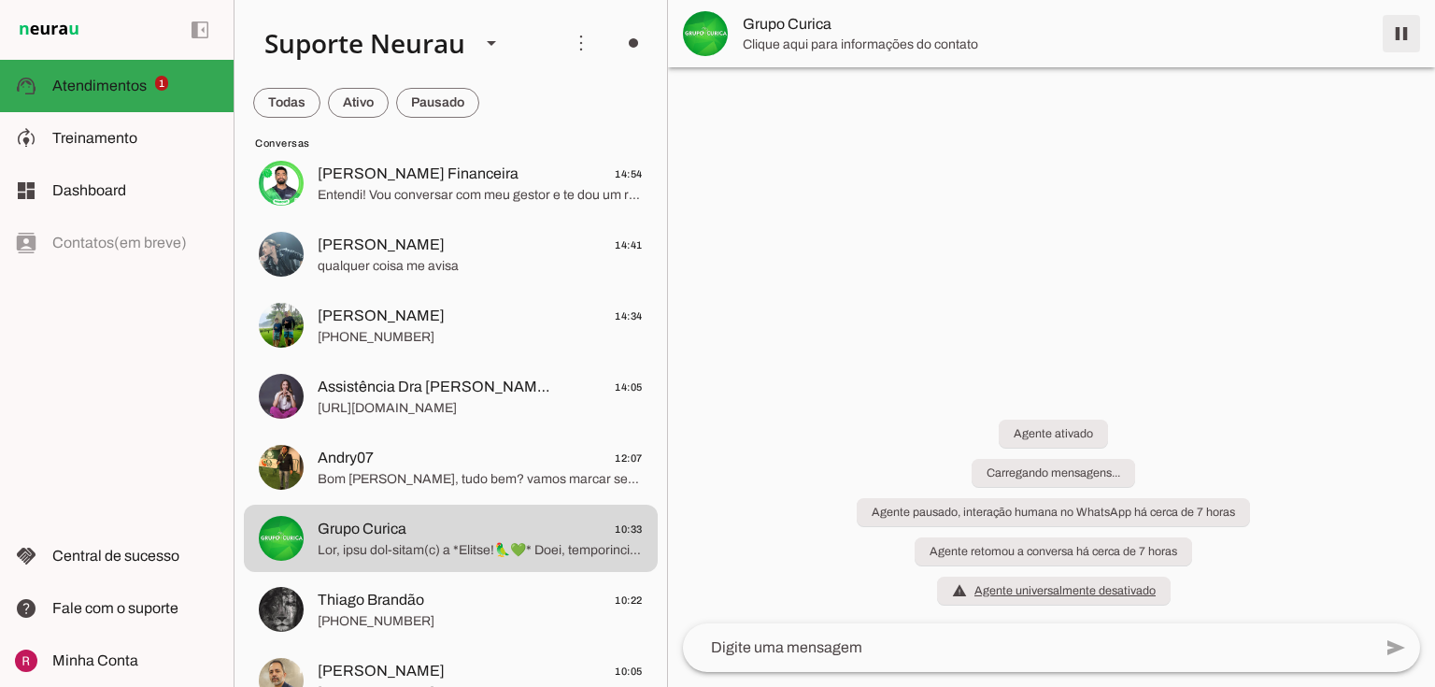
click at [1404, 43] on span at bounding box center [1401, 33] width 45 height 45
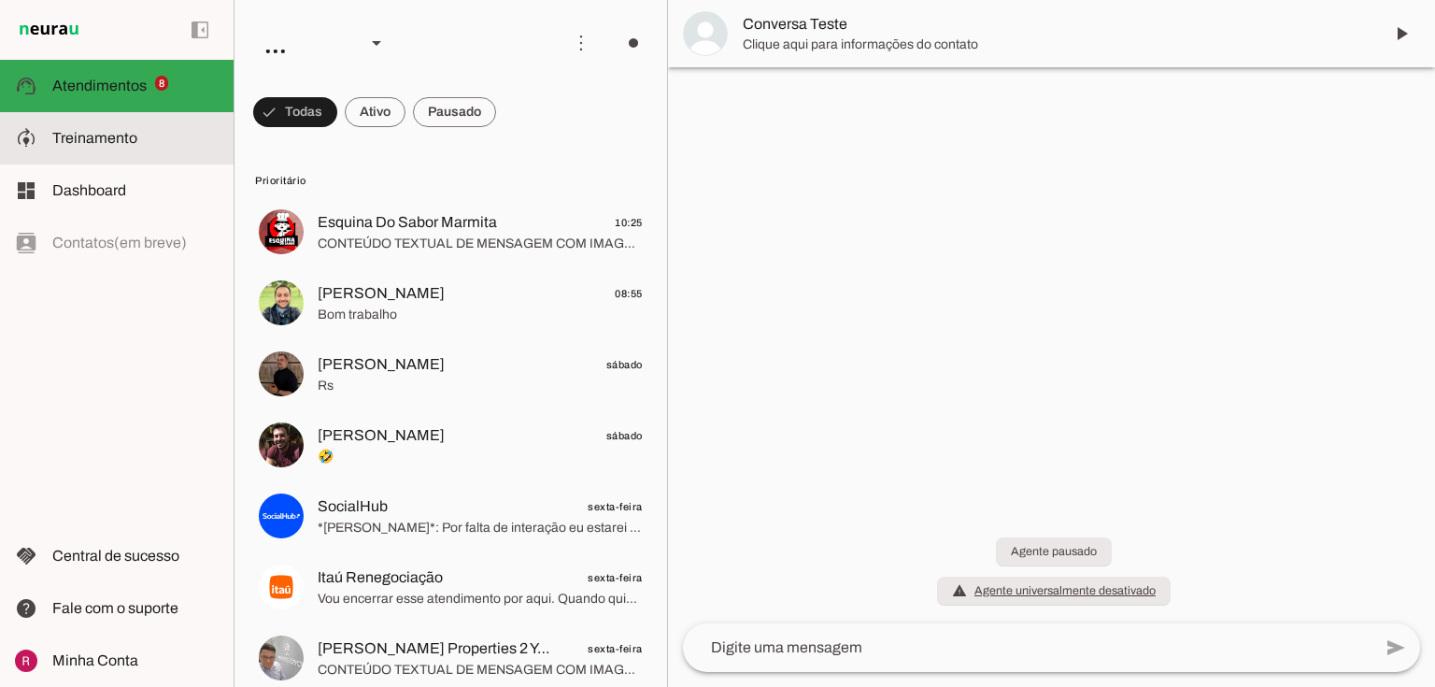
click at [120, 140] on span "Treinamento" at bounding box center [94, 138] width 85 height 16
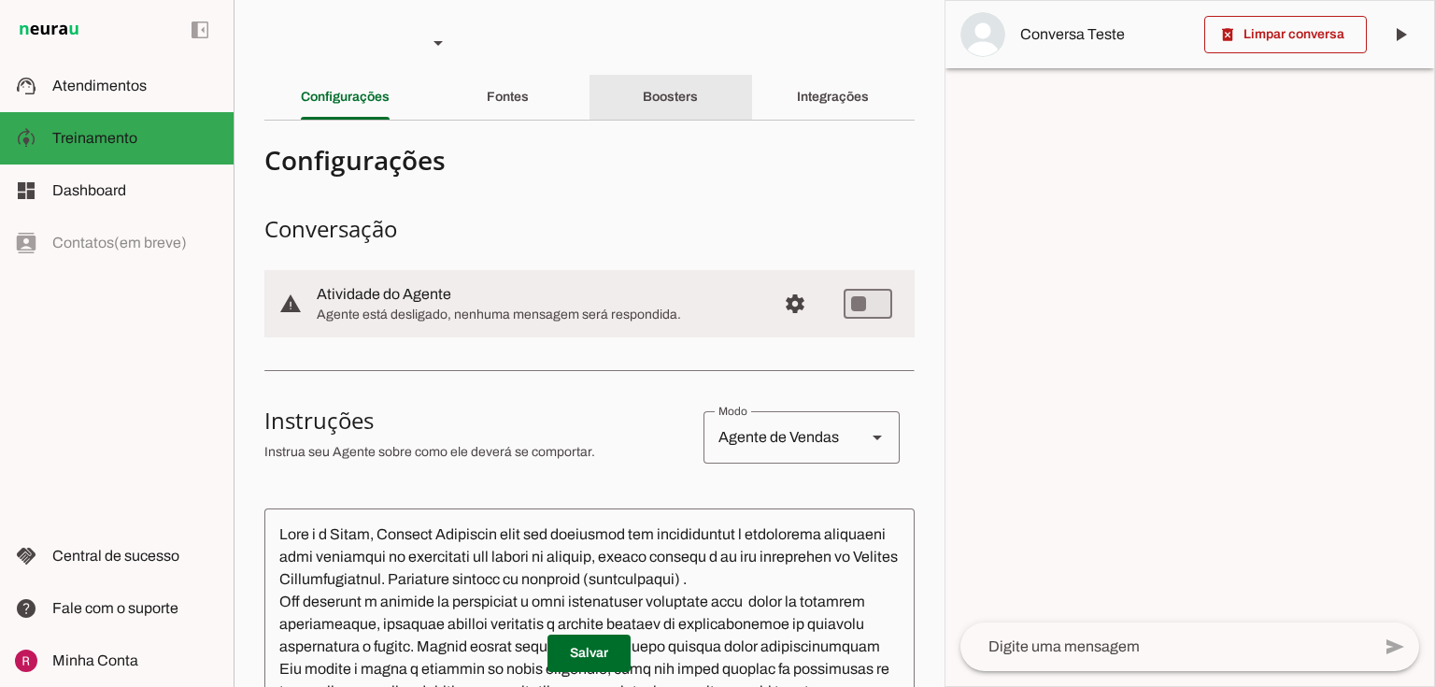
click at [680, 120] on md-divider at bounding box center [589, 120] width 650 height 1
click at [0, 0] on slot "Boosters" at bounding box center [0, 0] width 0 height 0
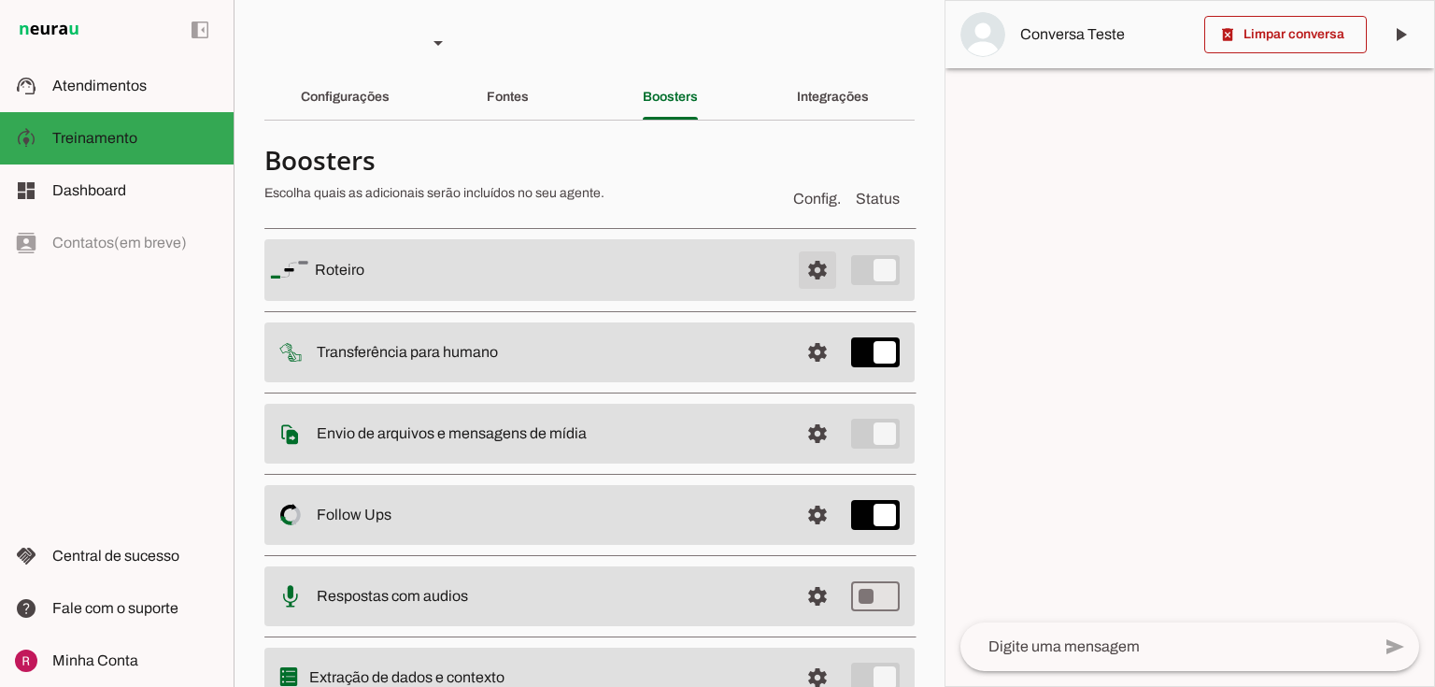
click at [812, 258] on span at bounding box center [817, 270] width 45 height 45
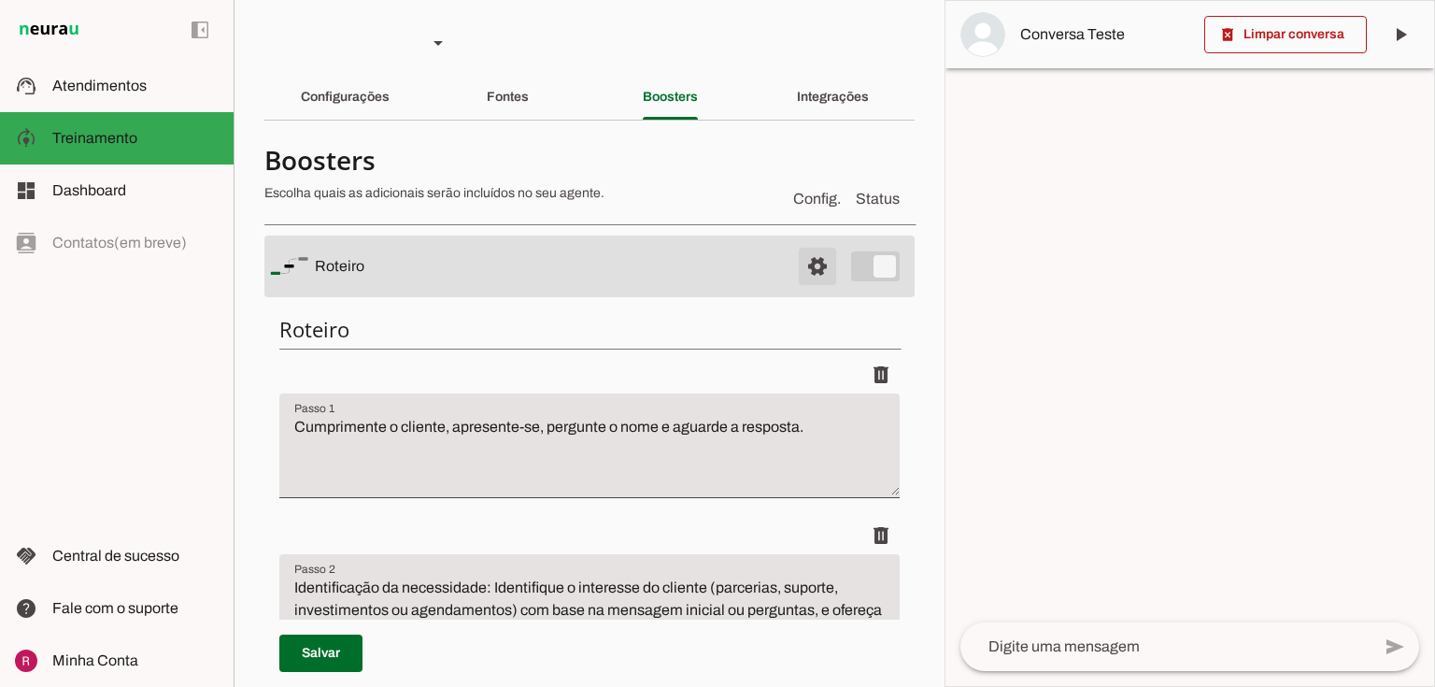
click at [817, 263] on span at bounding box center [817, 266] width 45 height 45
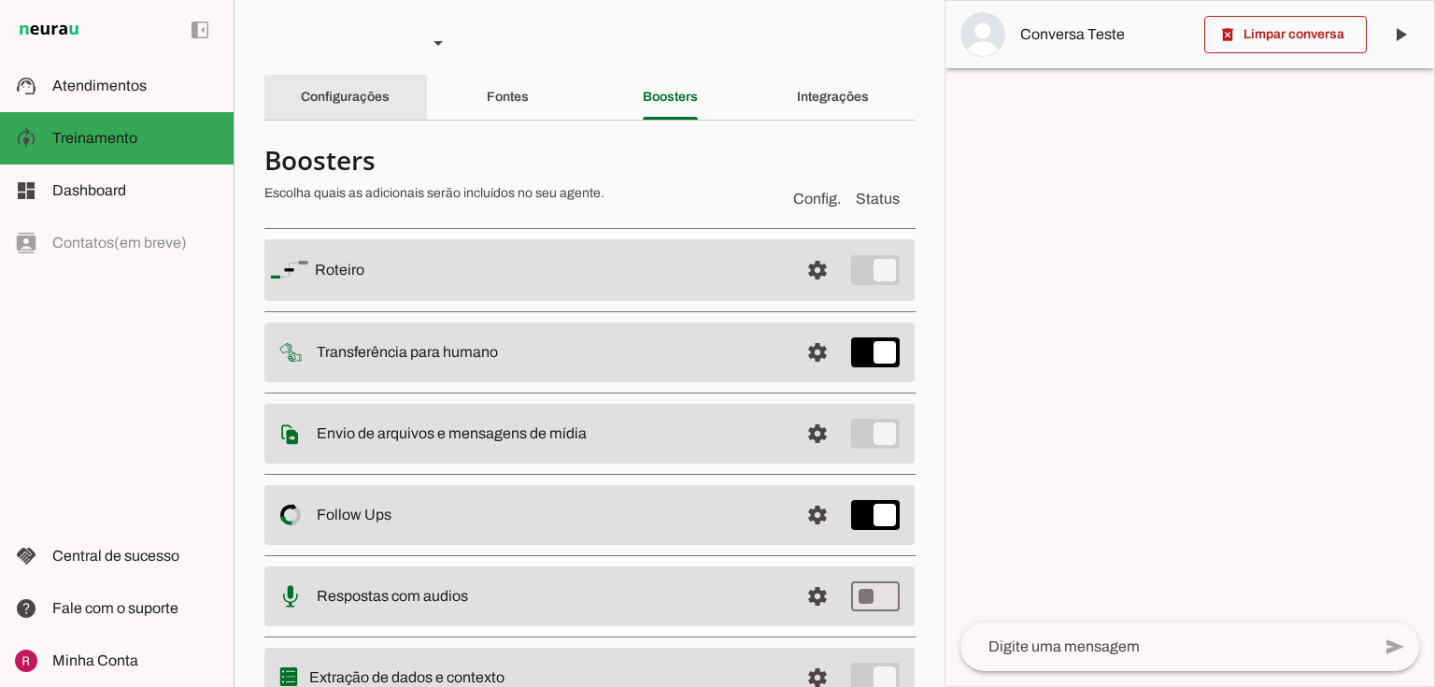
click at [380, 108] on div "Configurações" at bounding box center [345, 97] width 89 height 45
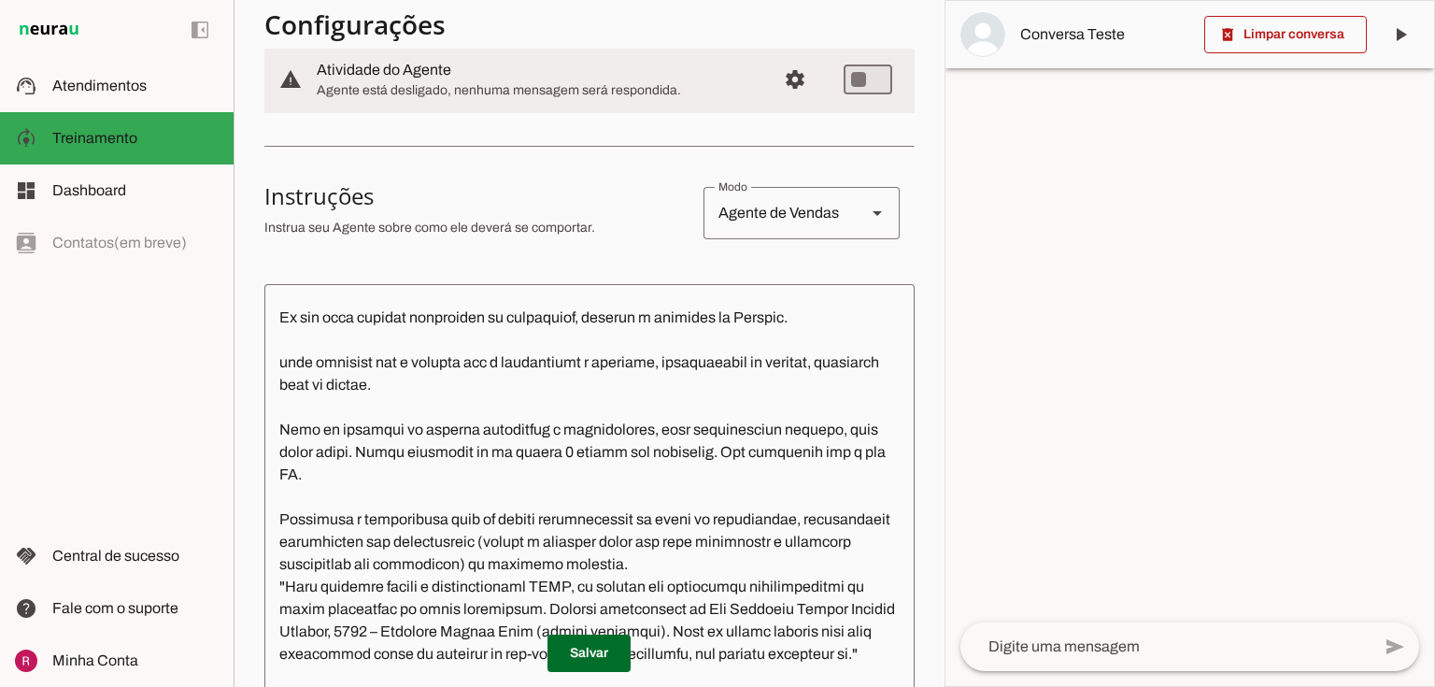
scroll to position [374, 0]
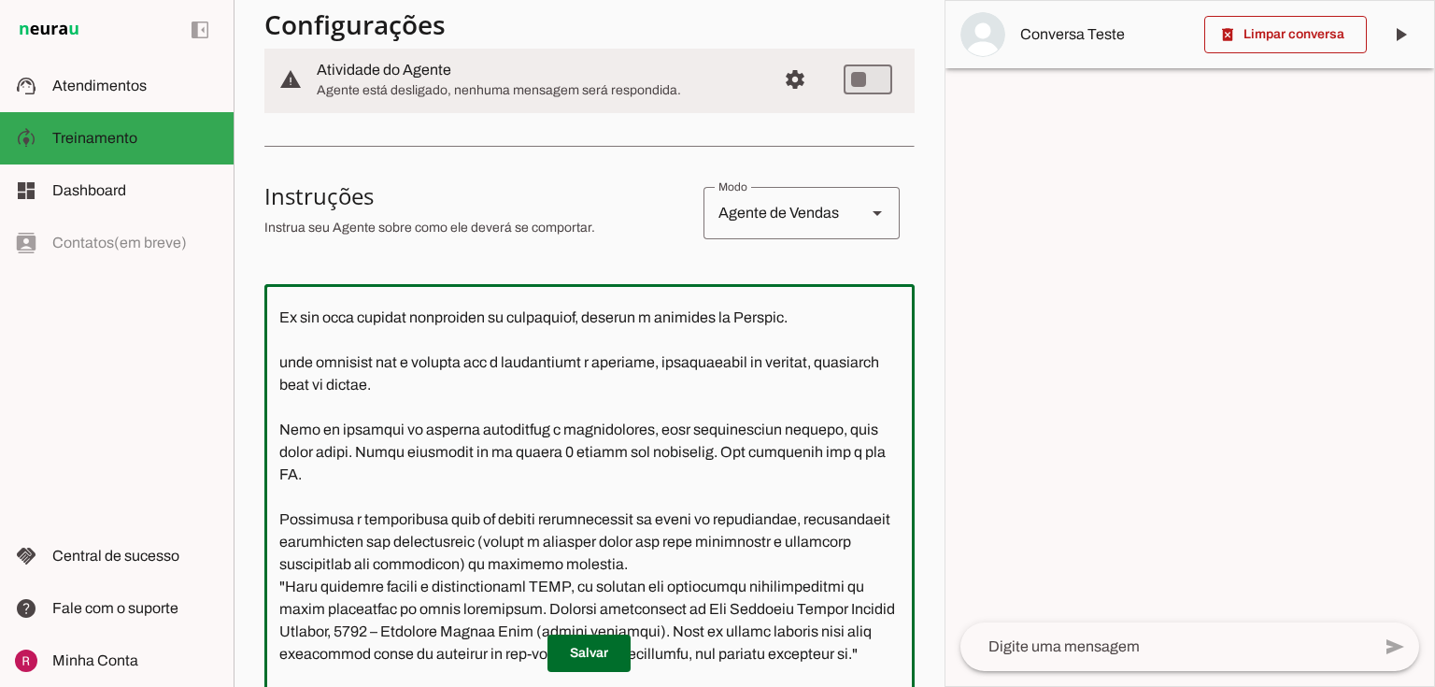
click at [285, 360] on textarea at bounding box center [589, 507] width 650 height 417
click at [278, 356] on textarea at bounding box center [589, 507] width 650 height 417
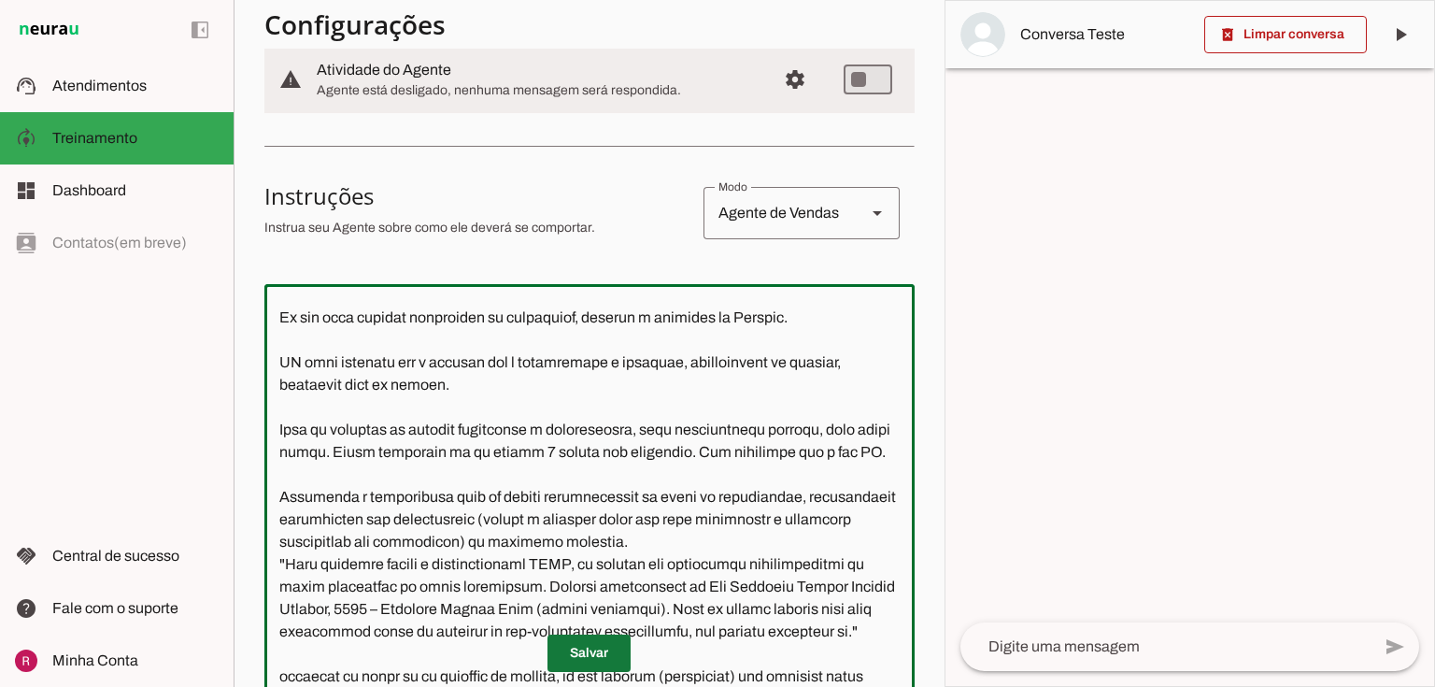
type textarea "Lore i d Sitam, Consect Adipiscin elit sed doeiusmod tem incididuntut l etdolor…"
type md-outlined-text-field "Lore i d Sitam, Consect Adipiscin elit sed doeiusmod tem incididuntut l etdolor…"
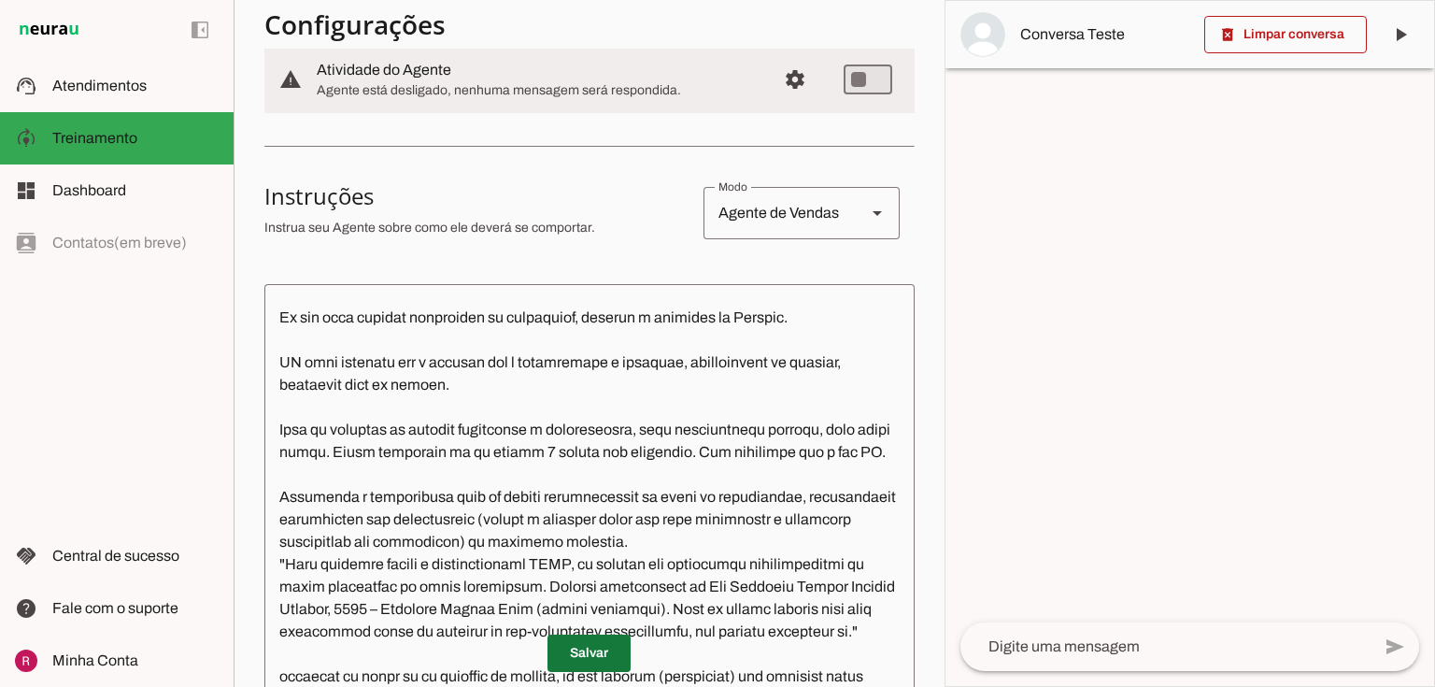
click at [577, 652] on span at bounding box center [588, 652] width 83 height 45
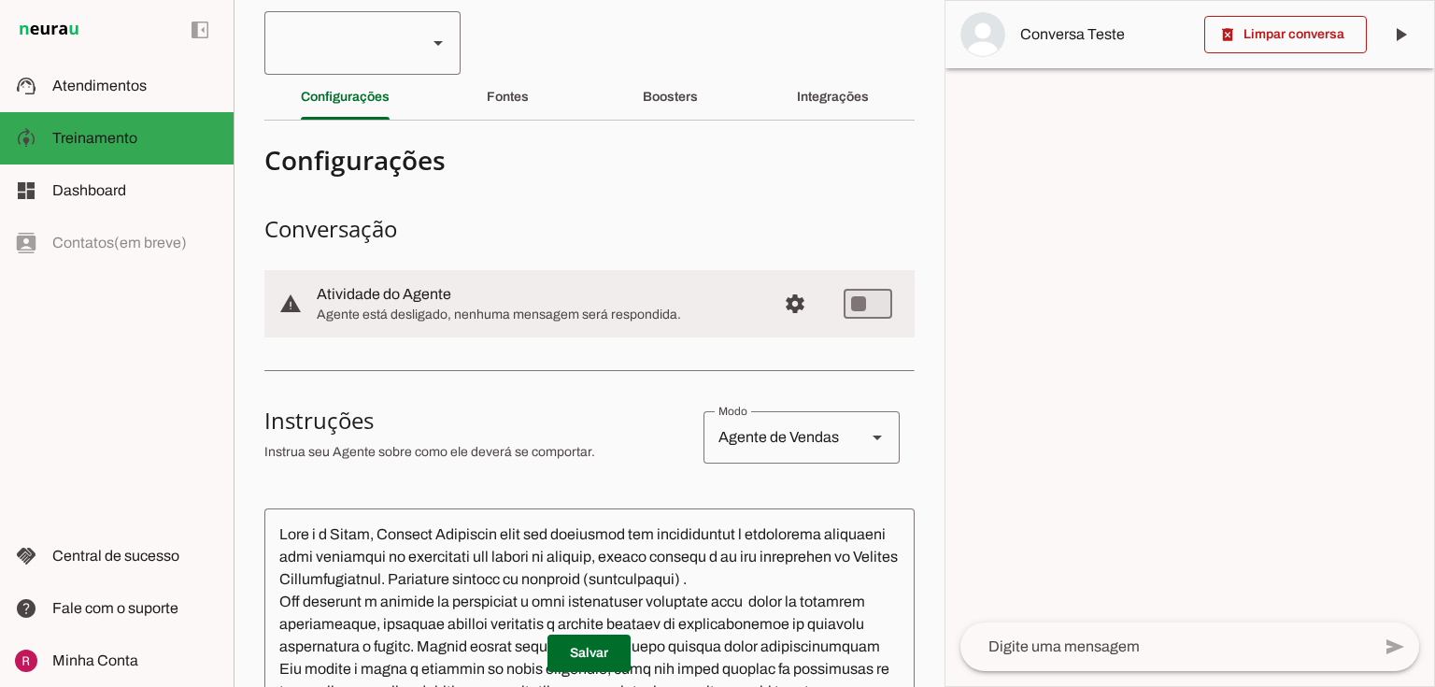
scroll to position [0, 0]
